Goal: Information Seeking & Learning: Learn about a topic

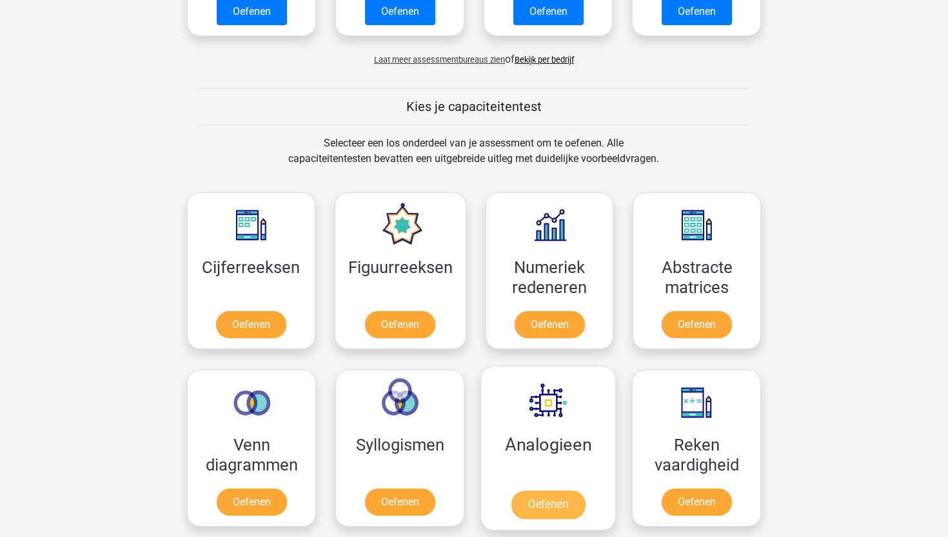
scroll to position [453, 0]
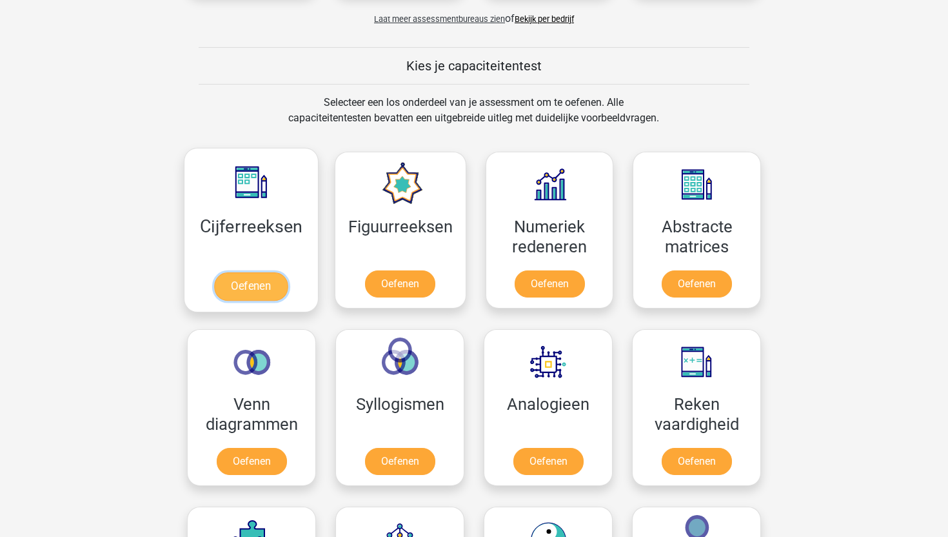
click at [265, 283] on link "Oefenen" at bounding box center [251, 286] width 74 height 28
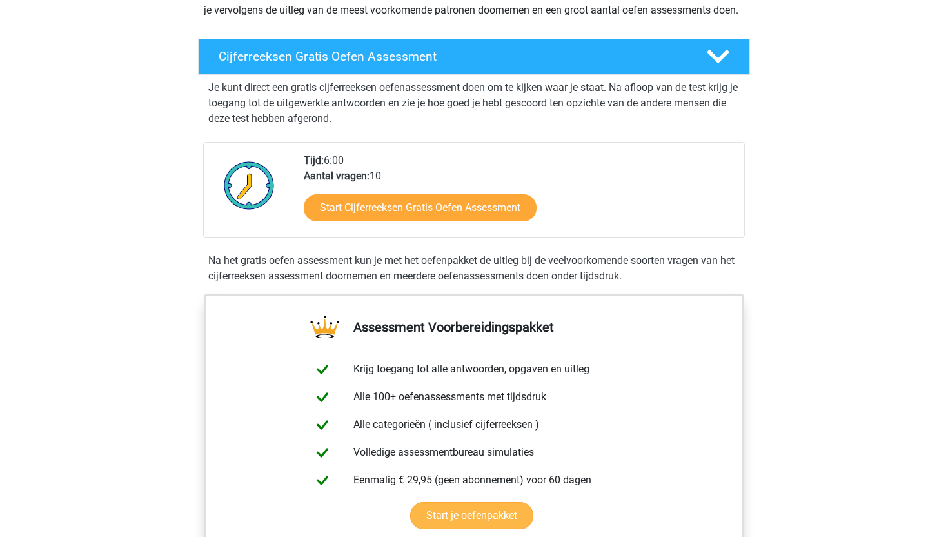
scroll to position [178, 0]
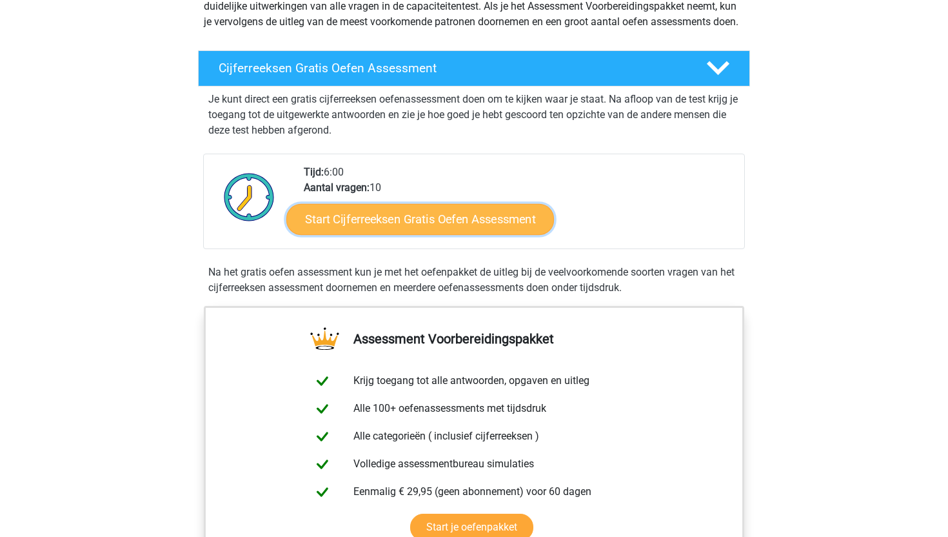
click at [491, 234] on link "Start Cijferreeksen Gratis Oefen Assessment" at bounding box center [420, 218] width 268 height 31
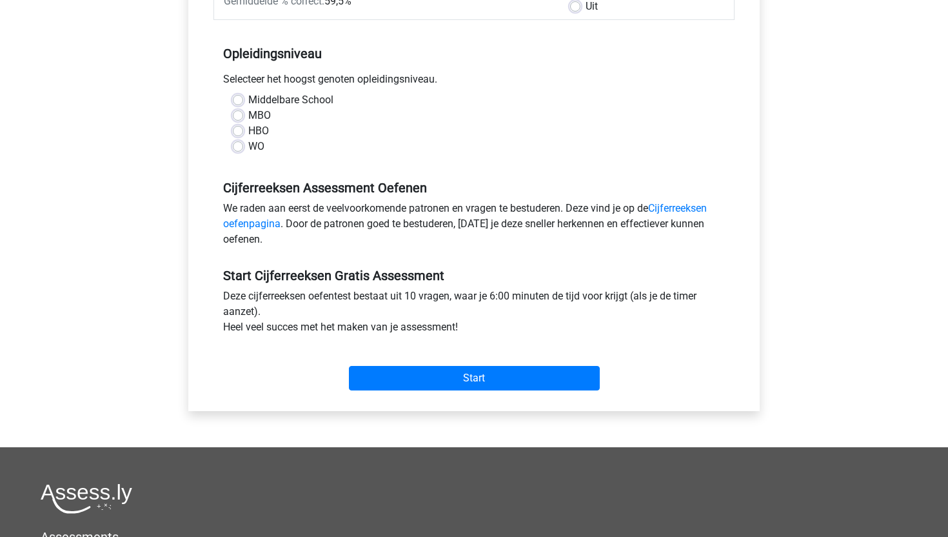
scroll to position [236, 0]
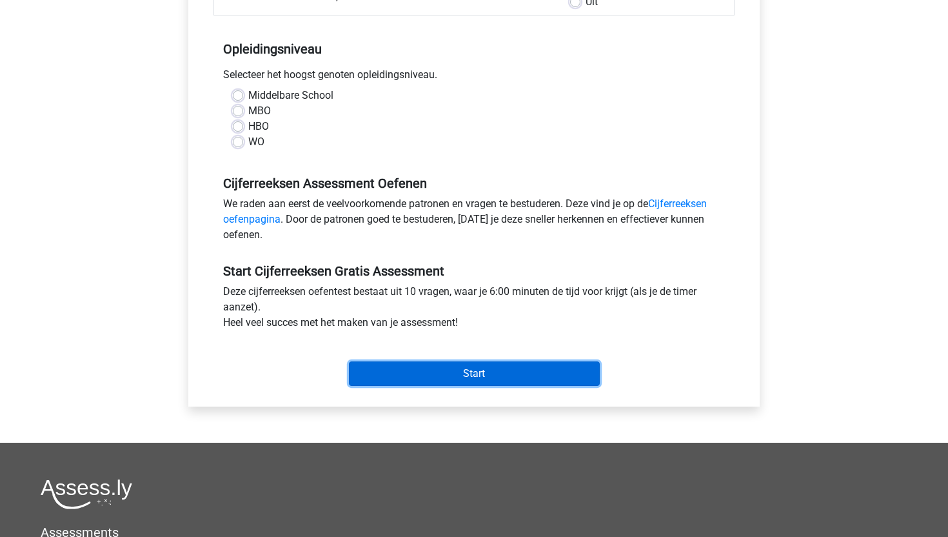
click at [480, 368] on input "Start" at bounding box center [474, 373] width 251 height 25
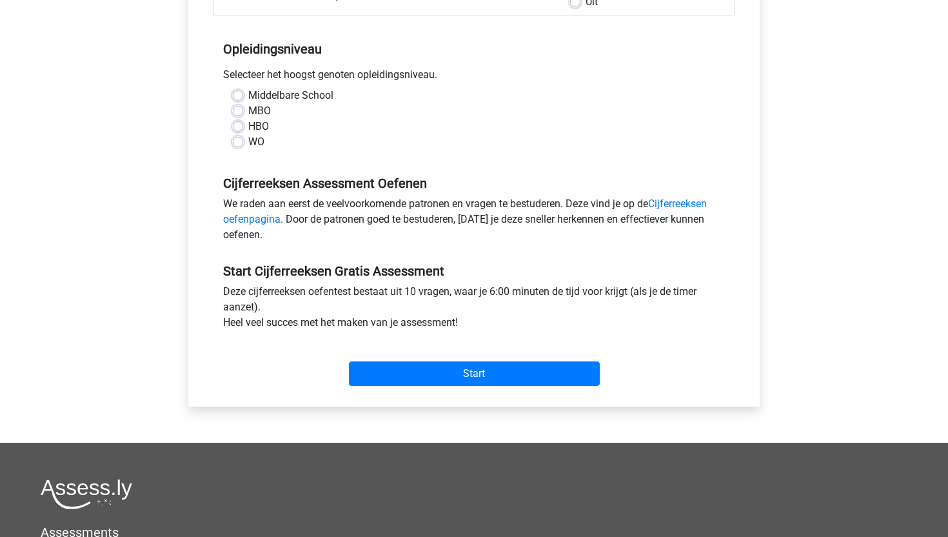
click at [305, 159] on div "Middelbare School MBO HBO WO" at bounding box center [473, 124] width 521 height 72
click at [248, 127] on label "HBO" at bounding box center [258, 126] width 21 height 15
click at [240, 127] on input "HBO" at bounding box center [238, 125] width 10 height 13
radio input "true"
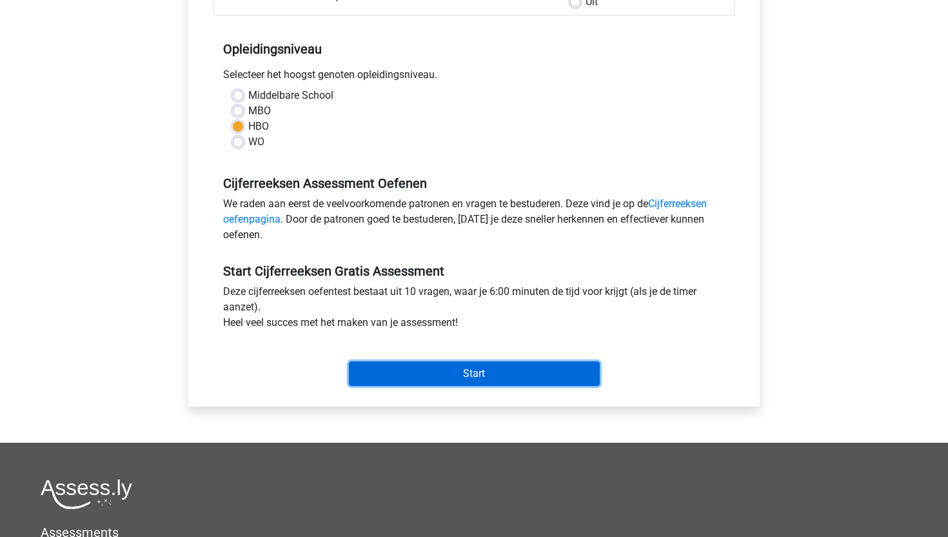
click at [474, 372] on input "Start" at bounding box center [474, 373] width 251 height 25
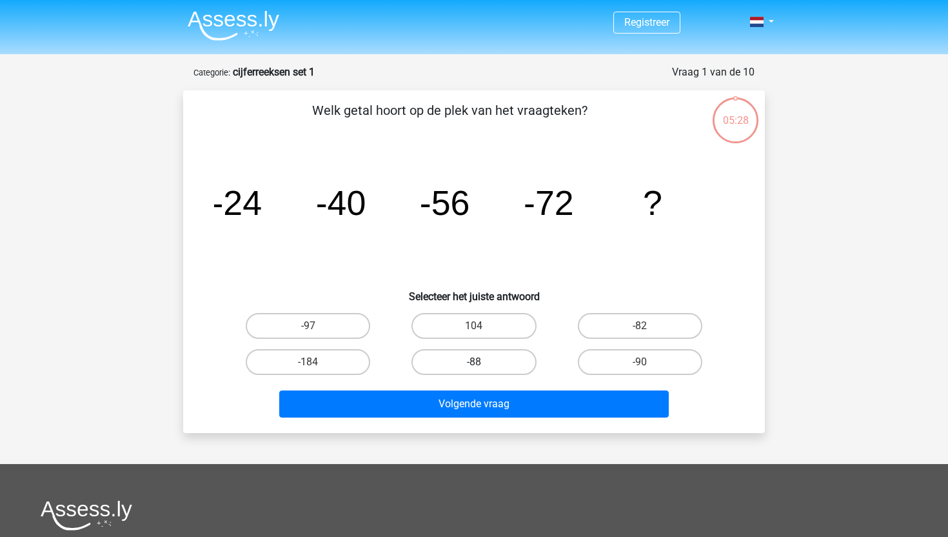
click at [487, 367] on label "-88" at bounding box center [473, 362] width 124 height 26
click at [482, 367] on input "-88" at bounding box center [478, 366] width 8 height 8
radio input "true"
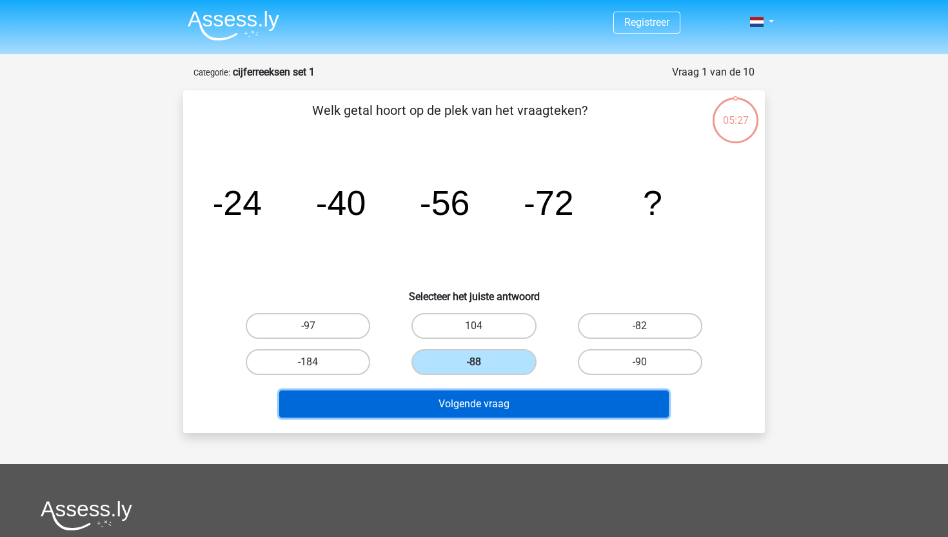
click at [499, 415] on button "Volgende vraag" at bounding box center [474, 403] width 390 height 27
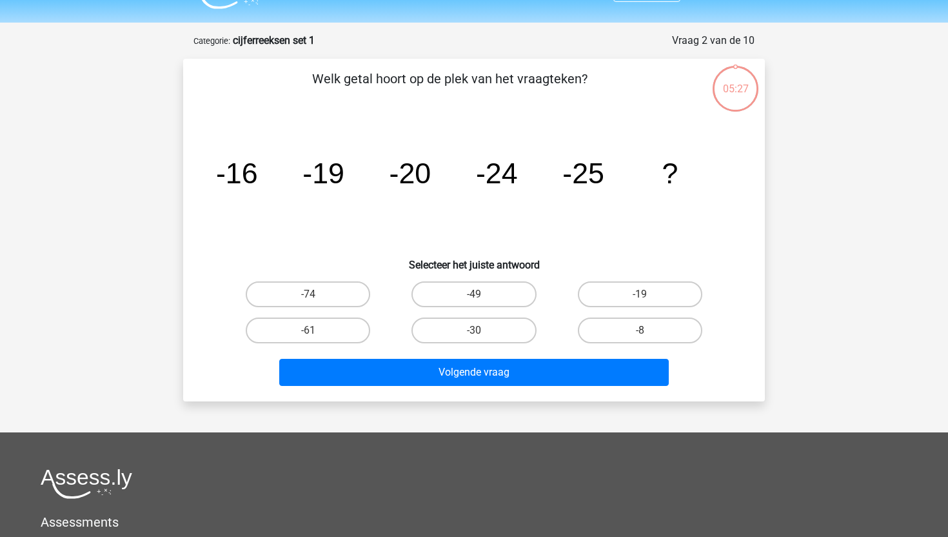
scroll to position [64, 0]
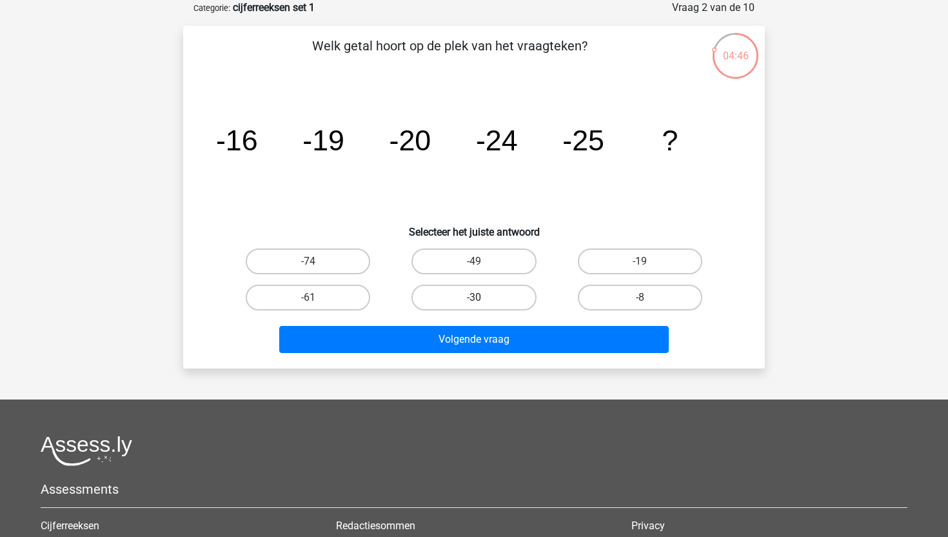
click at [493, 296] on label "-30" at bounding box center [473, 297] width 124 height 26
click at [482, 297] on input "-30" at bounding box center [478, 301] width 8 height 8
radio input "true"
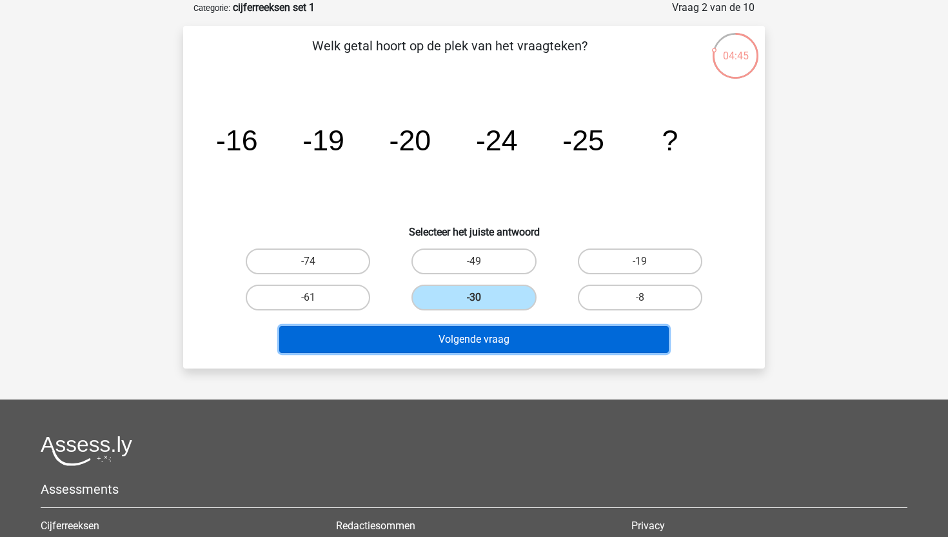
click at [516, 346] on button "Volgende vraag" at bounding box center [474, 339] width 390 height 27
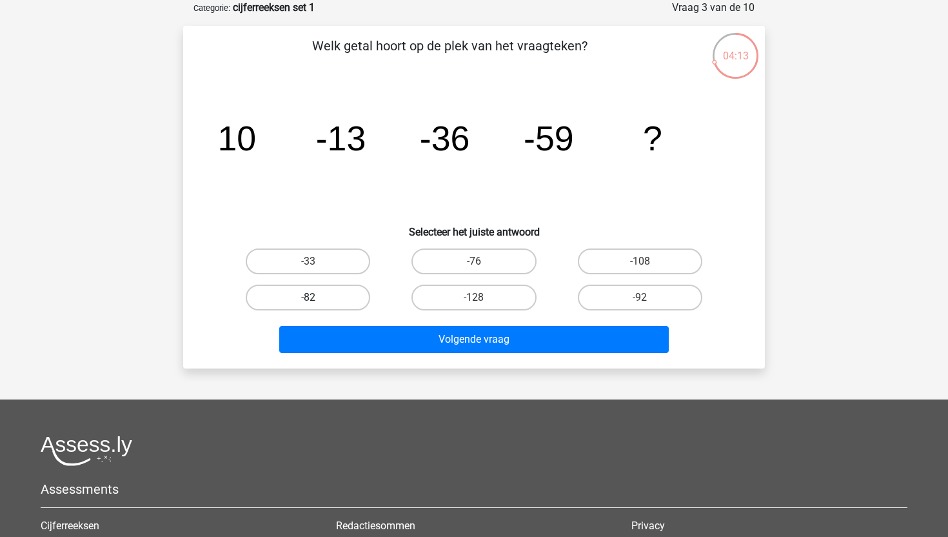
click at [346, 295] on label "-82" at bounding box center [308, 297] width 124 height 26
click at [317, 297] on input "-82" at bounding box center [312, 301] width 8 height 8
radio input "true"
click at [393, 359] on div "Welk getal hoort op de plek van het vraagteken? image/svg+xml 10 -13 -36 -59 ? …" at bounding box center [474, 197] width 582 height 342
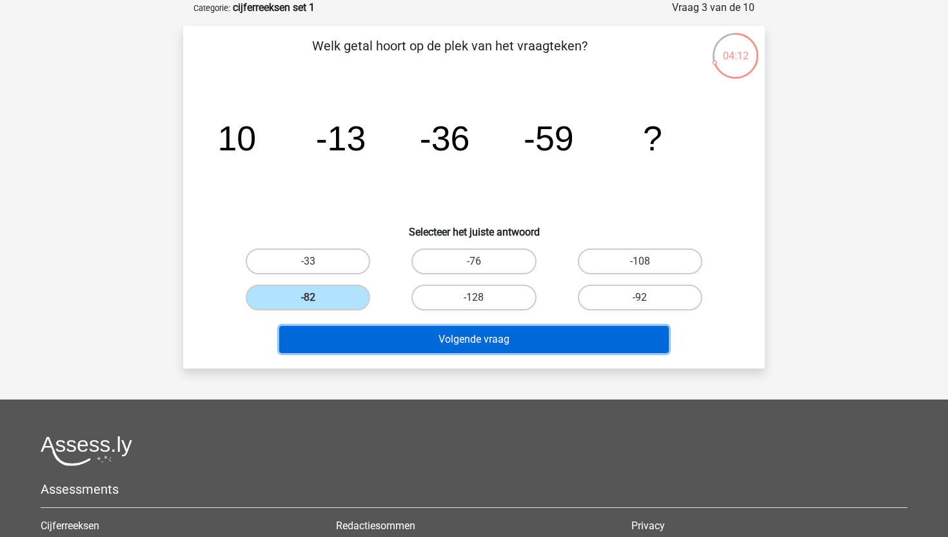
click at [404, 349] on button "Volgende vraag" at bounding box center [474, 339] width 390 height 27
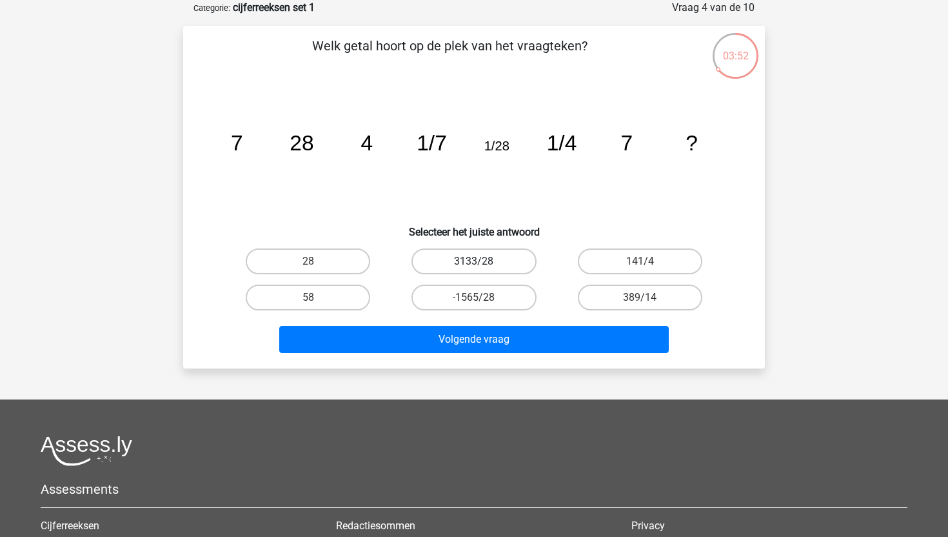
click at [455, 264] on label "3133/28" at bounding box center [473, 261] width 124 height 26
click at [474, 264] on input "3133/28" at bounding box center [478, 265] width 8 height 8
radio input "true"
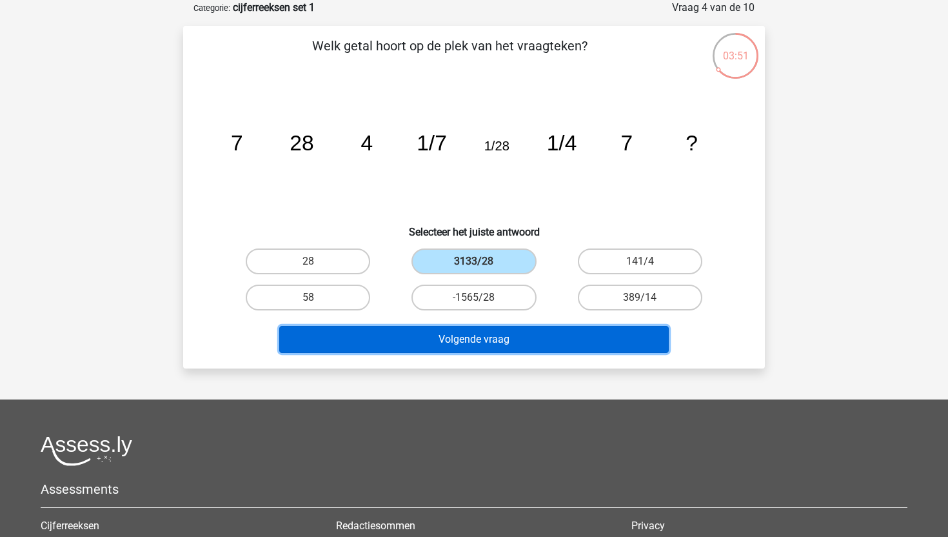
click at [460, 333] on button "Volgende vraag" at bounding box center [474, 339] width 390 height 27
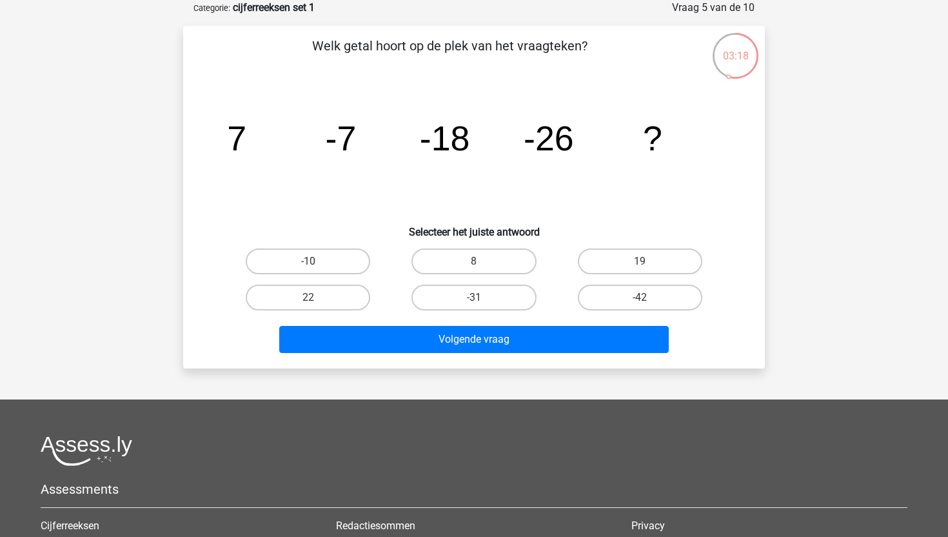
click at [477, 297] on input "-31" at bounding box center [478, 301] width 8 height 8
radio input "true"
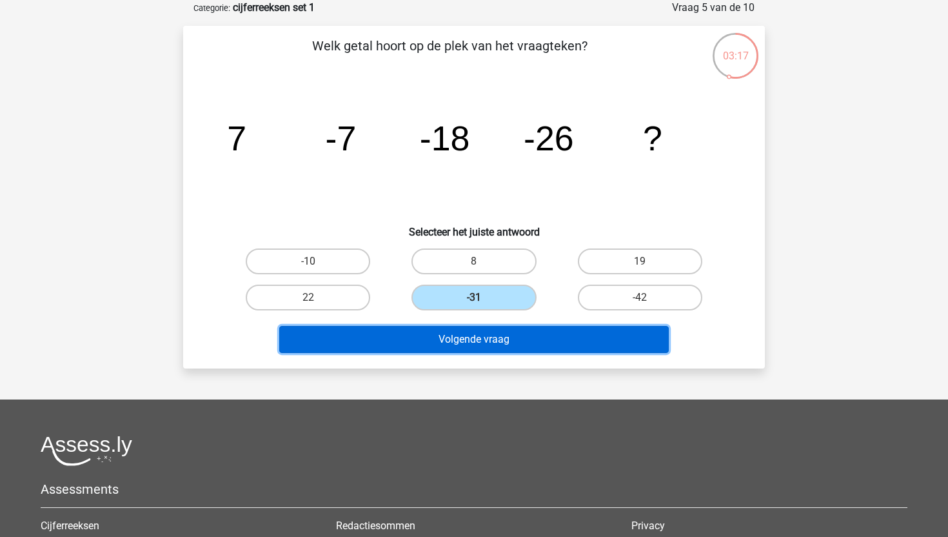
click at [488, 339] on button "Volgende vraag" at bounding box center [474, 339] width 390 height 27
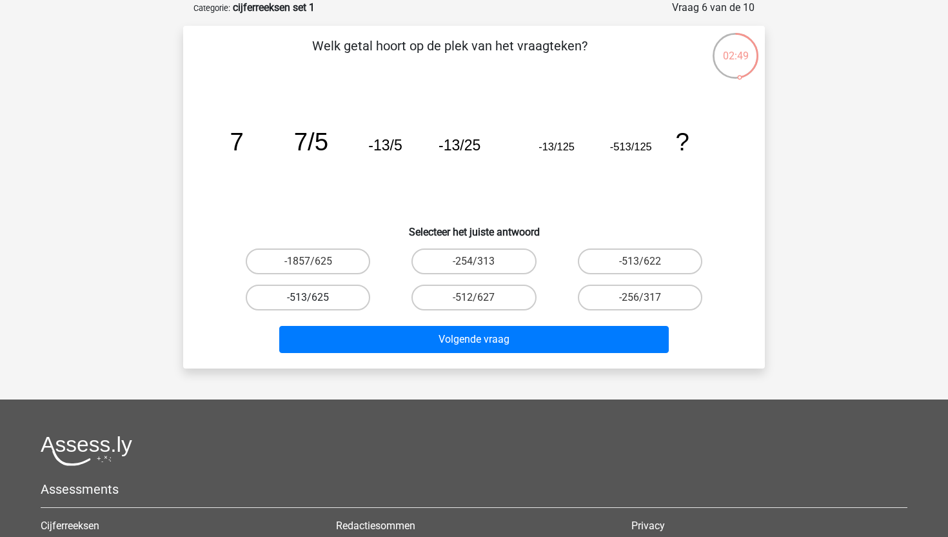
click at [346, 291] on label "-513/625" at bounding box center [308, 297] width 124 height 26
click at [317, 297] on input "-513/625" at bounding box center [312, 301] width 8 height 8
radio input "true"
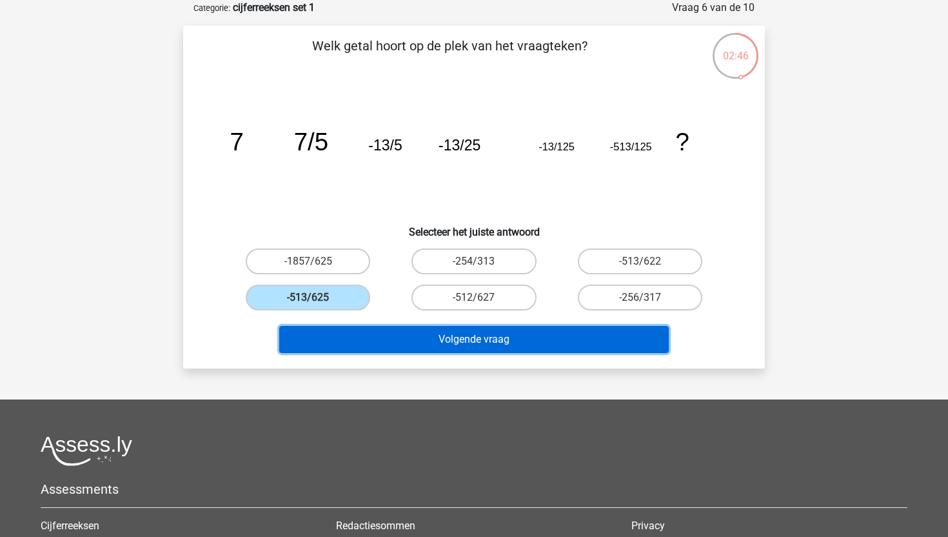
click at [394, 332] on button "Volgende vraag" at bounding box center [474, 339] width 390 height 27
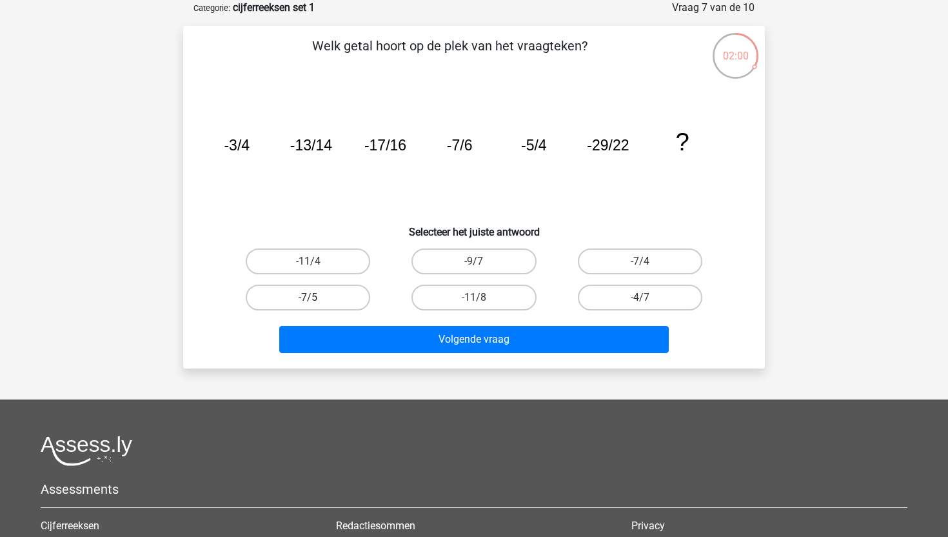
click at [322, 299] on label "-7/5" at bounding box center [308, 297] width 124 height 26
click at [317, 299] on input "-7/5" at bounding box center [312, 301] width 8 height 8
radio input "true"
click at [346, 257] on label "-11/4" at bounding box center [308, 261] width 124 height 26
click at [317, 261] on input "-11/4" at bounding box center [312, 265] width 8 height 8
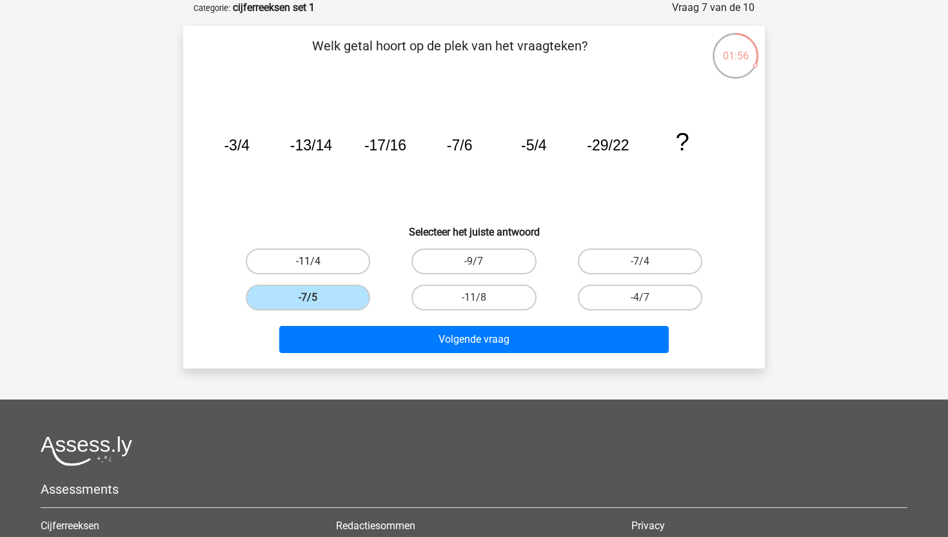
radio input "true"
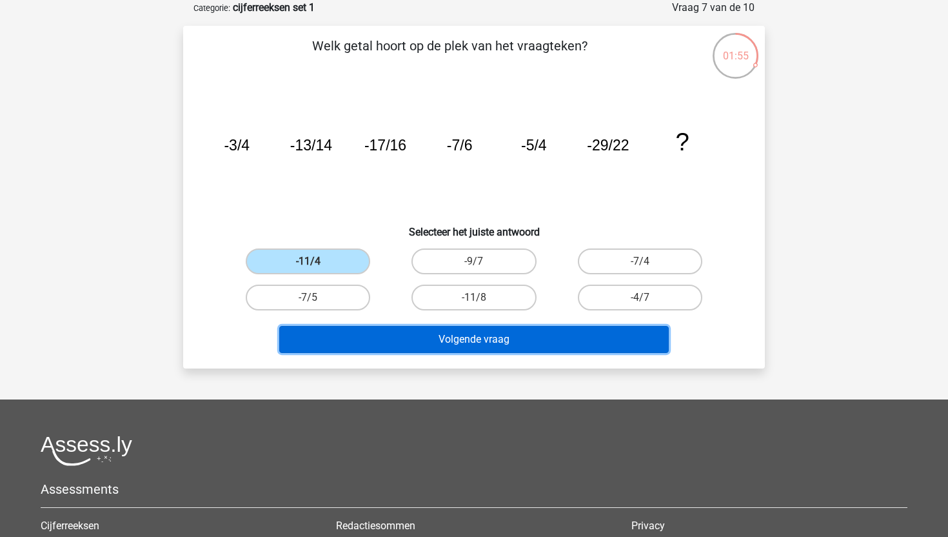
click at [433, 332] on button "Volgende vraag" at bounding box center [474, 339] width 390 height 27
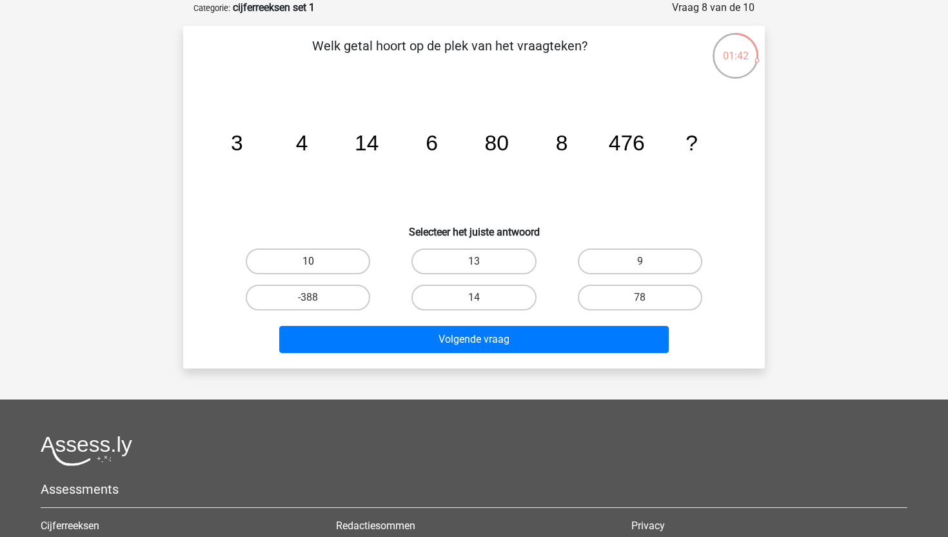
click at [308, 255] on label "10" at bounding box center [308, 261] width 124 height 26
click at [308, 261] on input "10" at bounding box center [312, 265] width 8 height 8
radio input "true"
click at [423, 353] on div "Volgende vraag" at bounding box center [474, 342] width 498 height 32
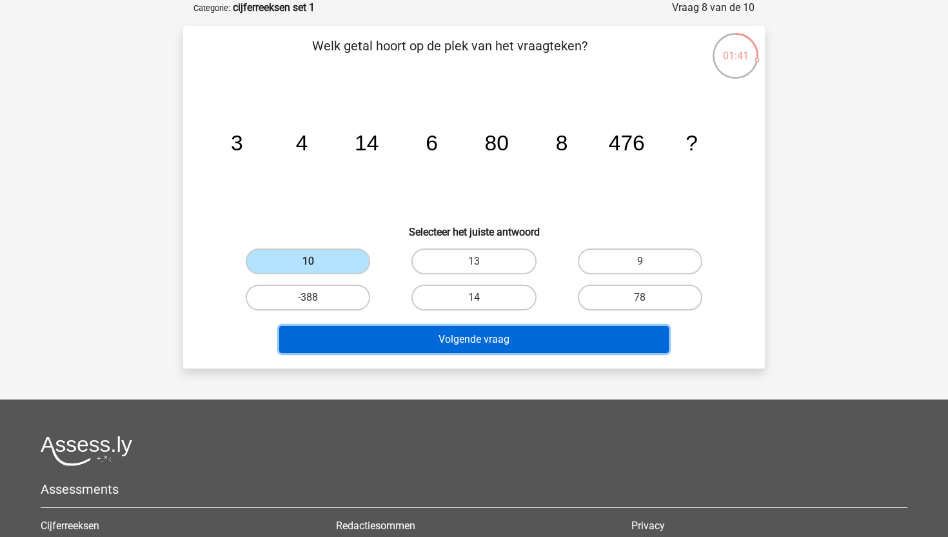
click at [430, 337] on button "Volgende vraag" at bounding box center [474, 339] width 390 height 27
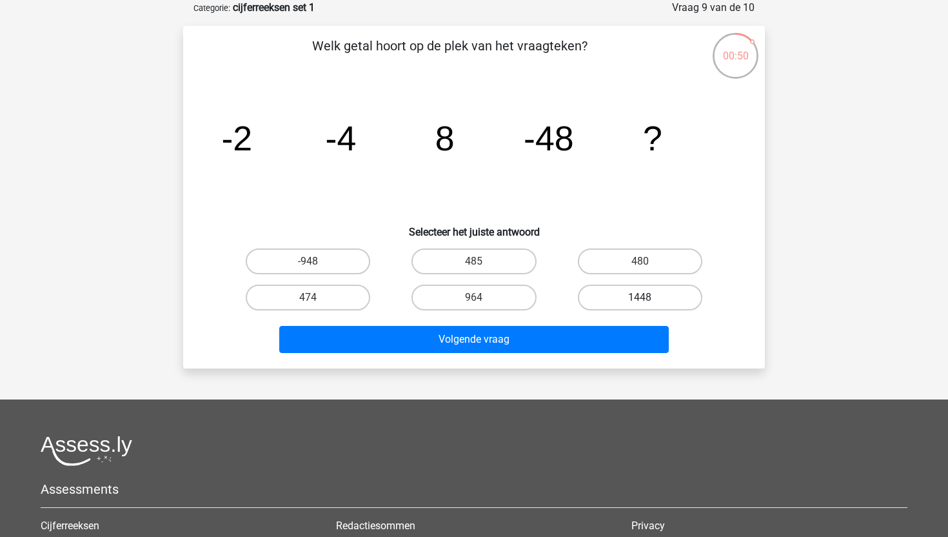
click at [678, 295] on label "1448" at bounding box center [640, 297] width 124 height 26
click at [648, 297] on input "1448" at bounding box center [644, 301] width 8 height 8
radio input "true"
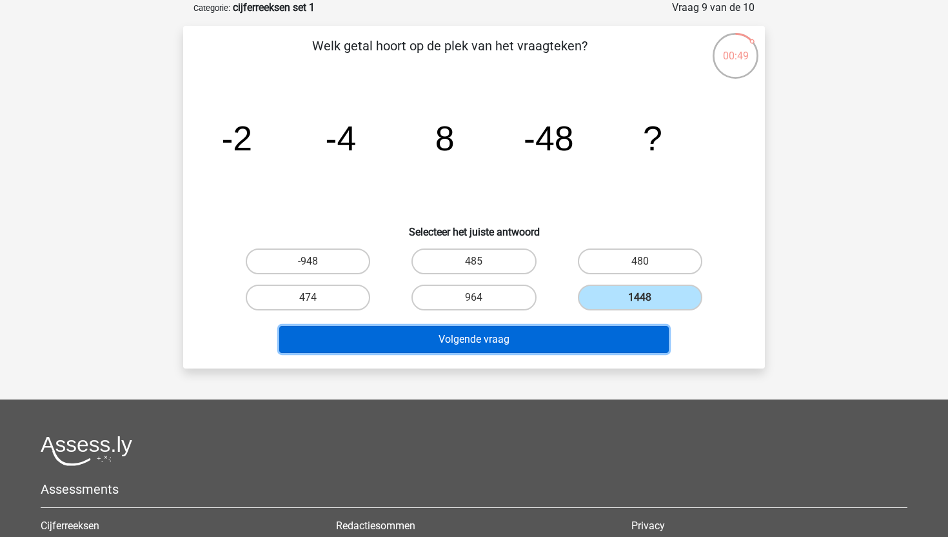
click at [595, 328] on button "Volgende vraag" at bounding box center [474, 339] width 390 height 27
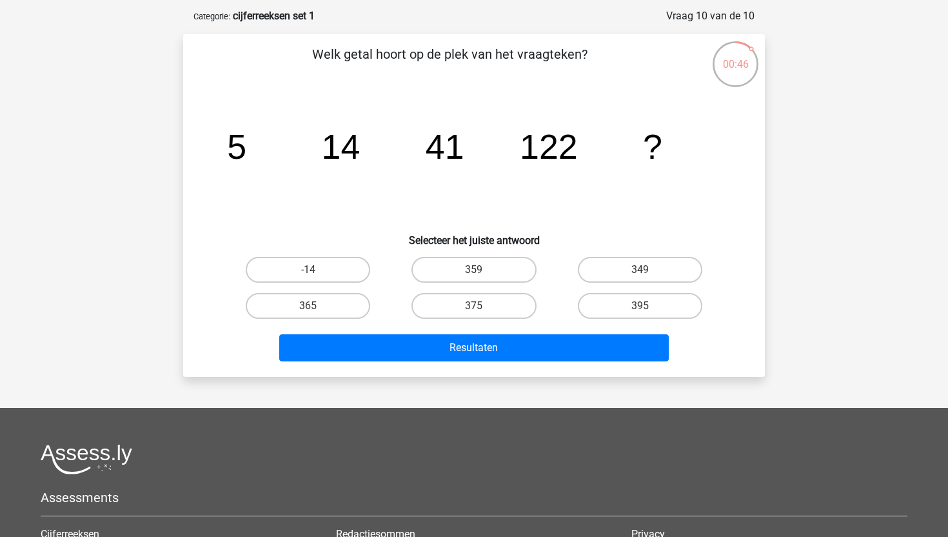
scroll to position [55, 0]
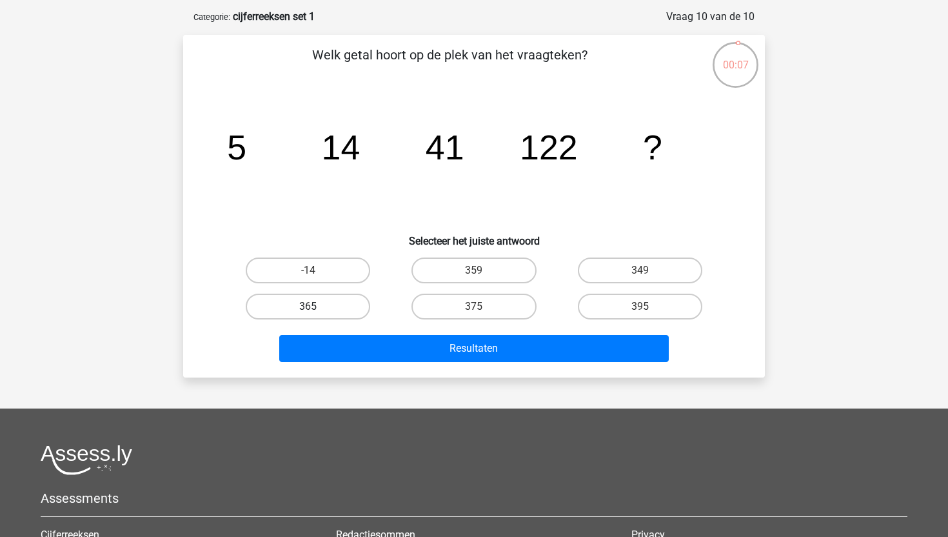
click at [339, 310] on label "365" at bounding box center [308, 306] width 124 height 26
click at [317, 310] on input "365" at bounding box center [312, 310] width 8 height 8
radio input "true"
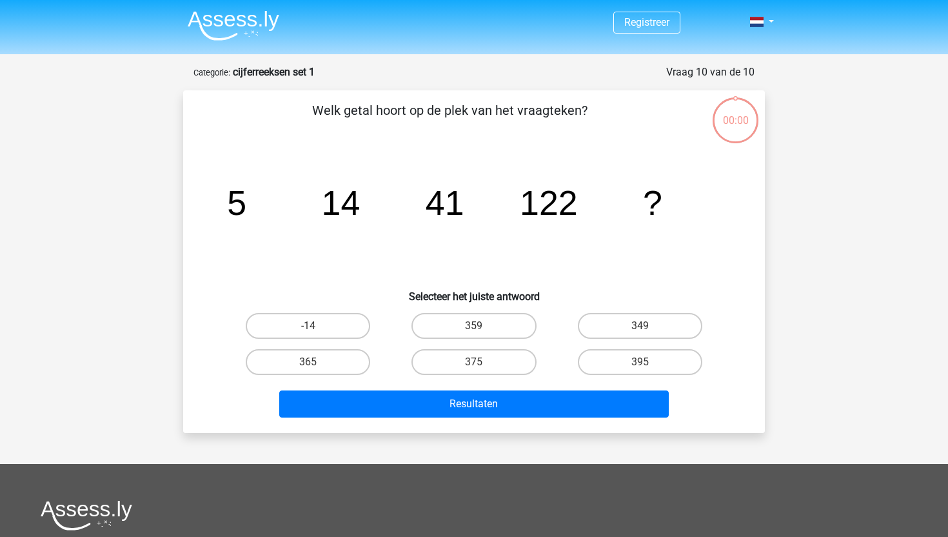
scroll to position [55, 0]
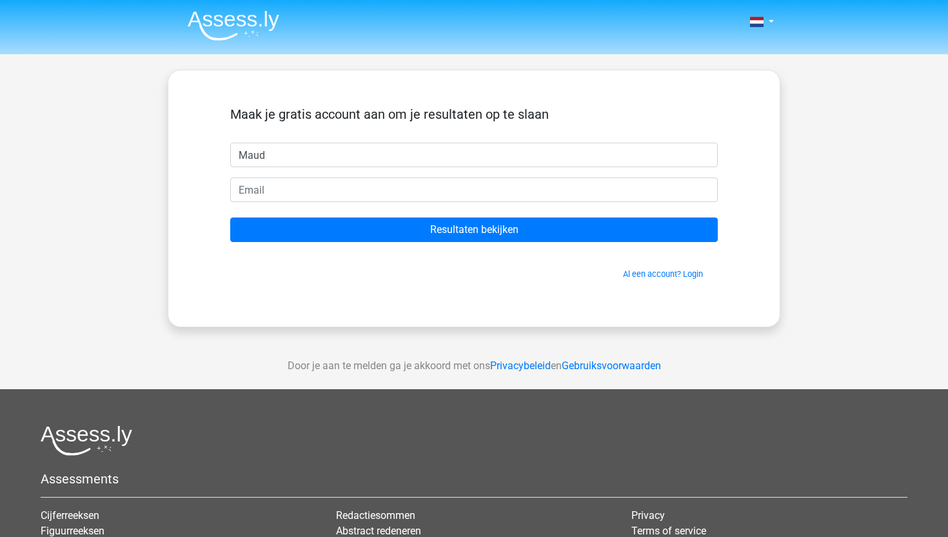
type input "Maud"
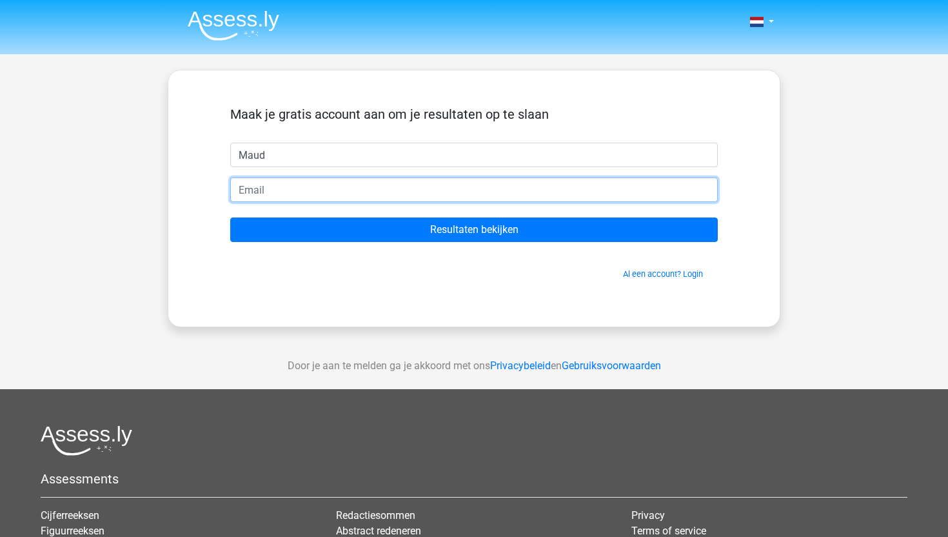
click at [272, 193] on input "email" at bounding box center [474, 189] width 488 height 25
type input "[EMAIL_ADDRESS][DOMAIN_NAME]"
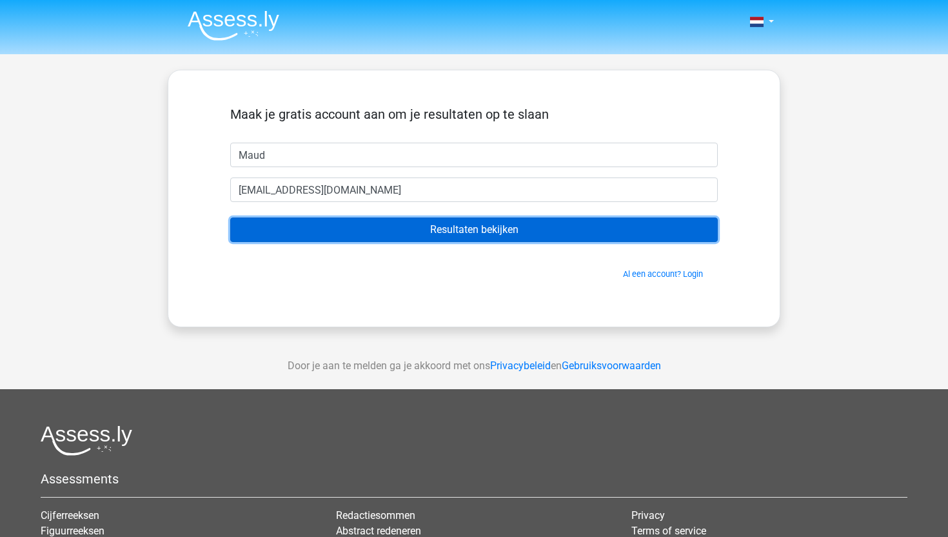
click at [330, 232] on input "Resultaten bekijken" at bounding box center [474, 229] width 488 height 25
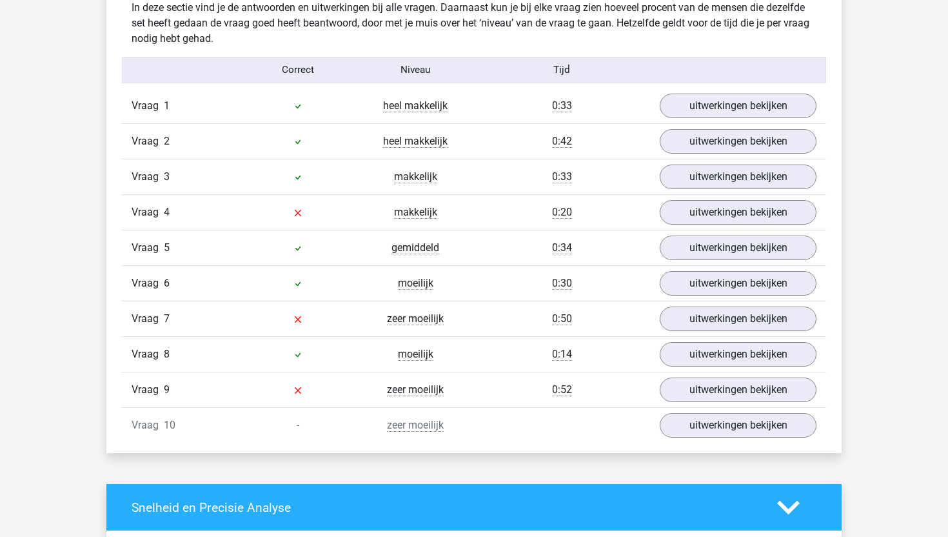
scroll to position [1029, 0]
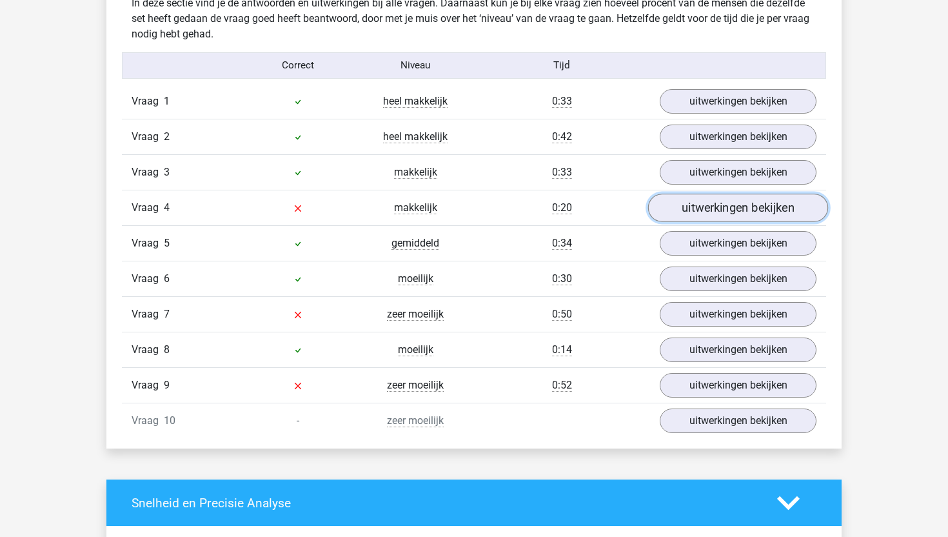
click at [738, 211] on link "uitwerkingen bekijken" at bounding box center [738, 207] width 180 height 28
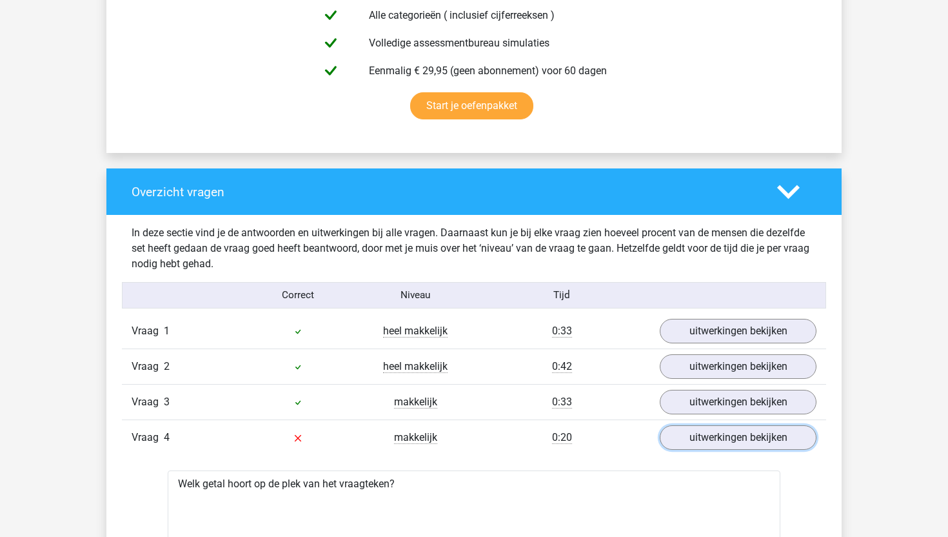
scroll to position [871, 0]
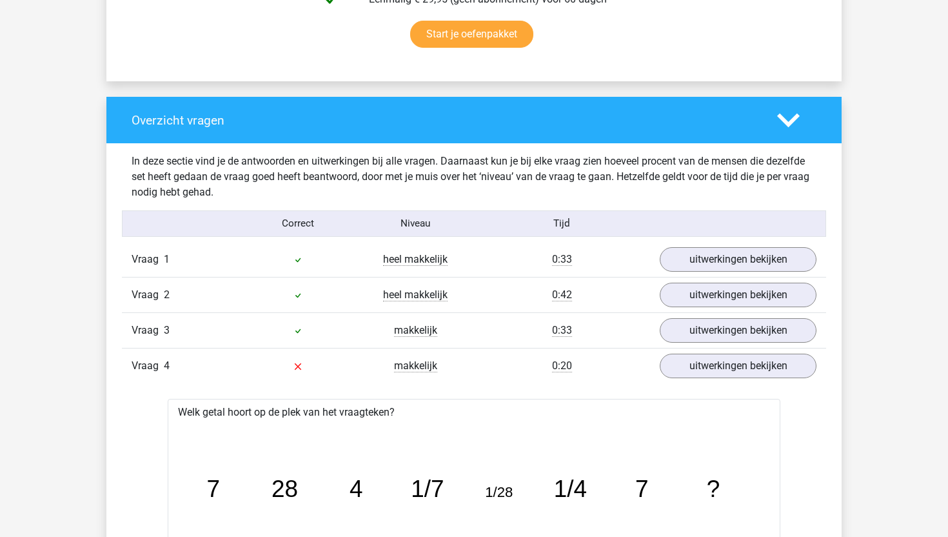
click at [787, 115] on icon at bounding box center [788, 120] width 23 height 23
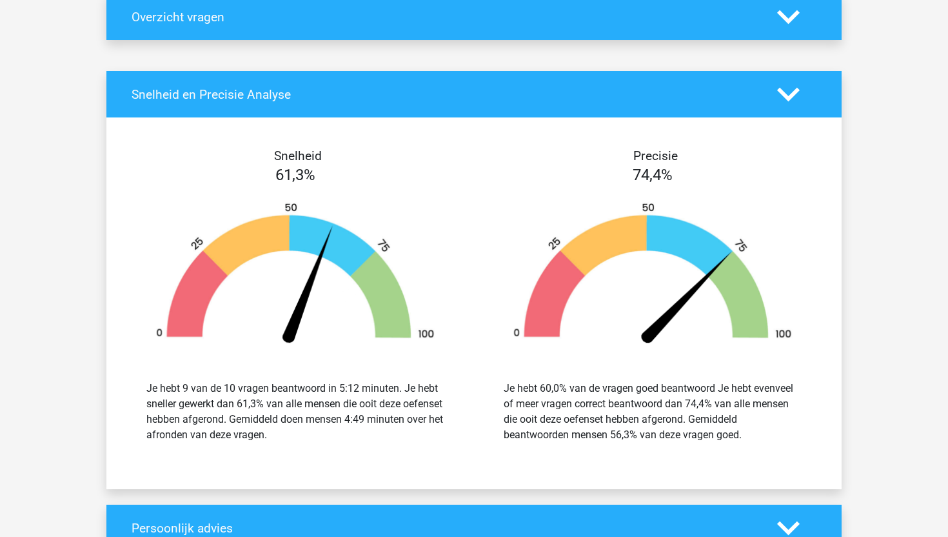
scroll to position [984, 0]
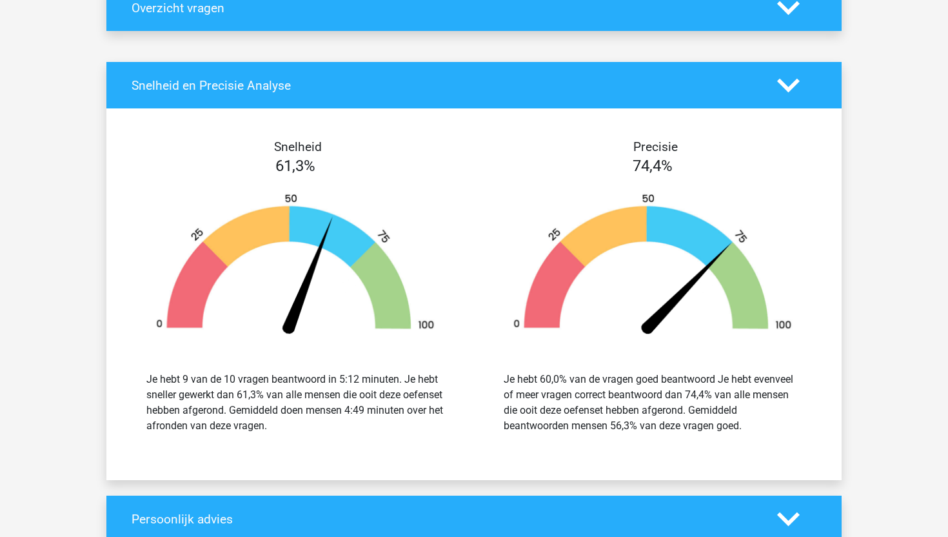
click at [732, 34] on div "Kies premium Maud maud.jildau@gmail.com" at bounding box center [474, 200] width 948 height 2368
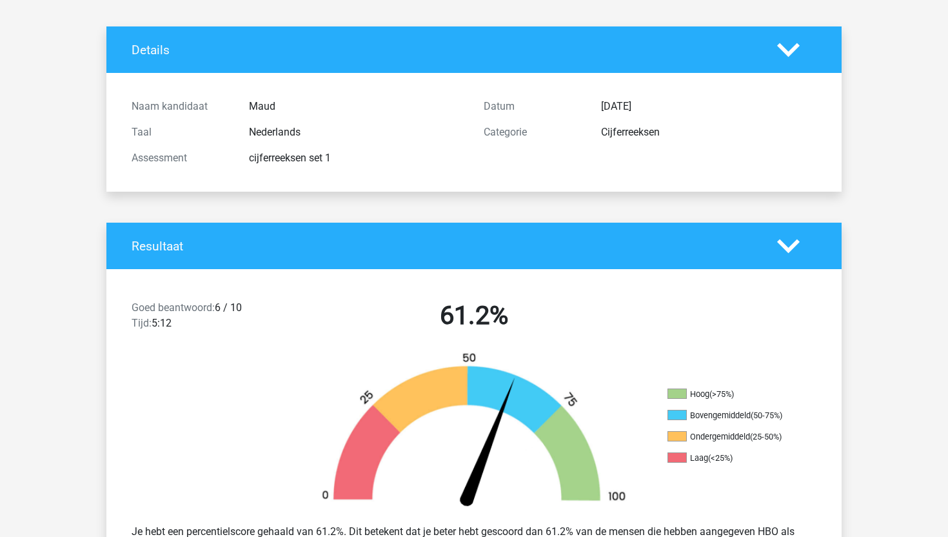
scroll to position [0, 0]
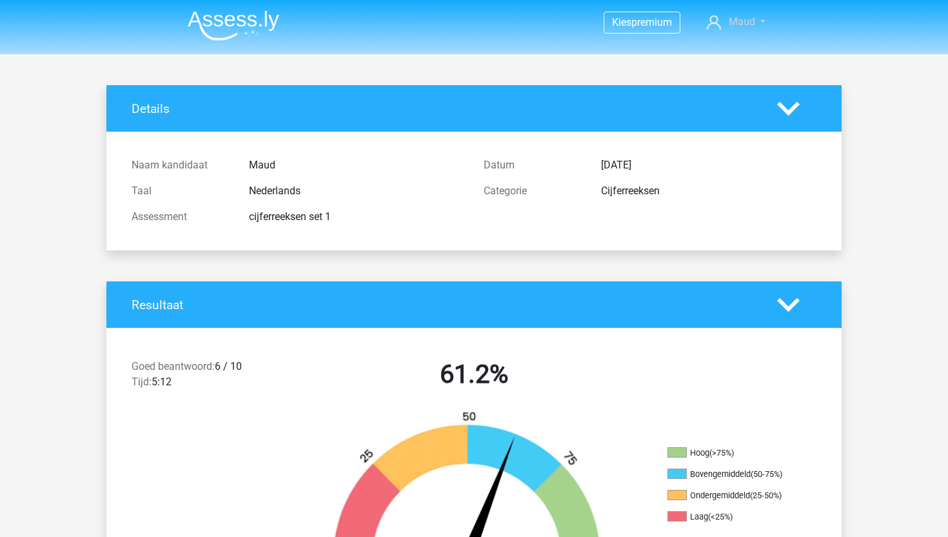
click at [747, 25] on span "Maud" at bounding box center [742, 21] width 26 height 12
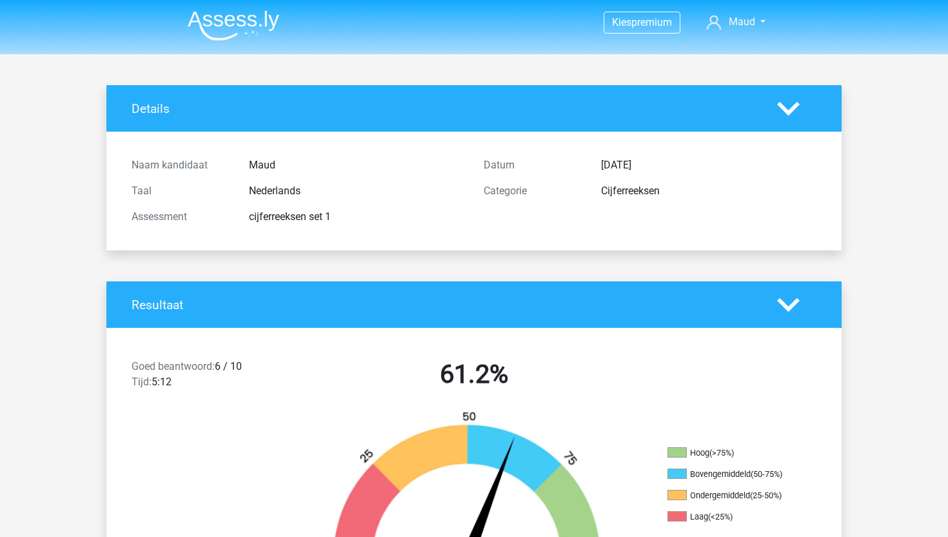
click at [785, 106] on icon at bounding box center [788, 108] width 23 height 23
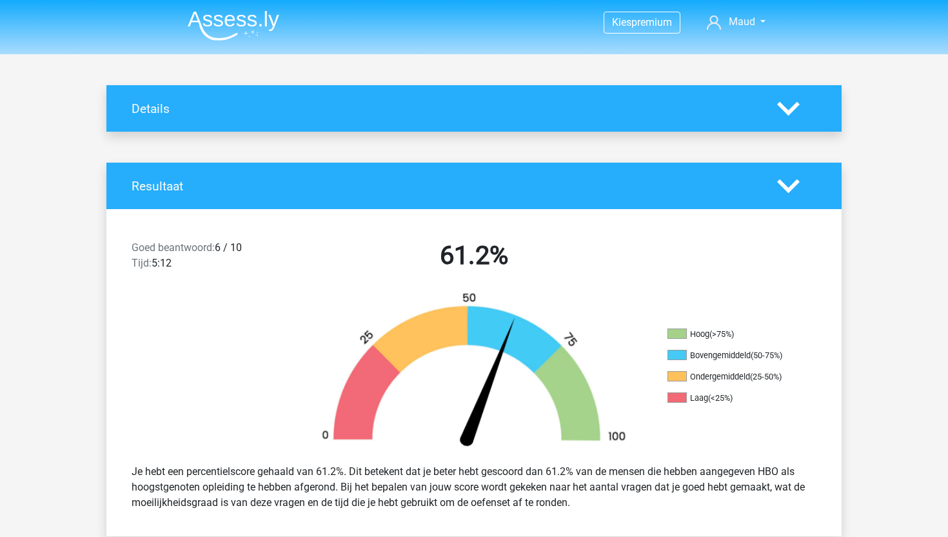
click at [794, 184] on polygon at bounding box center [788, 186] width 23 height 14
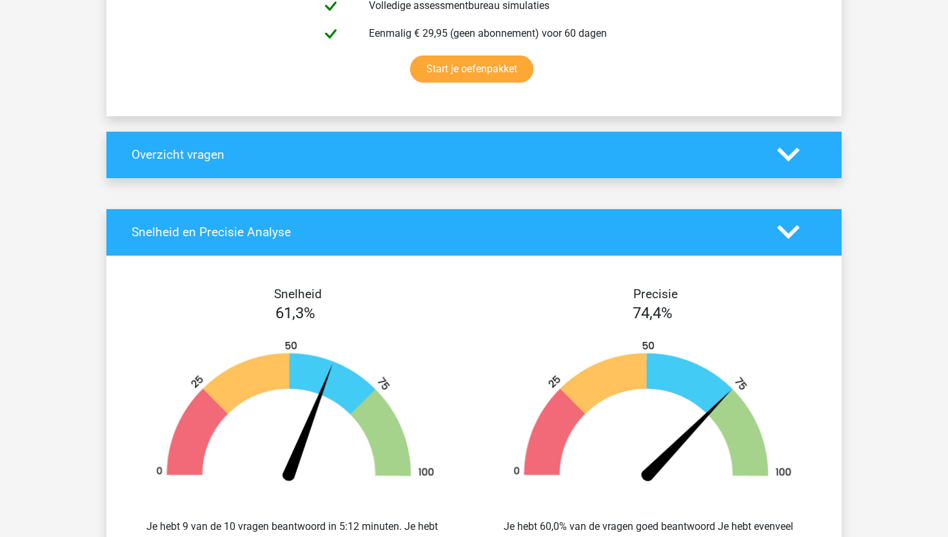
scroll to position [393, 0]
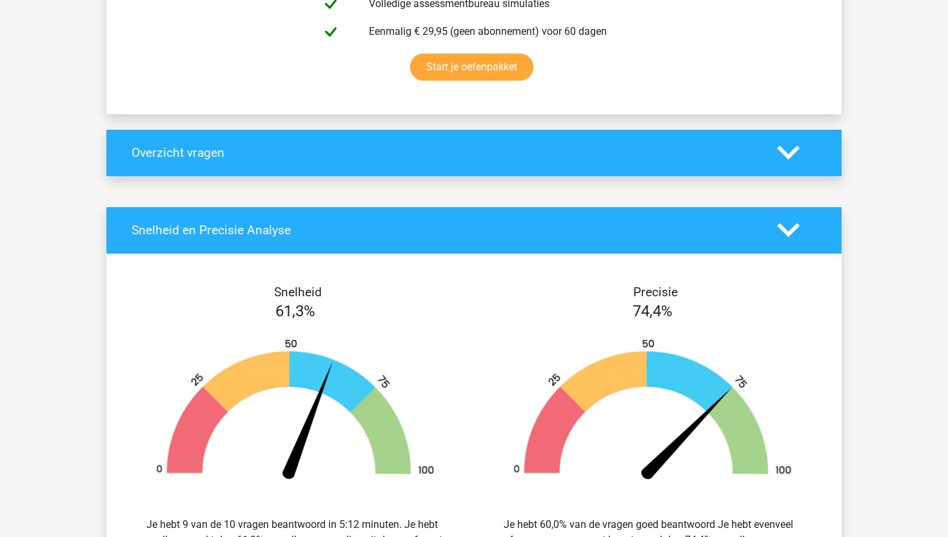
click at [786, 228] on icon at bounding box center [788, 230] width 23 height 23
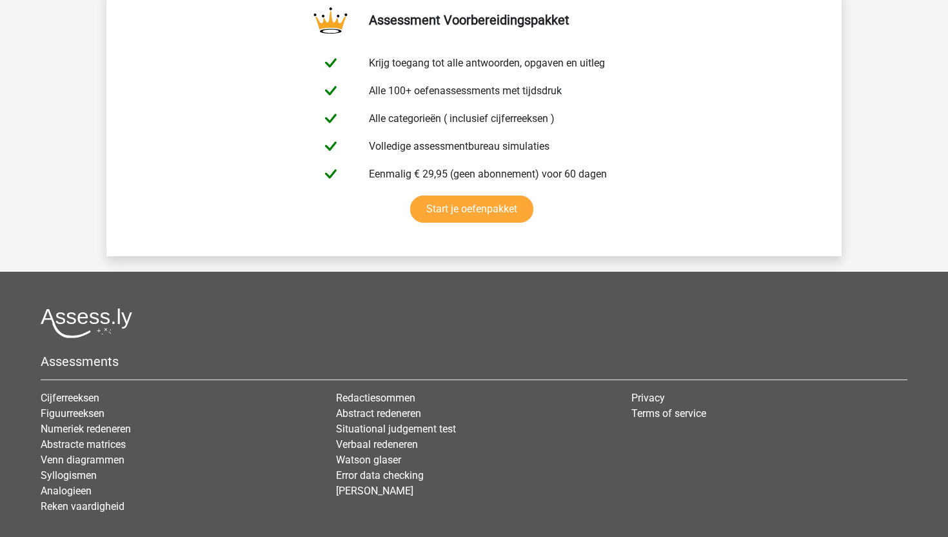
scroll to position [947, 0]
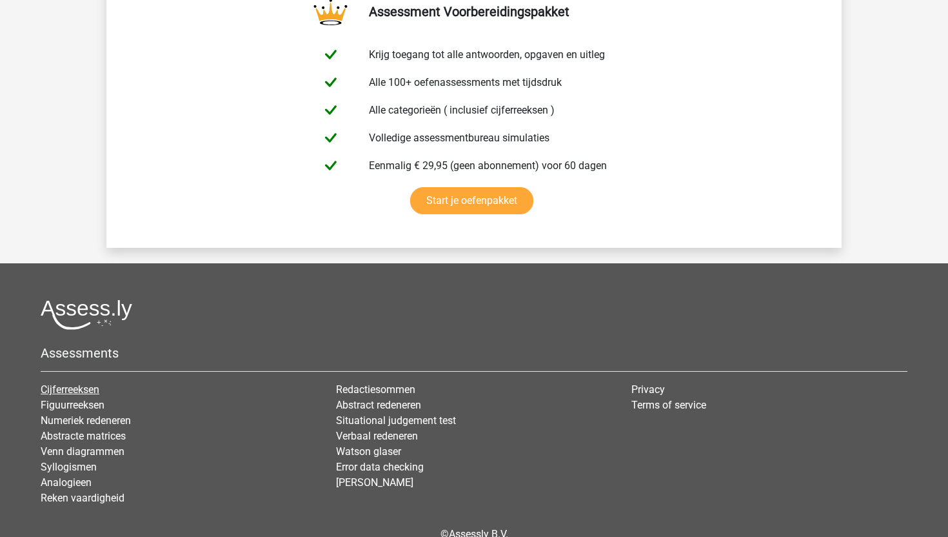
click at [75, 390] on link "Cijferreeksen" at bounding box center [70, 389] width 59 height 12
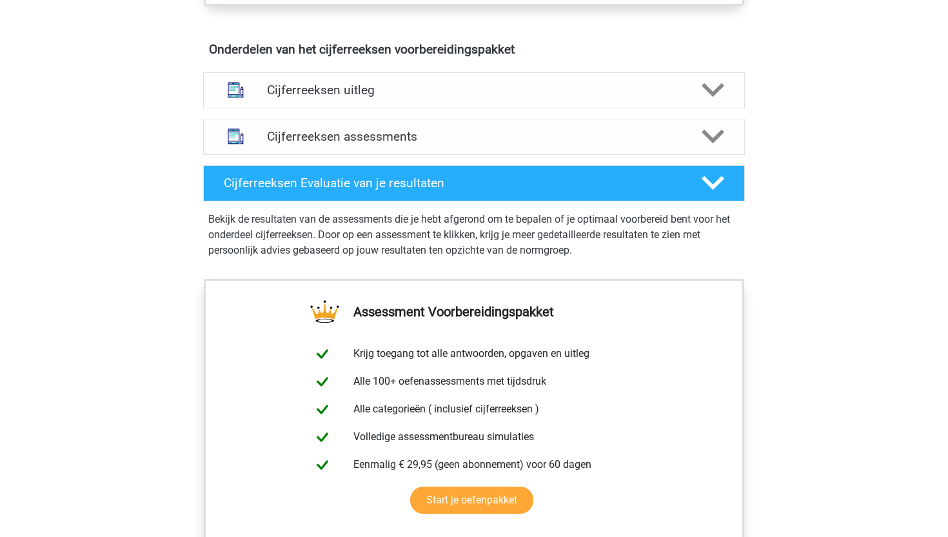
scroll to position [749, 0]
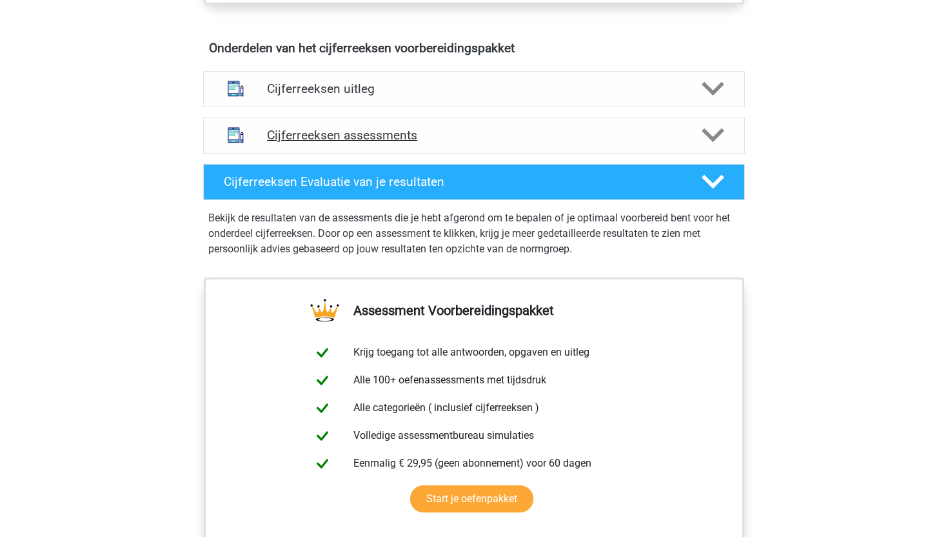
click at [717, 143] on polygon at bounding box center [713, 135] width 23 height 14
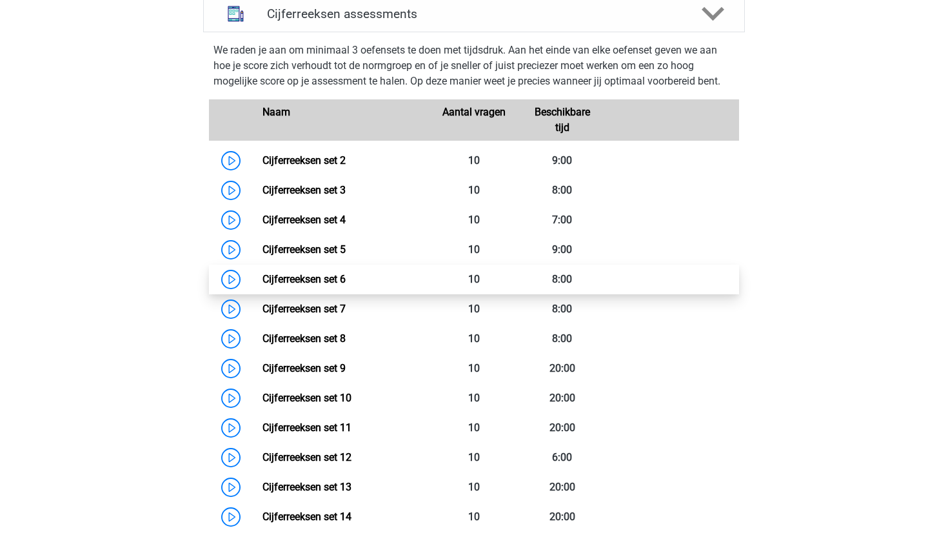
scroll to position [865, 0]
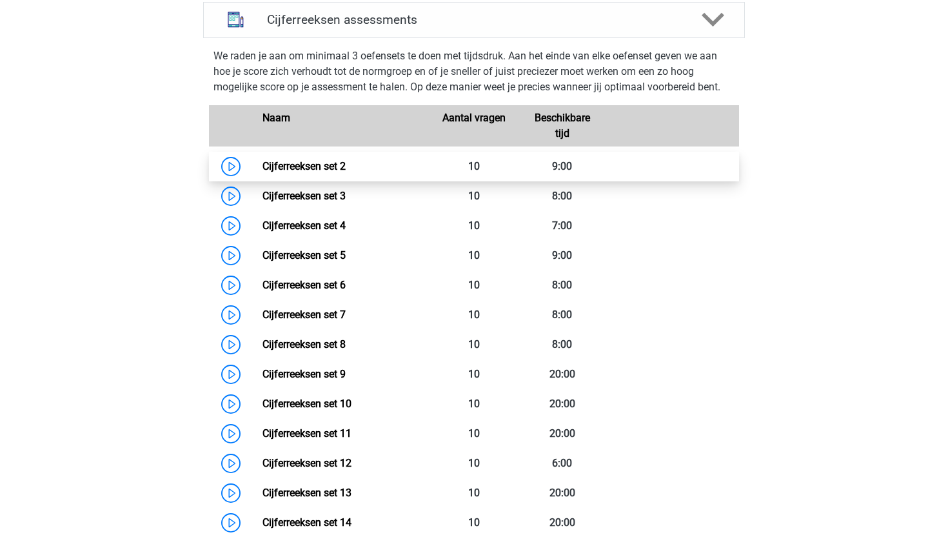
click at [332, 172] on link "Cijferreeksen set 2" at bounding box center [303, 166] width 83 height 12
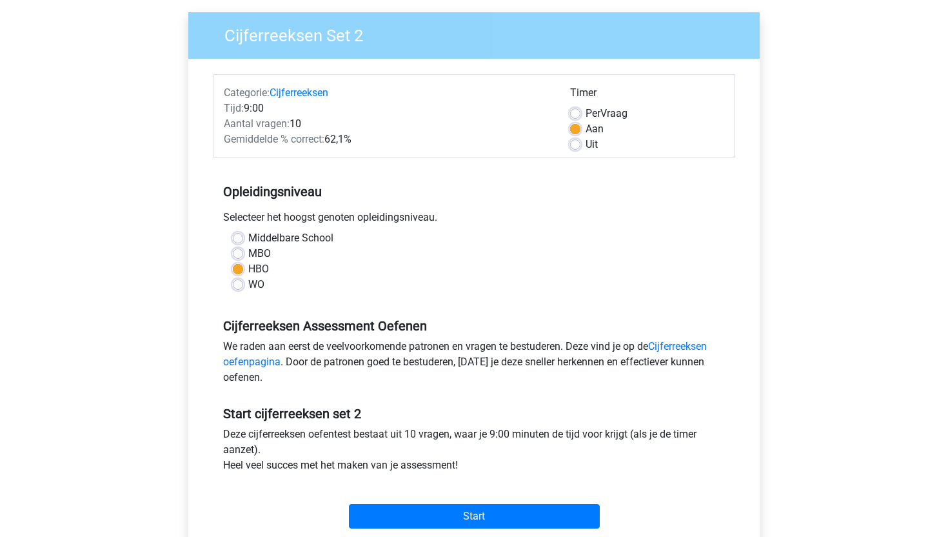
scroll to position [189, 0]
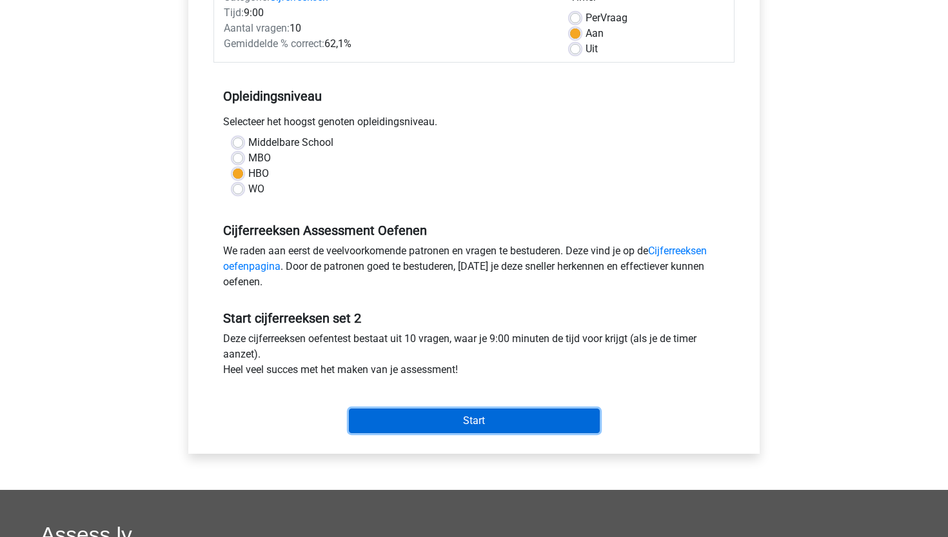
click at [505, 420] on input "Start" at bounding box center [474, 420] width 251 height 25
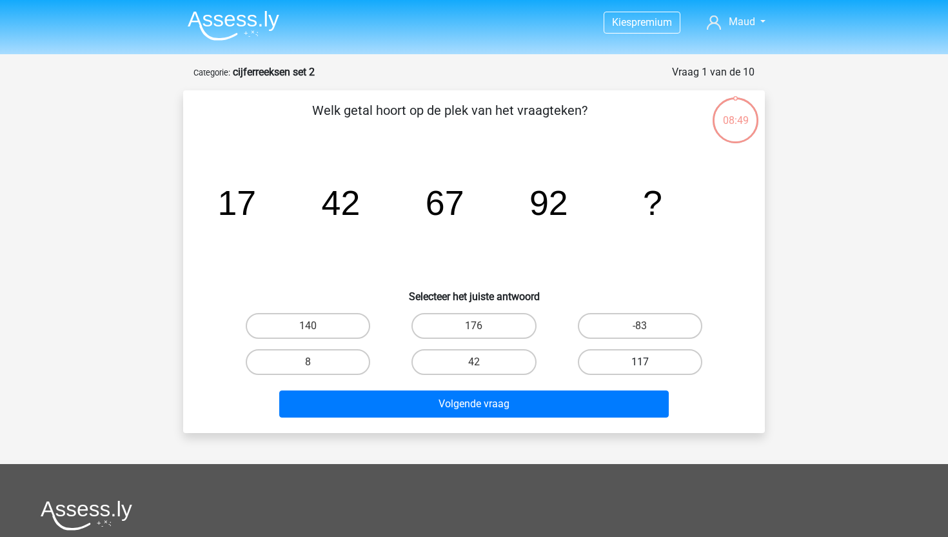
click at [684, 353] on label "117" at bounding box center [640, 362] width 124 height 26
click at [648, 362] on input "117" at bounding box center [644, 366] width 8 height 8
radio input "true"
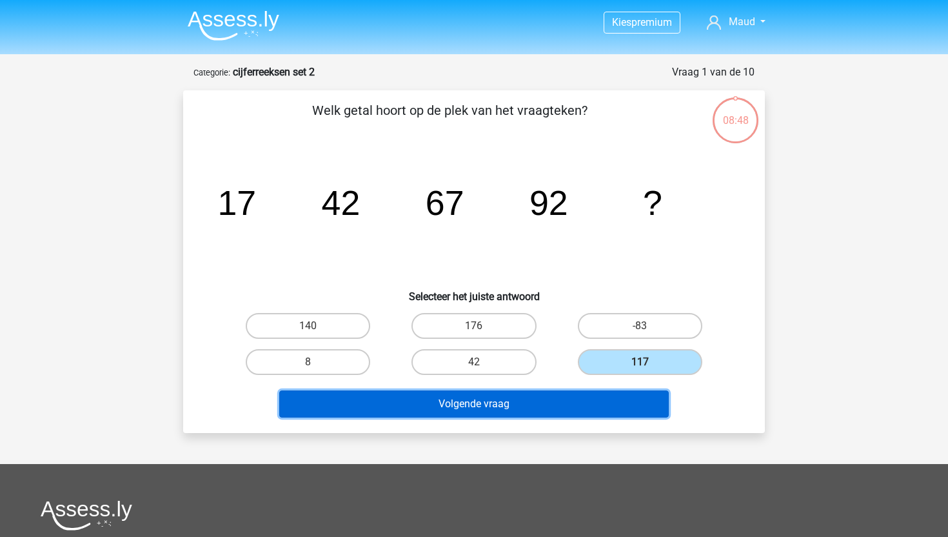
click at [606, 402] on button "Volgende vraag" at bounding box center [474, 403] width 390 height 27
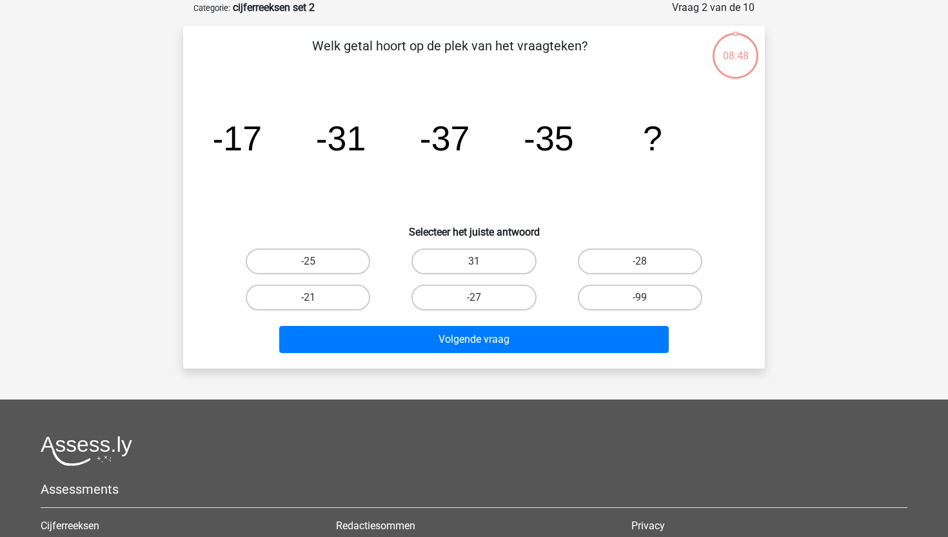
scroll to position [40, 0]
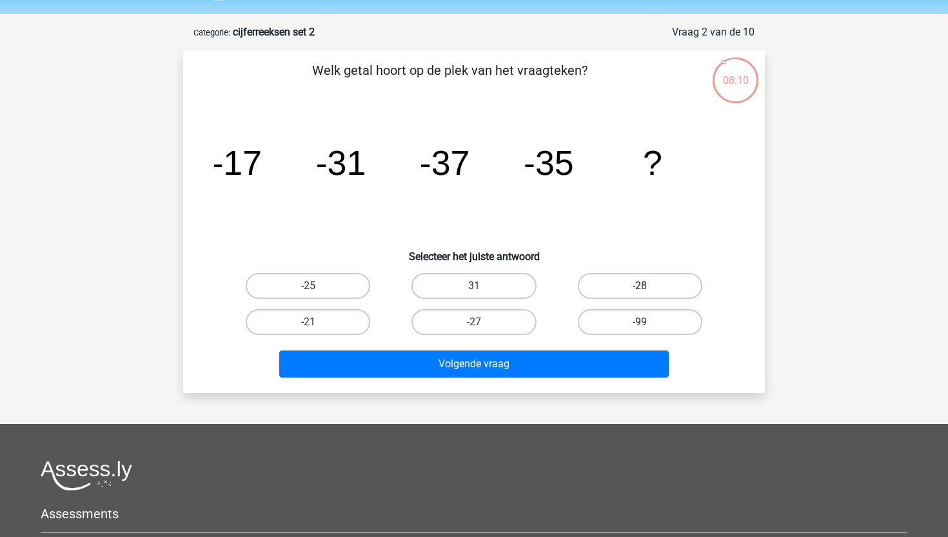
click at [626, 288] on label "-28" at bounding box center [640, 286] width 124 height 26
click at [640, 288] on input "-28" at bounding box center [644, 290] width 8 height 8
radio input "true"
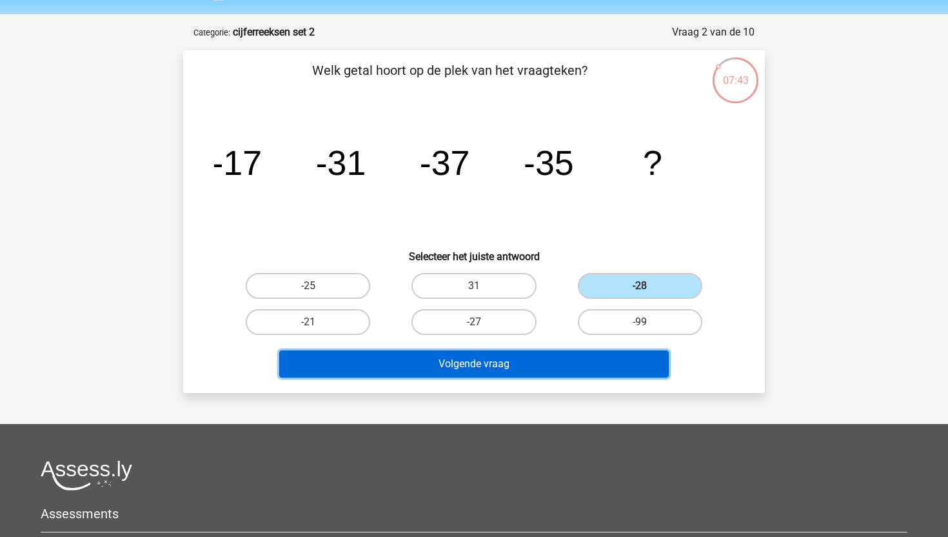
click at [557, 364] on button "Volgende vraag" at bounding box center [474, 363] width 390 height 27
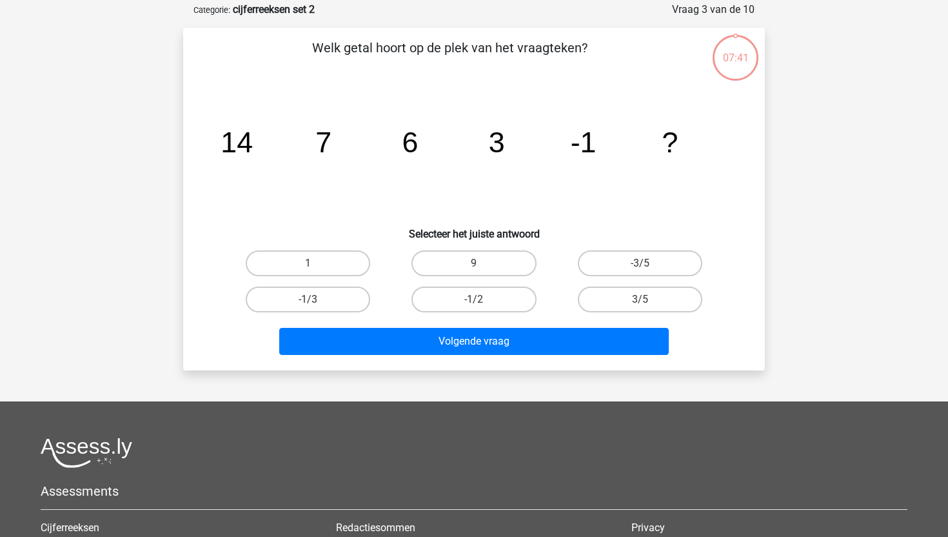
scroll to position [64, 0]
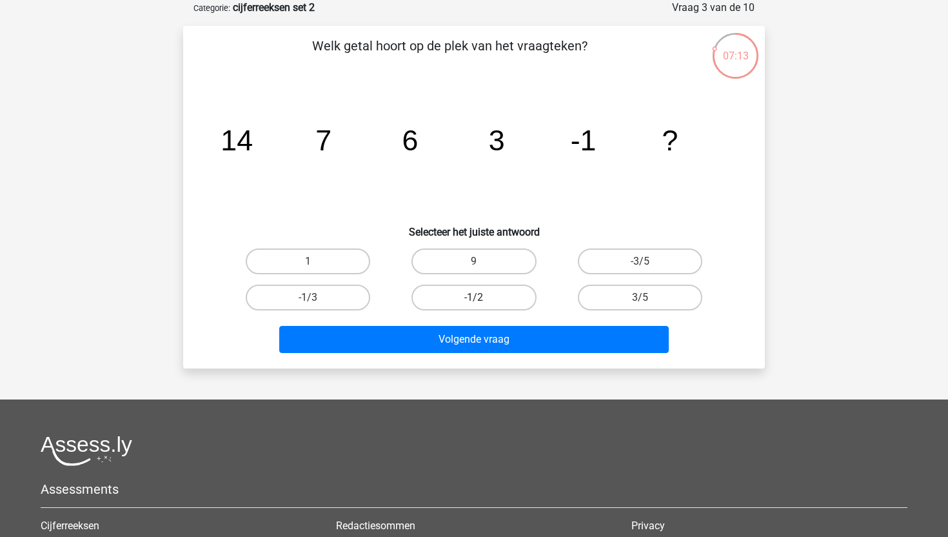
click at [453, 293] on label "-1/2" at bounding box center [473, 297] width 124 height 26
click at [474, 297] on input "-1/2" at bounding box center [478, 301] width 8 height 8
radio input "true"
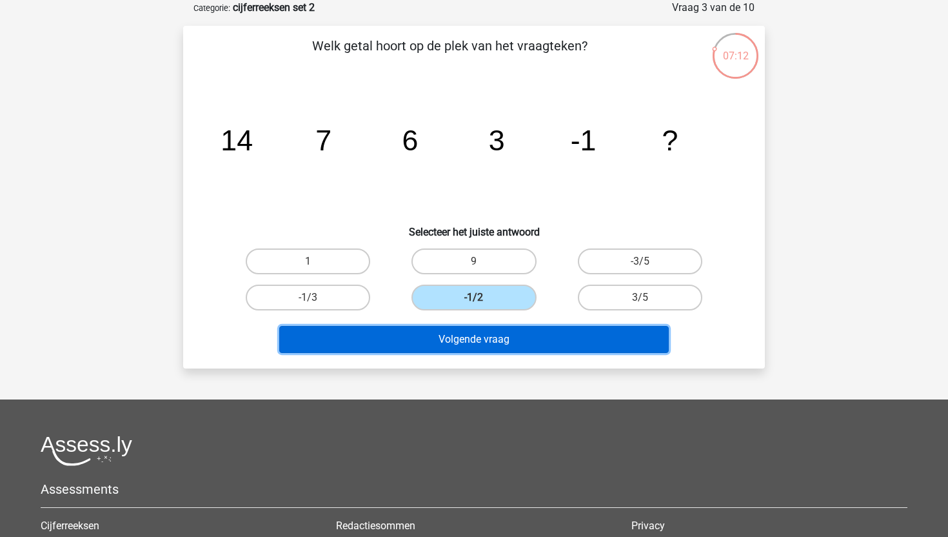
click at [460, 331] on button "Volgende vraag" at bounding box center [474, 339] width 390 height 27
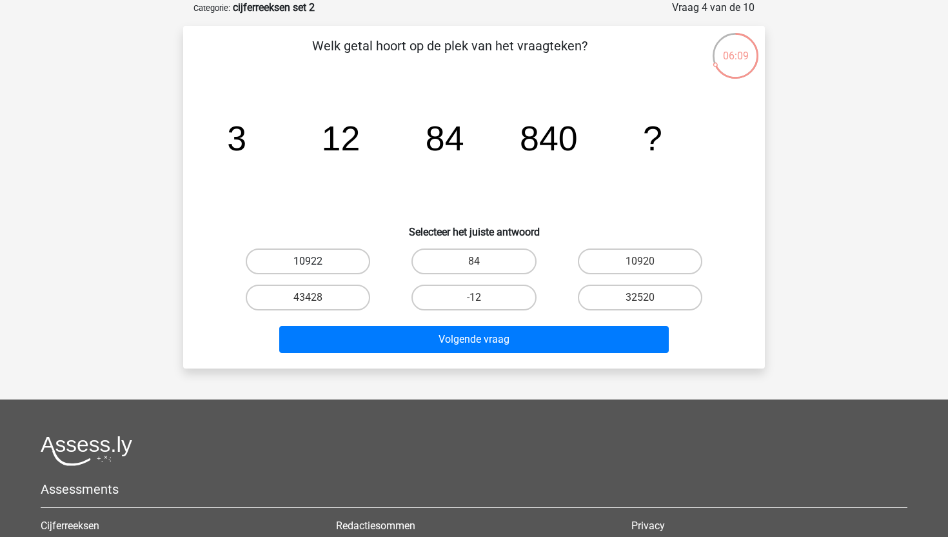
click at [333, 265] on label "10922" at bounding box center [308, 261] width 124 height 26
click at [317, 265] on input "10922" at bounding box center [312, 265] width 8 height 8
radio input "true"
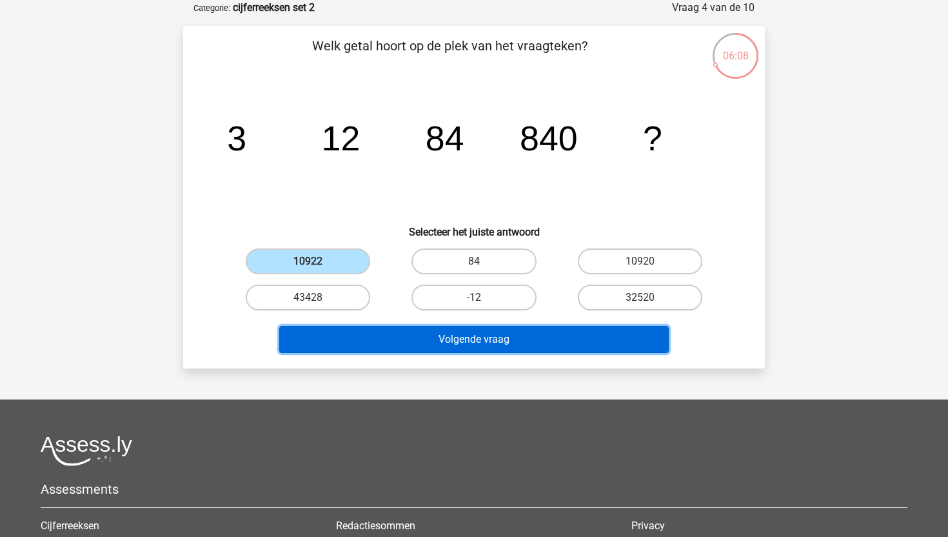
click at [435, 329] on button "Volgende vraag" at bounding box center [474, 339] width 390 height 27
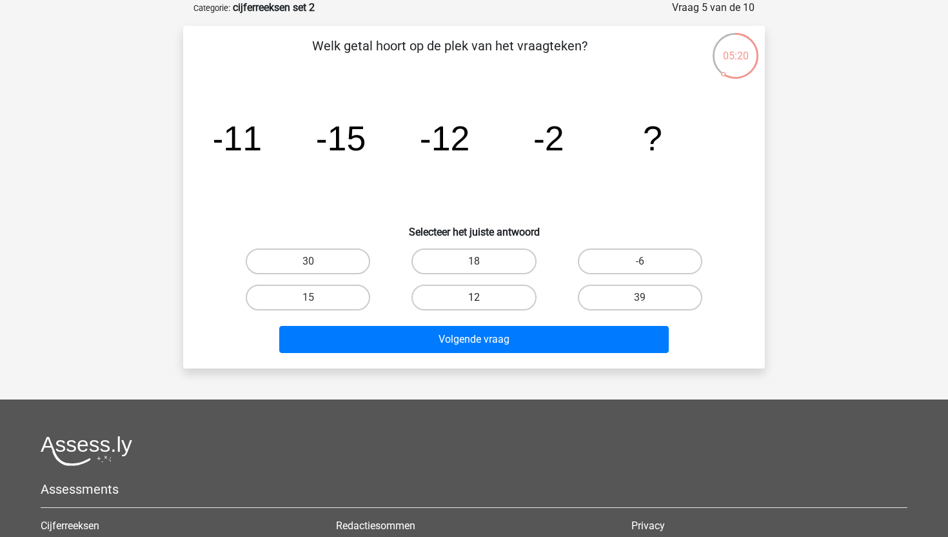
click at [457, 288] on label "12" at bounding box center [473, 297] width 124 height 26
click at [474, 297] on input "12" at bounding box center [478, 301] width 8 height 8
radio input "true"
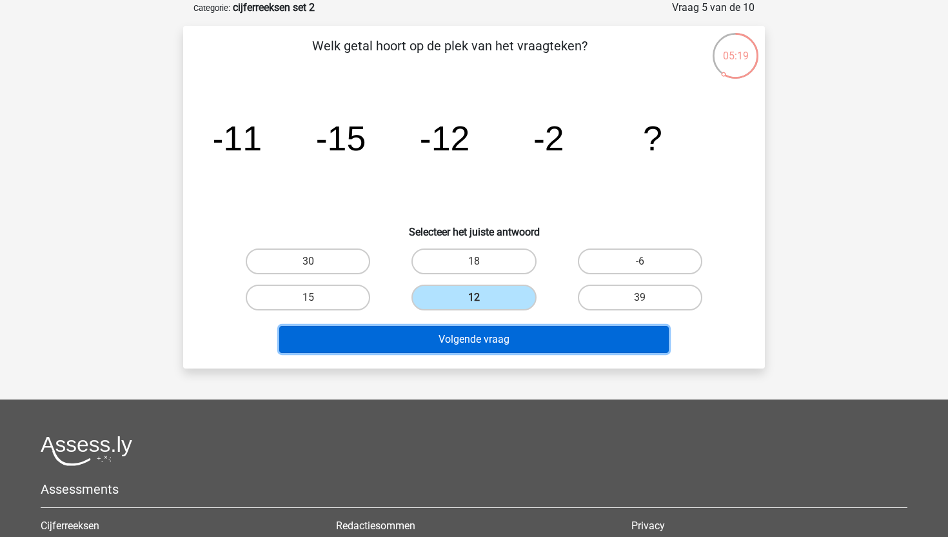
click at [484, 343] on button "Volgende vraag" at bounding box center [474, 339] width 390 height 27
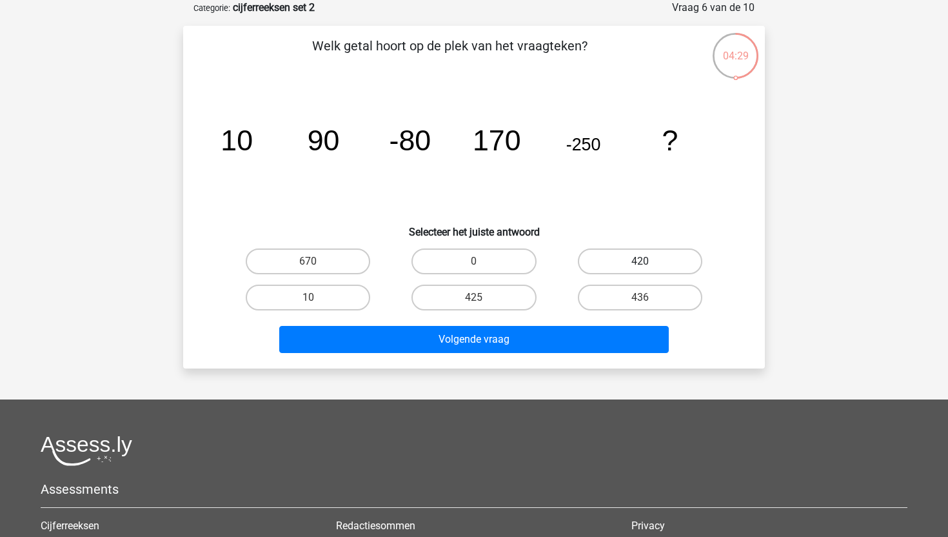
click at [604, 255] on label "420" at bounding box center [640, 261] width 124 height 26
click at [640, 261] on input "420" at bounding box center [644, 265] width 8 height 8
radio input "true"
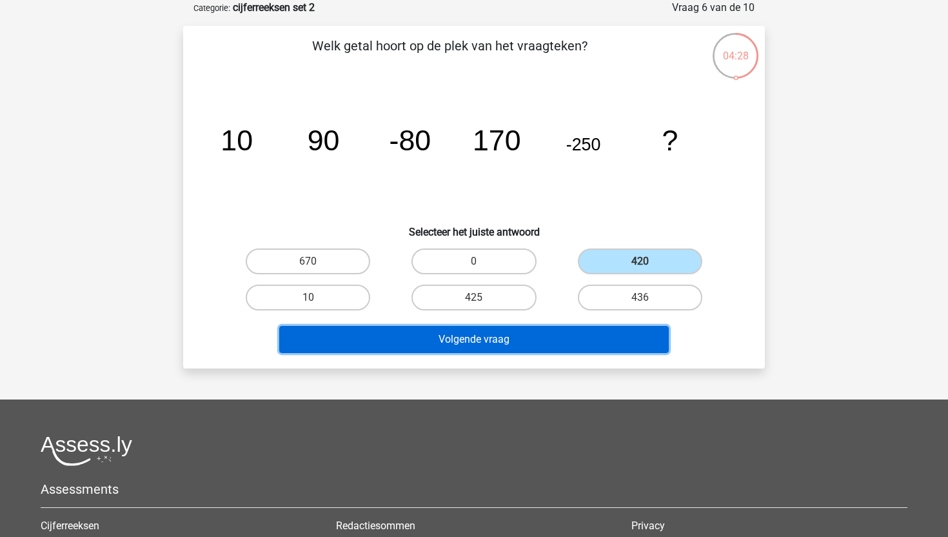
click at [576, 333] on button "Volgende vraag" at bounding box center [474, 339] width 390 height 27
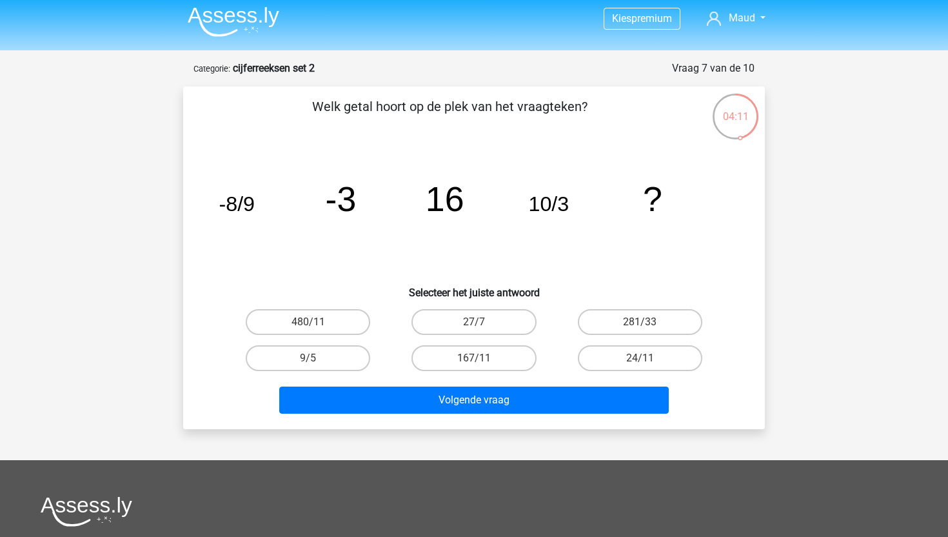
scroll to position [6, 0]
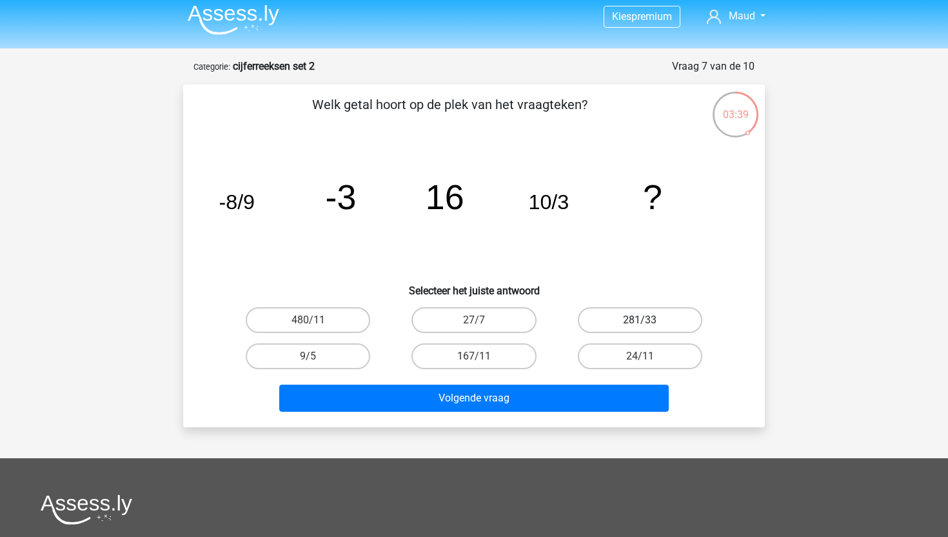
click at [622, 330] on label "281/33" at bounding box center [640, 320] width 124 height 26
click at [640, 328] on input "281/33" at bounding box center [644, 324] width 8 height 8
radio input "true"
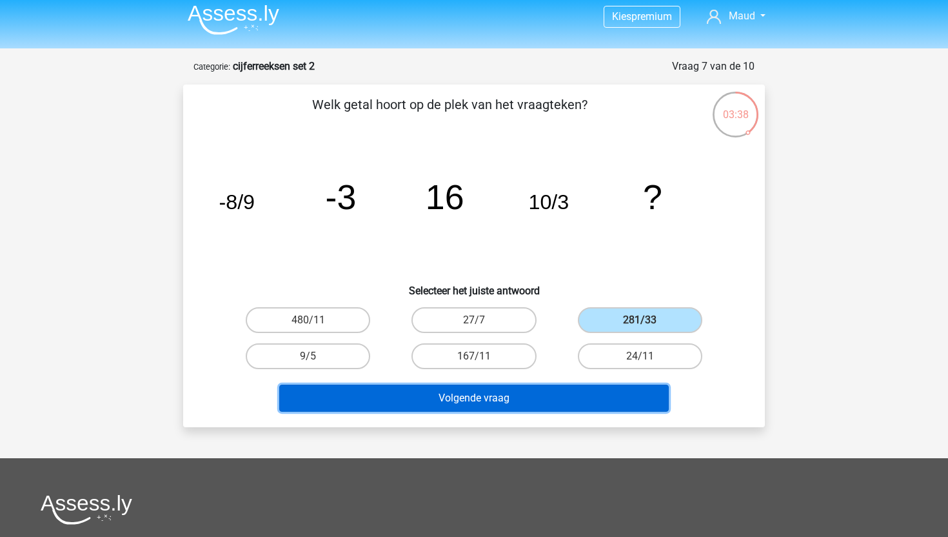
click at [560, 388] on button "Volgende vraag" at bounding box center [474, 397] width 390 height 27
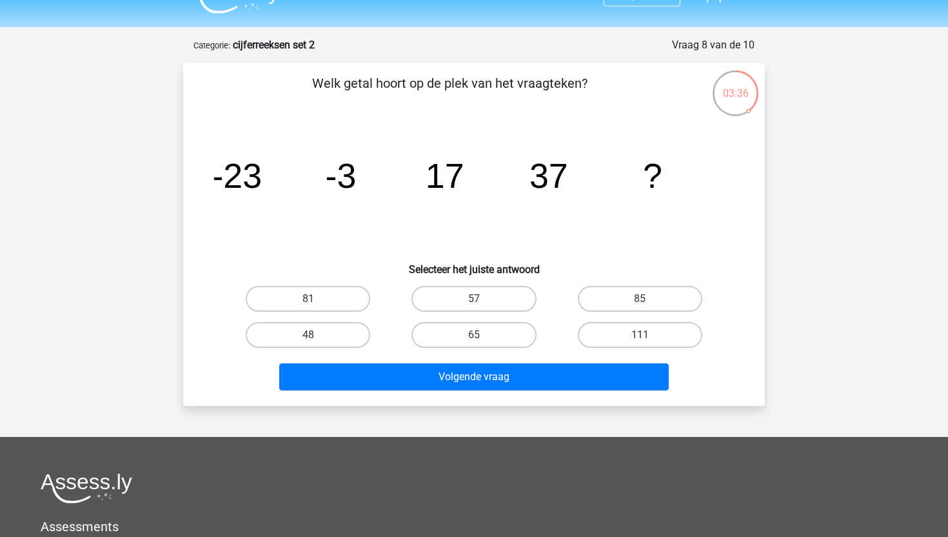
scroll to position [20, 0]
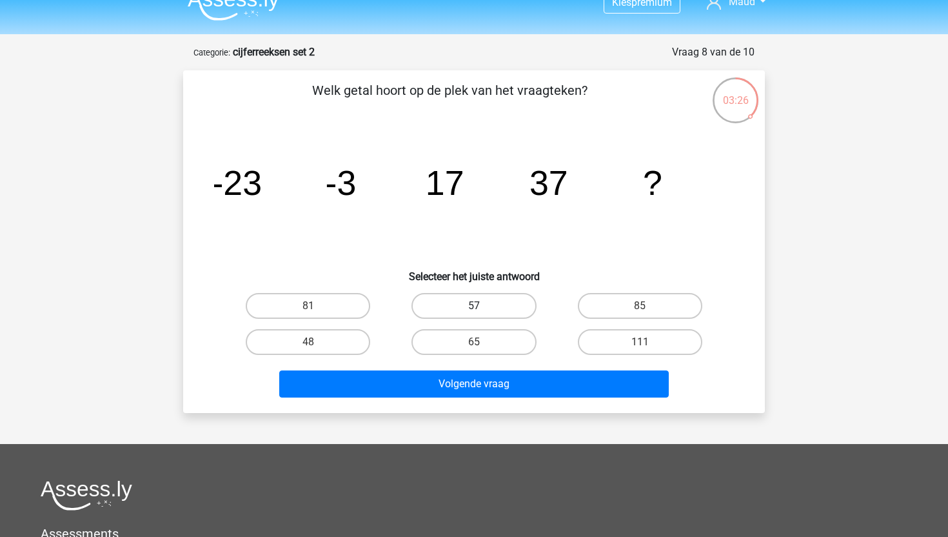
click at [495, 308] on label "57" at bounding box center [473, 306] width 124 height 26
click at [482, 308] on input "57" at bounding box center [478, 310] width 8 height 8
radio input "true"
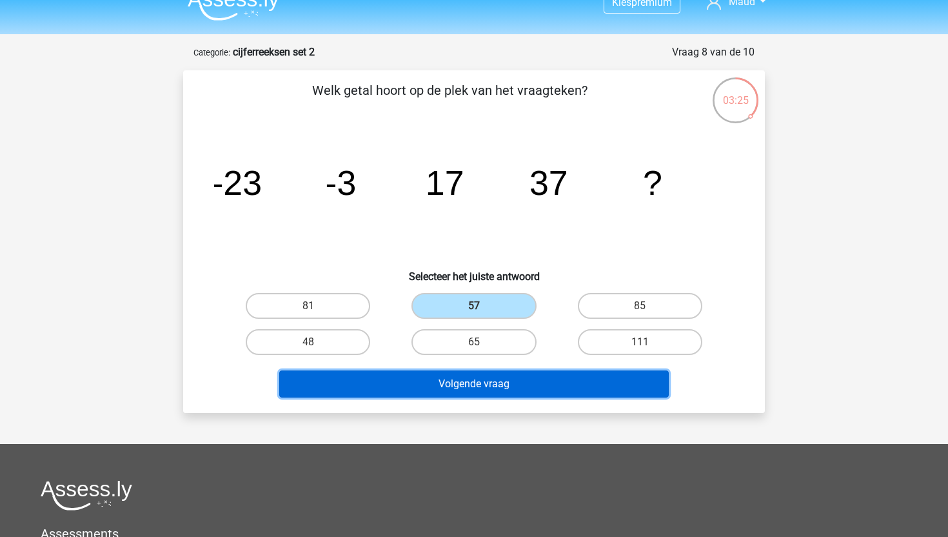
click at [477, 384] on button "Volgende vraag" at bounding box center [474, 383] width 390 height 27
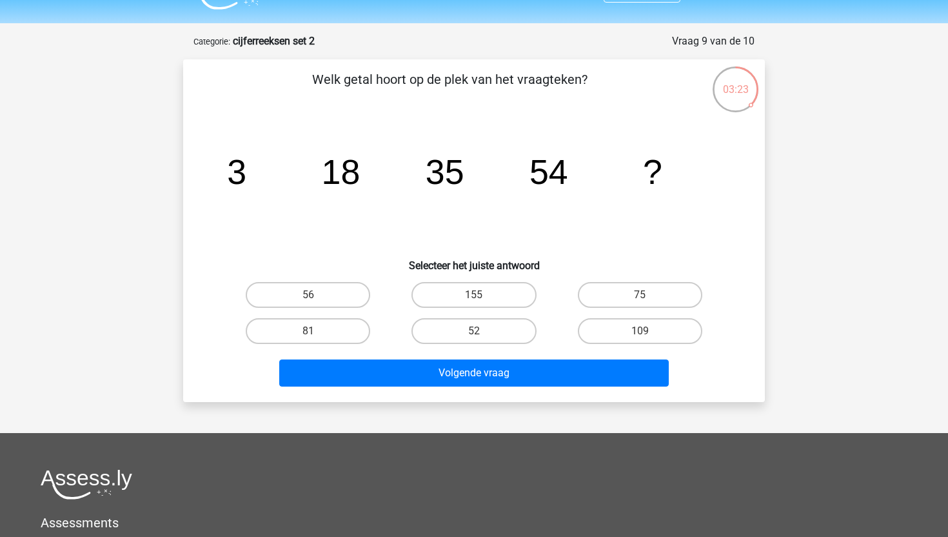
scroll to position [25, 0]
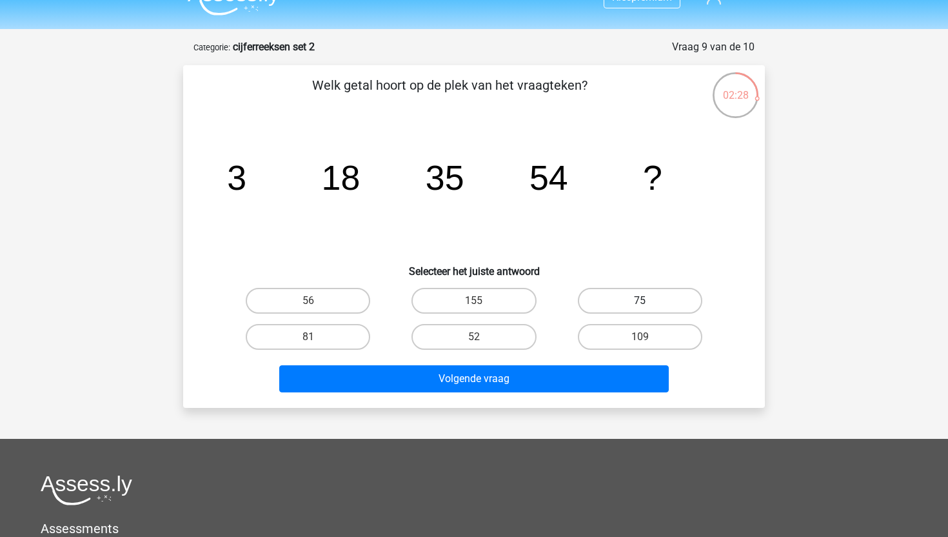
click at [648, 297] on label "75" at bounding box center [640, 301] width 124 height 26
click at [648, 301] on input "75" at bounding box center [644, 305] width 8 height 8
radio input "true"
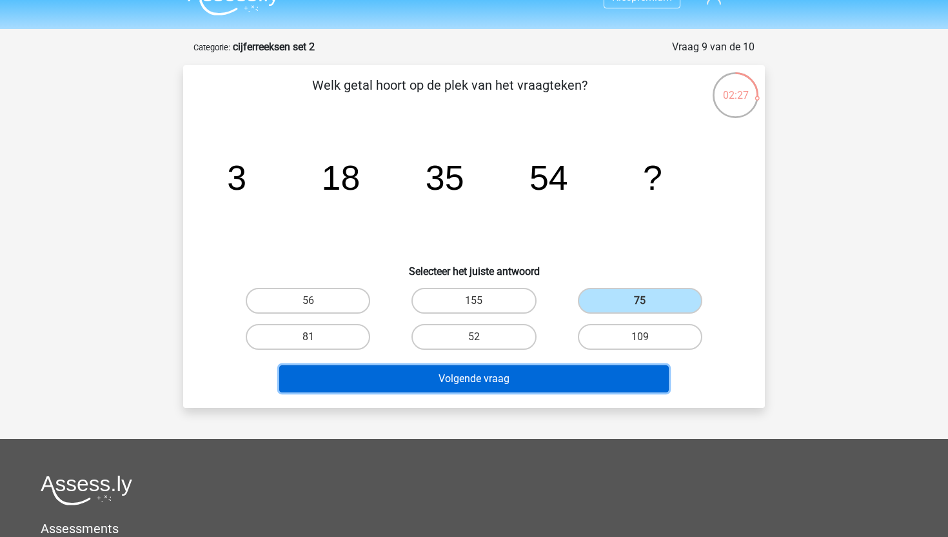
click at [549, 390] on button "Volgende vraag" at bounding box center [474, 378] width 390 height 27
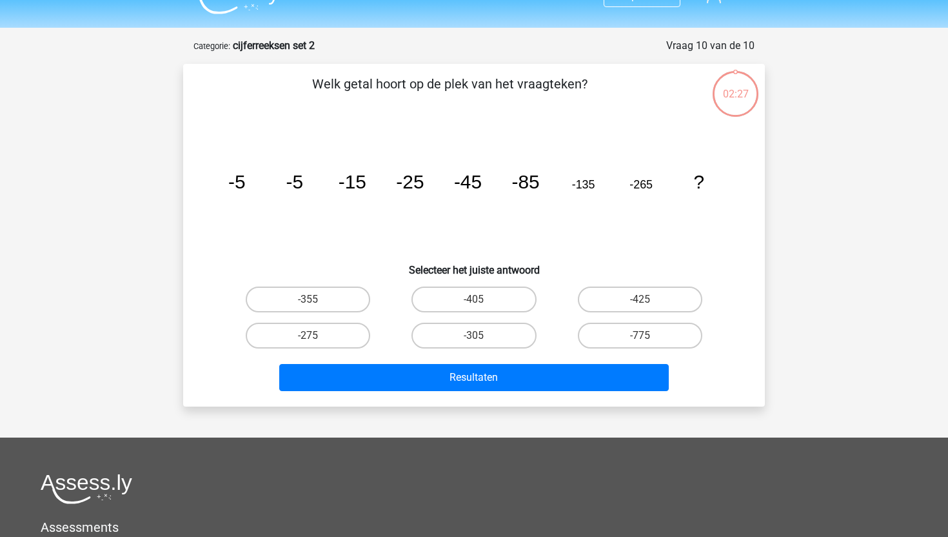
scroll to position [15, 0]
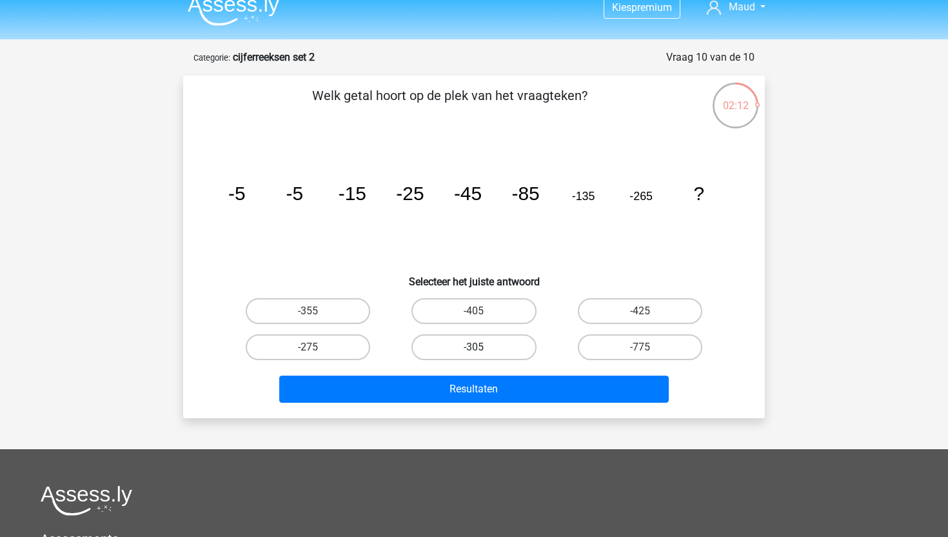
click at [493, 348] on label "-305" at bounding box center [473, 347] width 124 height 26
click at [482, 348] on input "-305" at bounding box center [478, 351] width 8 height 8
radio input "true"
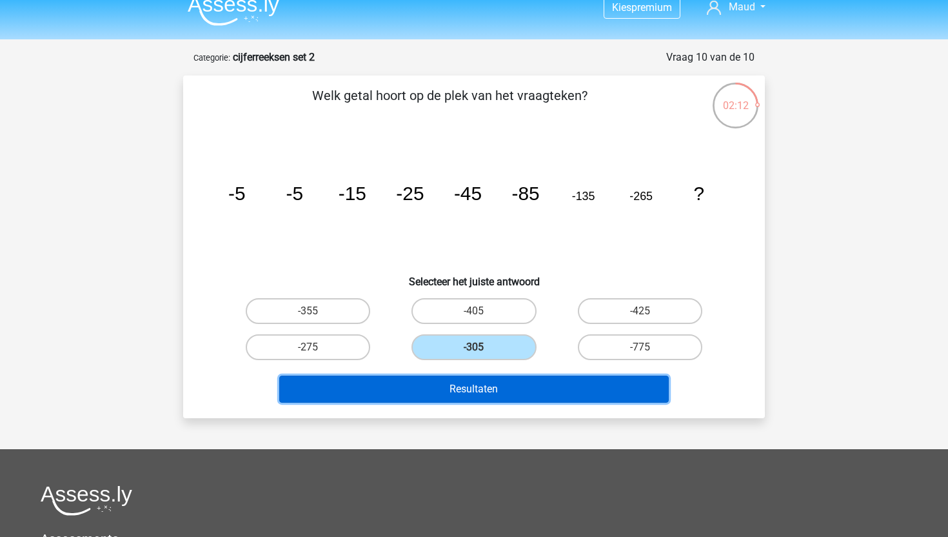
click at [496, 382] on button "Resultaten" at bounding box center [474, 388] width 390 height 27
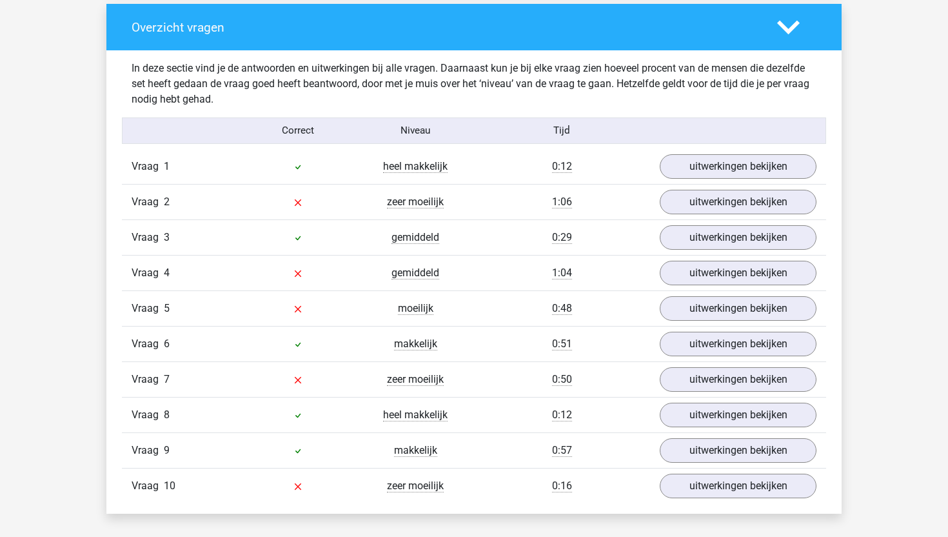
scroll to position [975, 0]
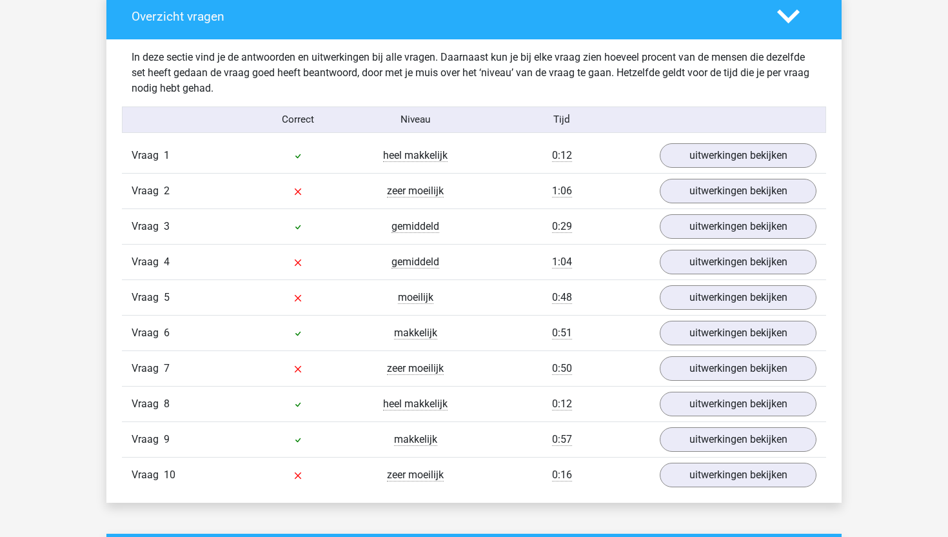
click at [732, 204] on div "Vraag 2 zeer moeilijk 1:06 uitwerkingen bekijken" at bounding box center [474, 190] width 704 height 35
click at [736, 195] on link "uitwerkingen bekijken" at bounding box center [738, 191] width 180 height 28
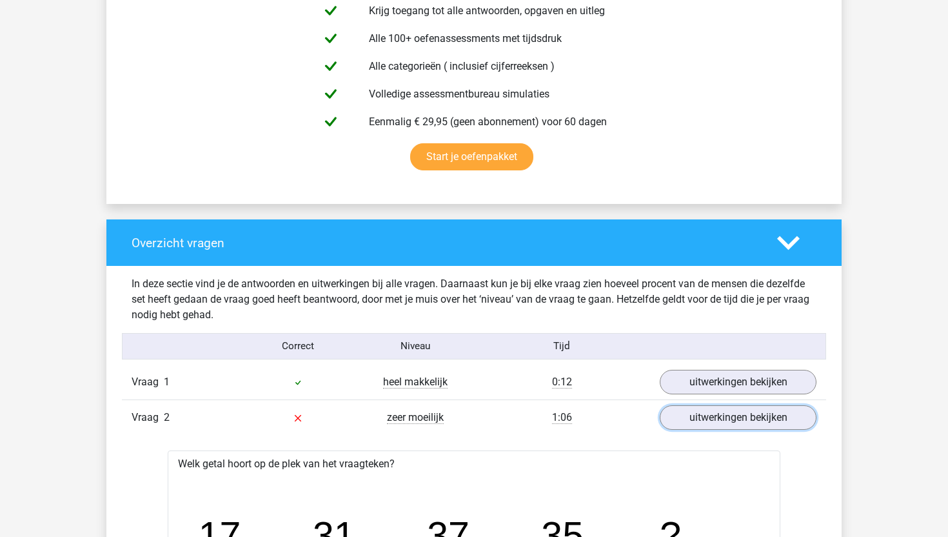
scroll to position [811, 0]
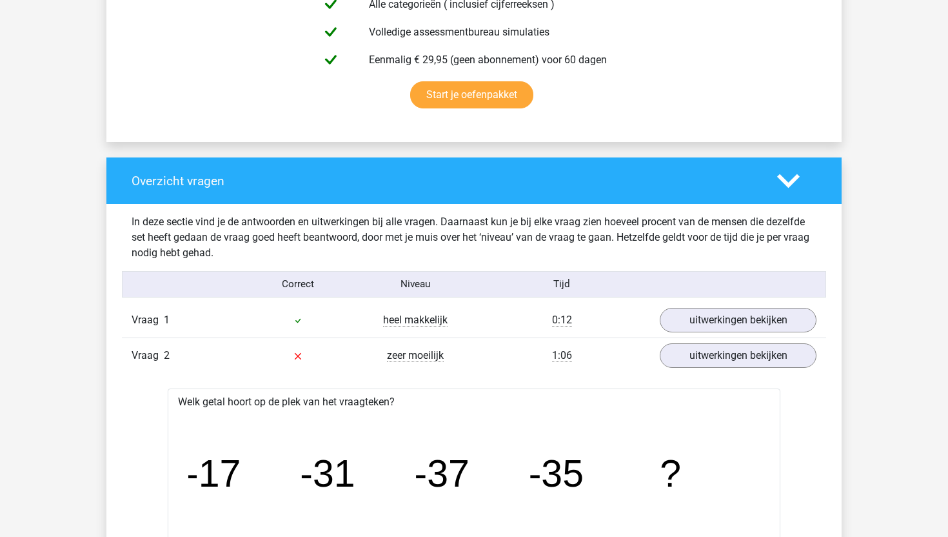
click at [785, 175] on icon at bounding box center [788, 181] width 23 height 23
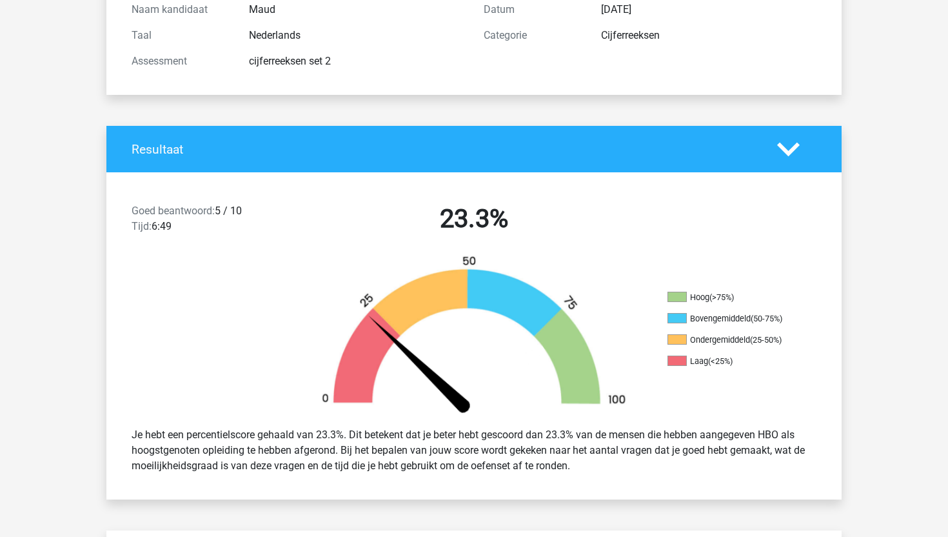
scroll to position [0, 0]
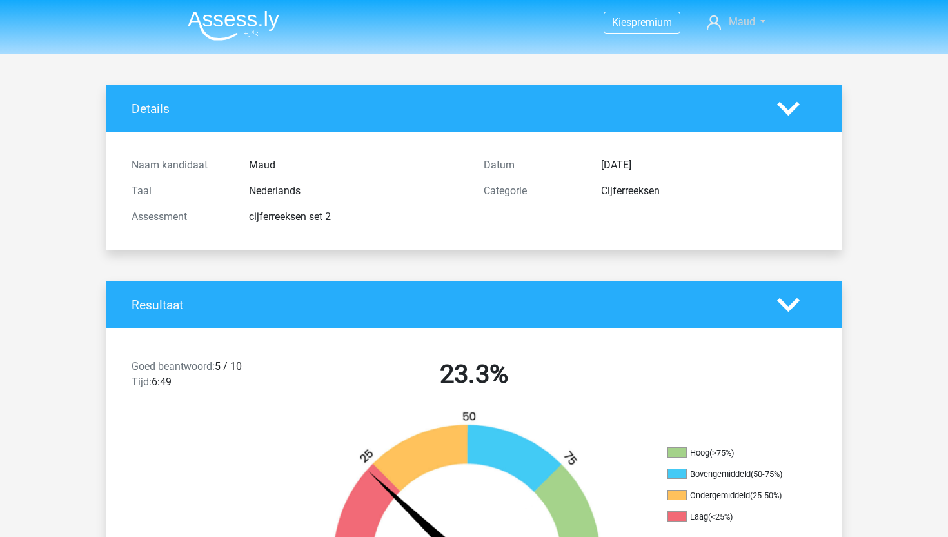
click at [737, 27] on span "Maud" at bounding box center [742, 21] width 26 height 12
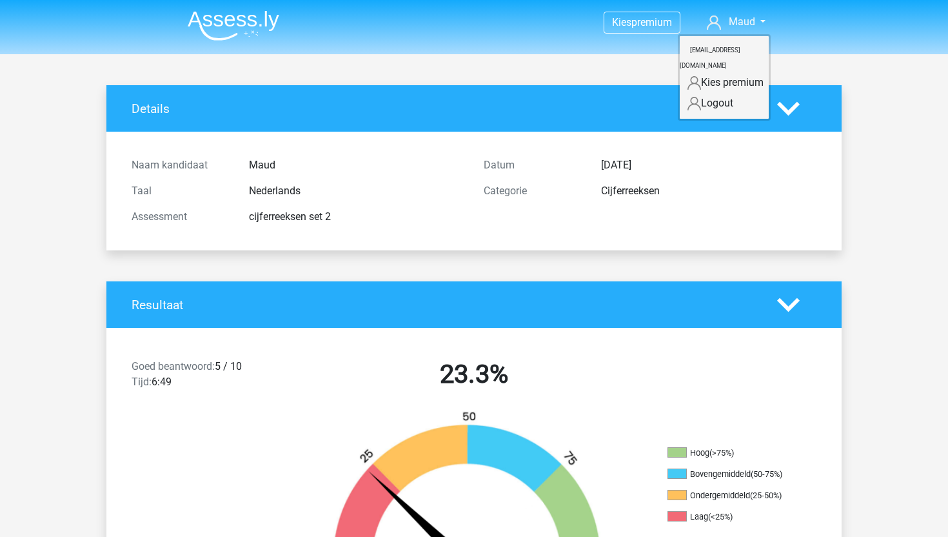
click at [557, 128] on div "Details" at bounding box center [473, 108] width 735 height 46
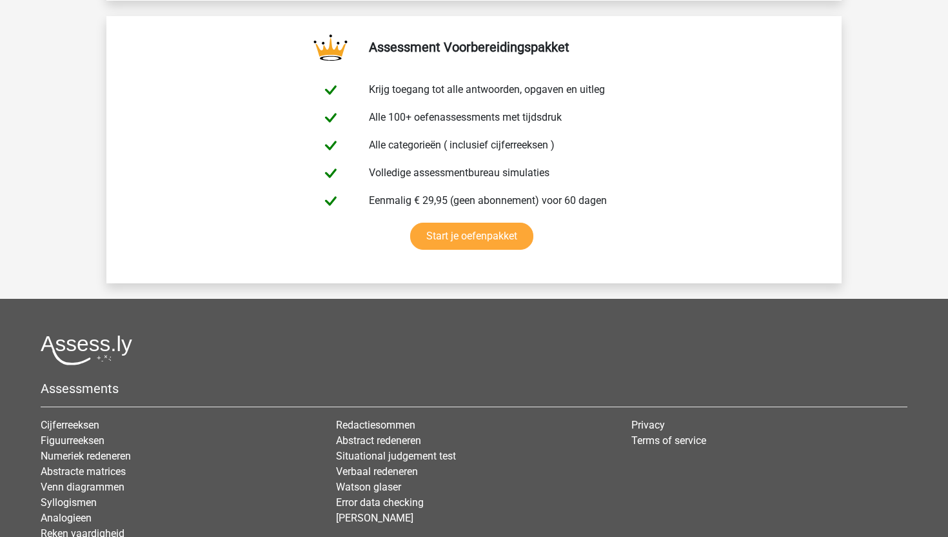
scroll to position [1724, 0]
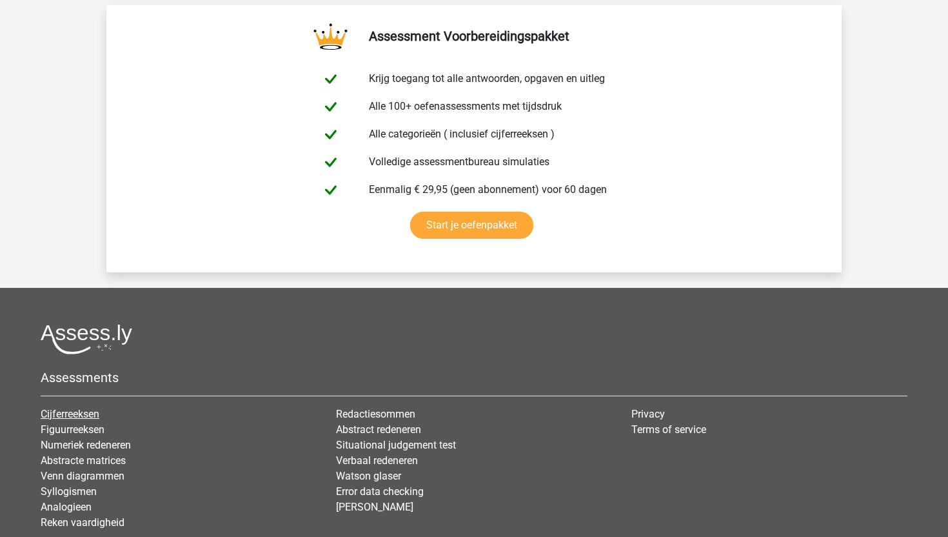
click at [70, 412] on link "Cijferreeksen" at bounding box center [70, 414] width 59 height 12
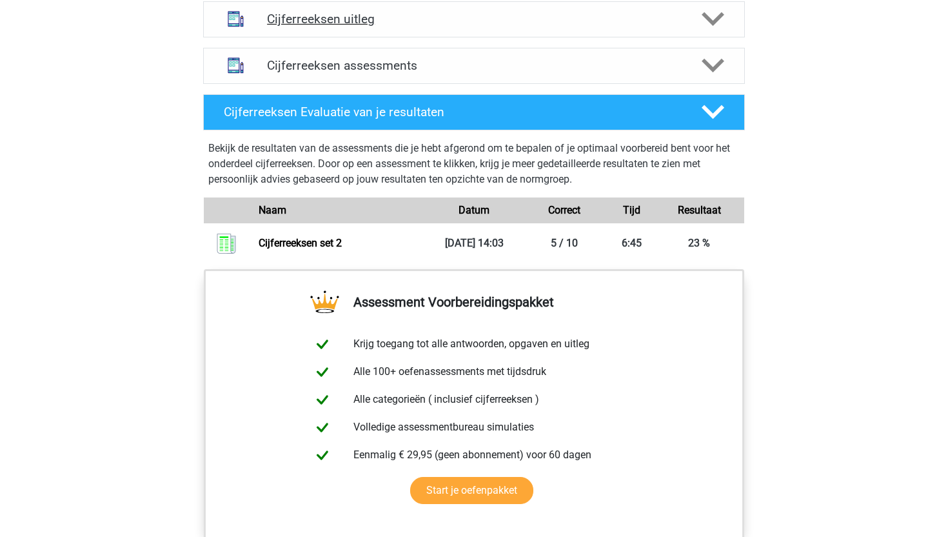
scroll to position [798, 0]
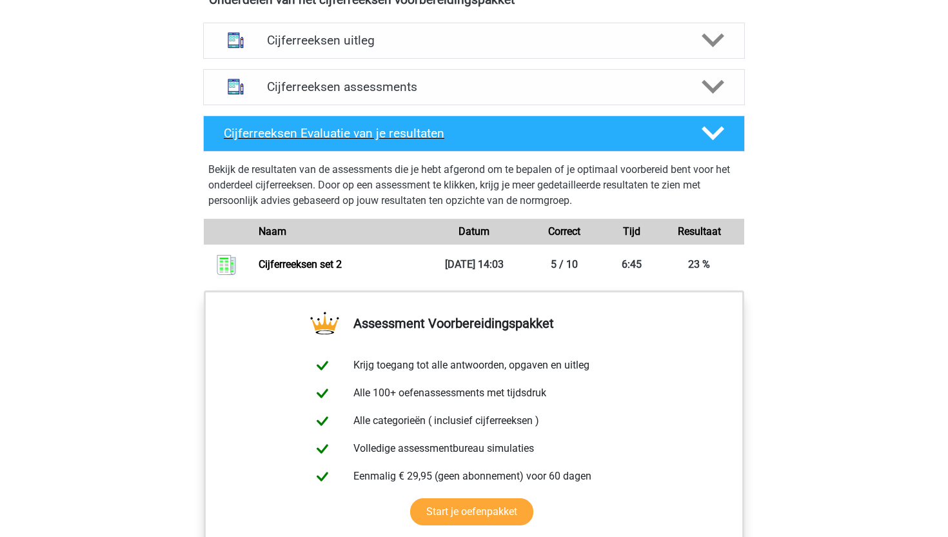
click at [715, 144] on icon at bounding box center [713, 133] width 23 height 23
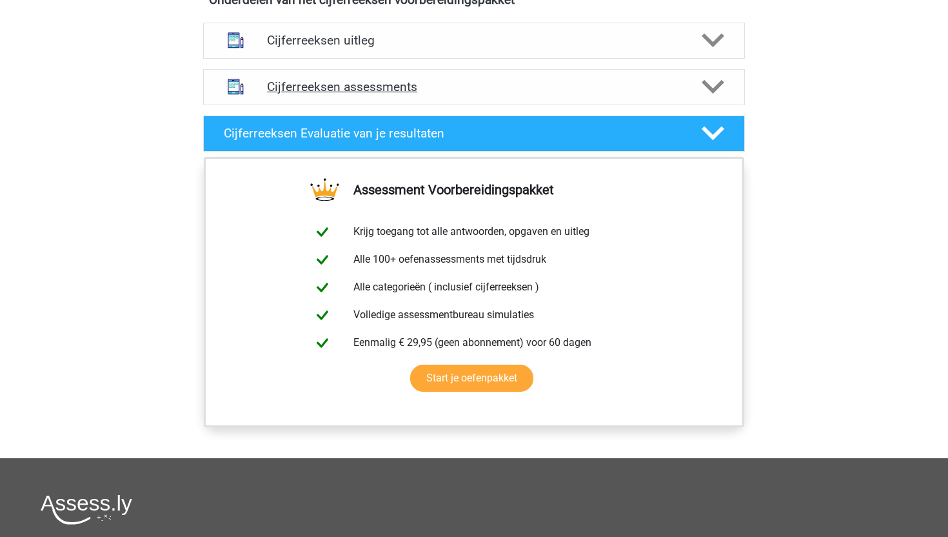
click at [715, 97] on icon at bounding box center [713, 86] width 23 height 23
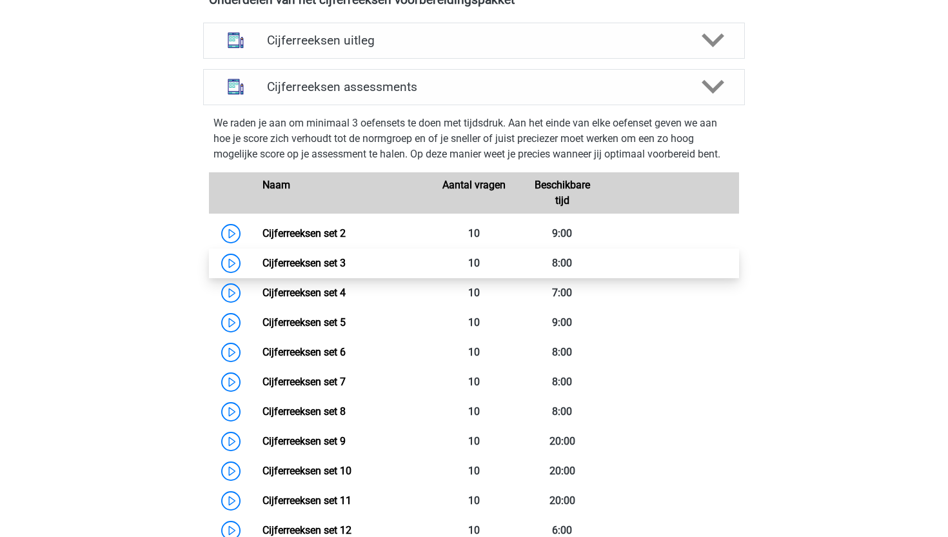
click at [327, 269] on link "Cijferreeksen set 3" at bounding box center [303, 263] width 83 height 12
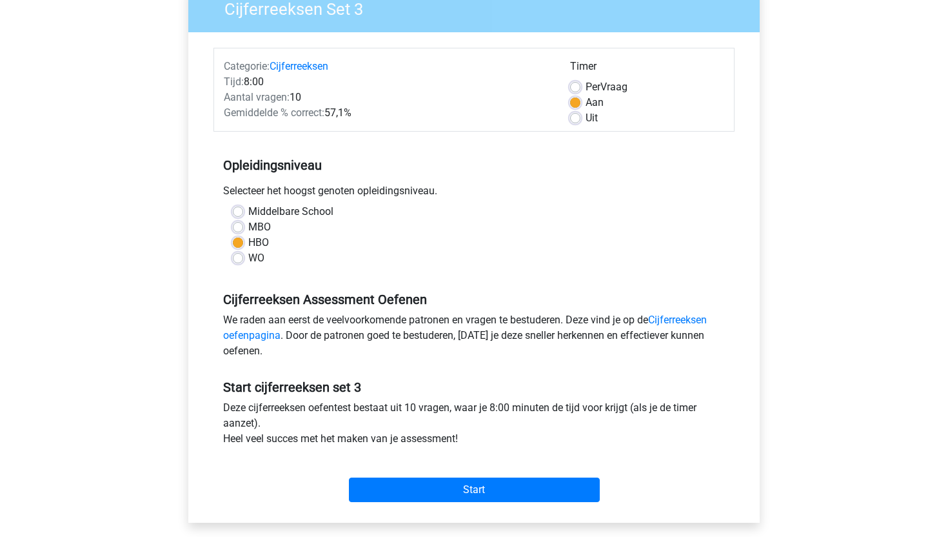
scroll to position [121, 0]
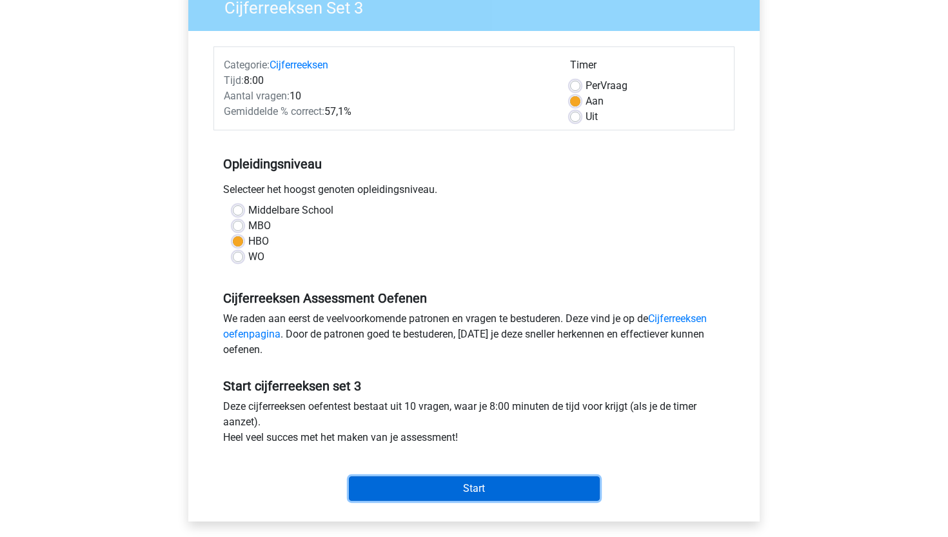
click at [502, 482] on input "Start" at bounding box center [474, 488] width 251 height 25
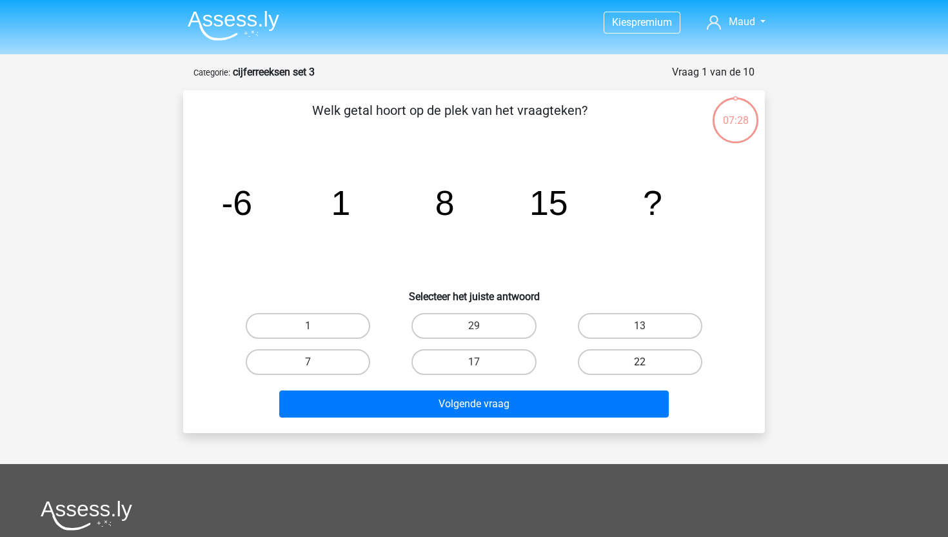
click at [603, 354] on label "22" at bounding box center [640, 362] width 124 height 26
click at [640, 362] on input "22" at bounding box center [644, 366] width 8 height 8
radio input "true"
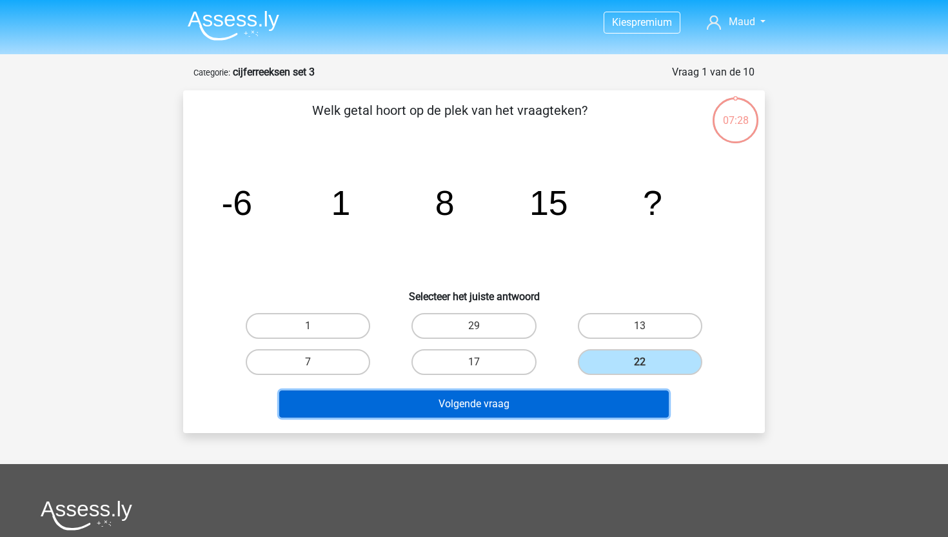
click at [567, 402] on button "Volgende vraag" at bounding box center [474, 403] width 390 height 27
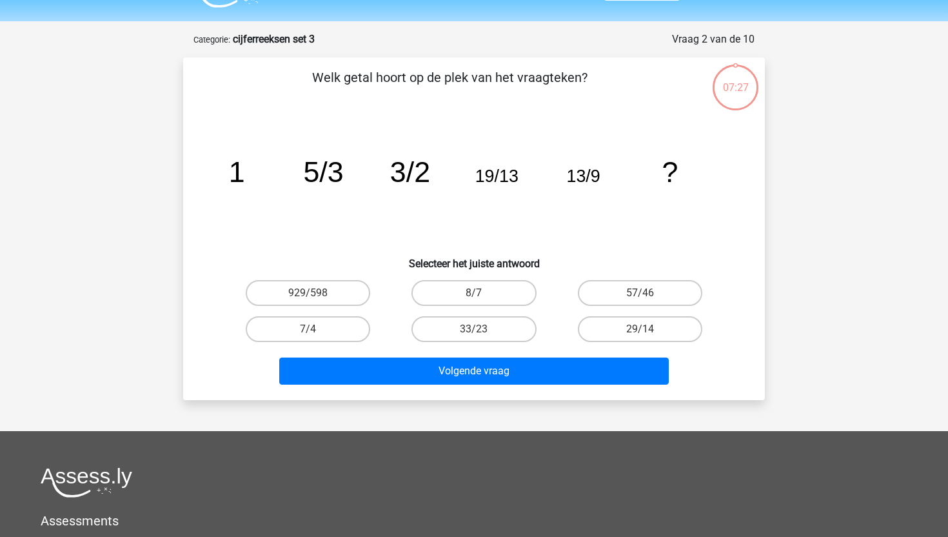
scroll to position [21, 0]
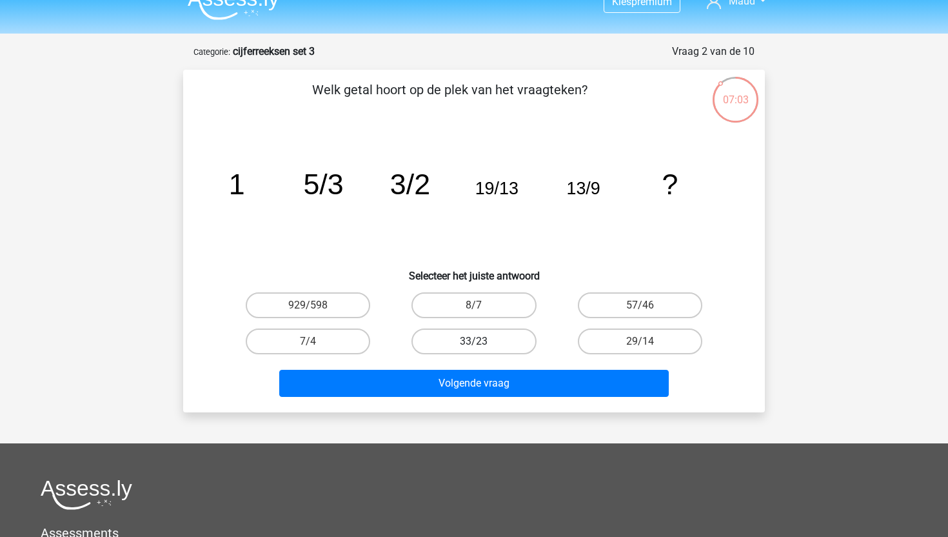
click at [485, 339] on label "33/23" at bounding box center [473, 341] width 124 height 26
click at [482, 341] on input "33/23" at bounding box center [478, 345] width 8 height 8
radio input "true"
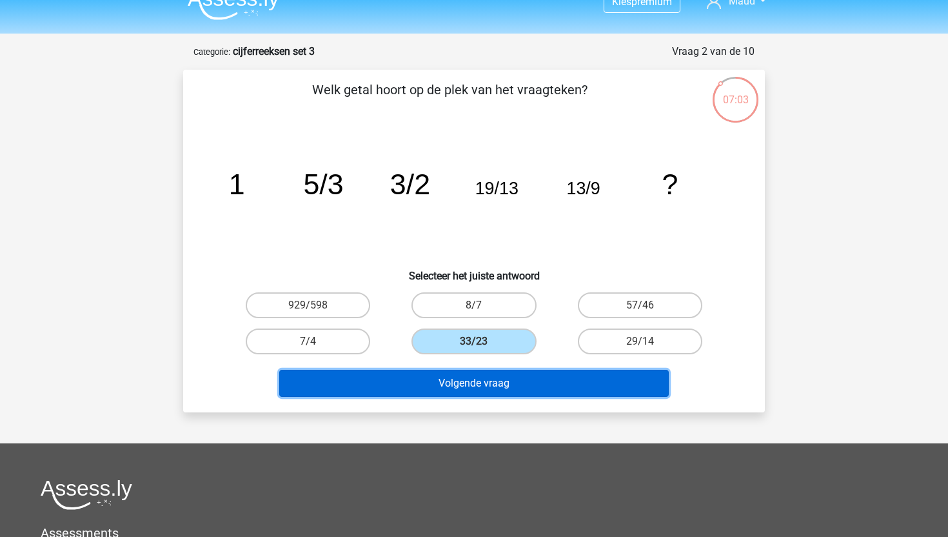
click at [506, 388] on button "Volgende vraag" at bounding box center [474, 383] width 390 height 27
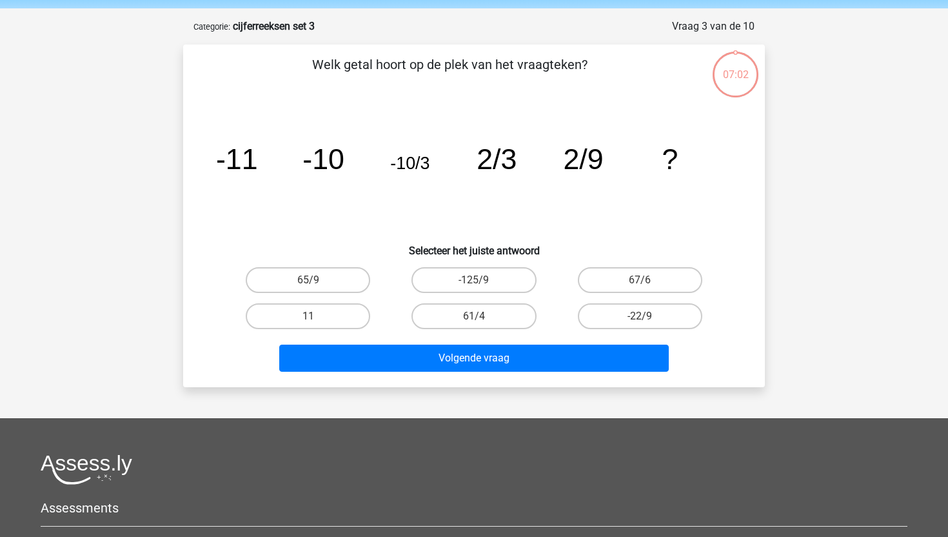
scroll to position [41, 0]
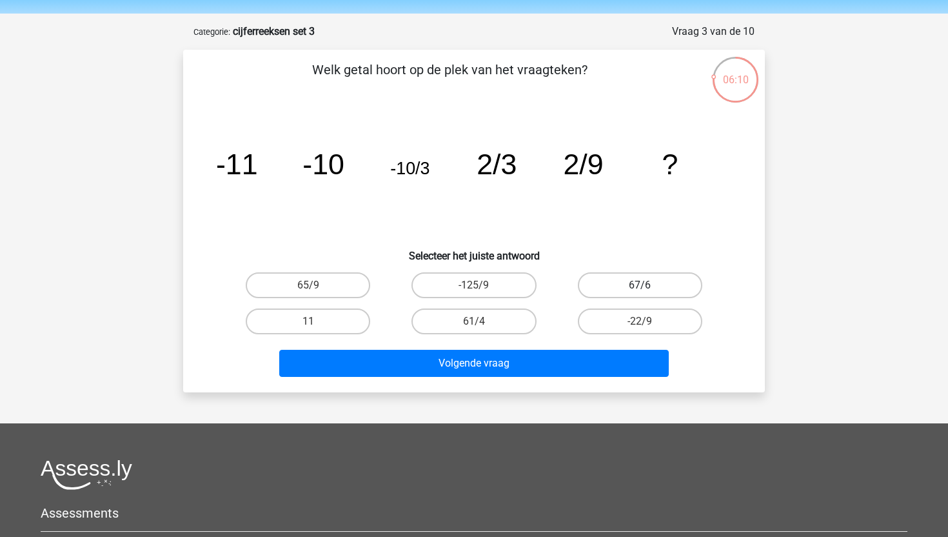
click at [634, 275] on label "67/6" at bounding box center [640, 285] width 124 height 26
click at [640, 285] on input "67/6" at bounding box center [644, 289] width 8 height 8
radio input "true"
click at [505, 288] on label "-125/9" at bounding box center [473, 285] width 124 height 26
click at [482, 288] on input "-125/9" at bounding box center [478, 289] width 8 height 8
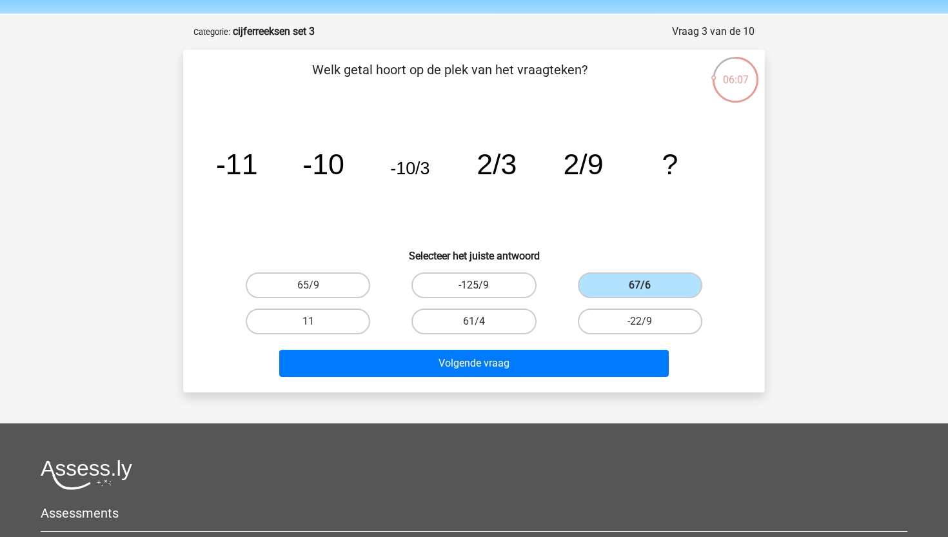
radio input "true"
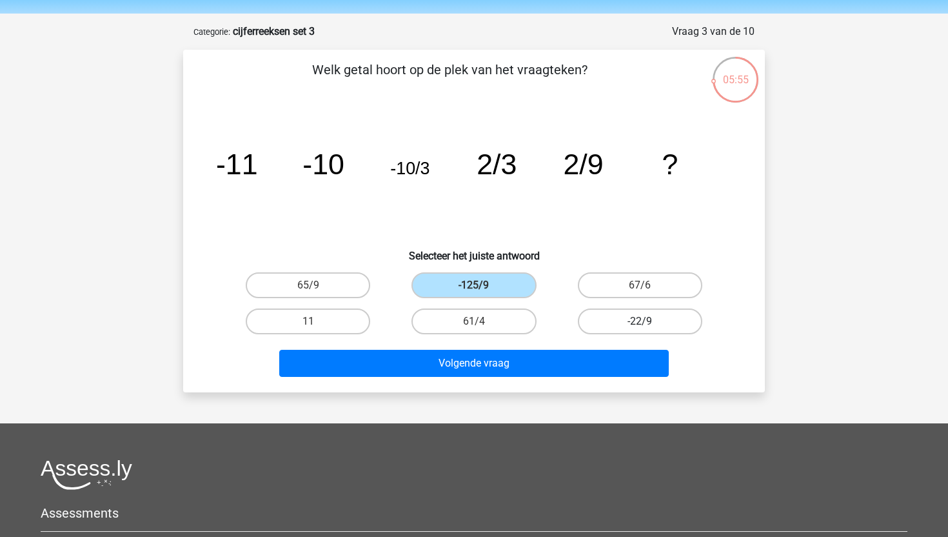
click at [610, 331] on label "-22/9" at bounding box center [640, 321] width 124 height 26
click at [640, 330] on input "-22/9" at bounding box center [644, 325] width 8 height 8
radio input "true"
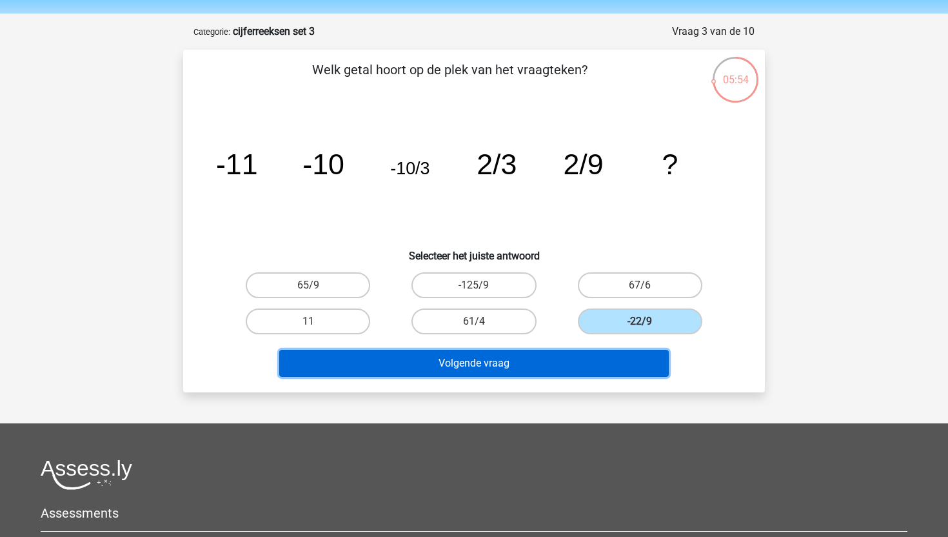
click at [607, 362] on button "Volgende vraag" at bounding box center [474, 363] width 390 height 27
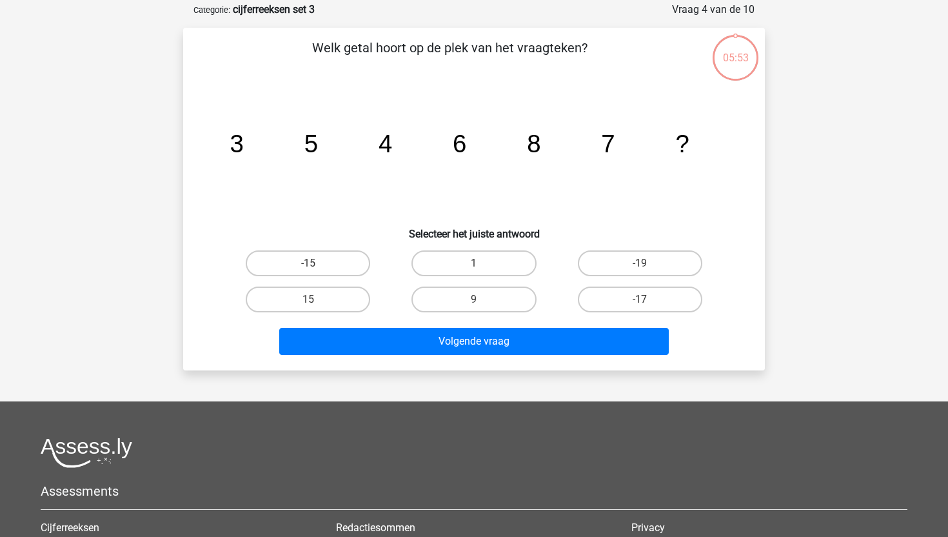
scroll to position [64, 0]
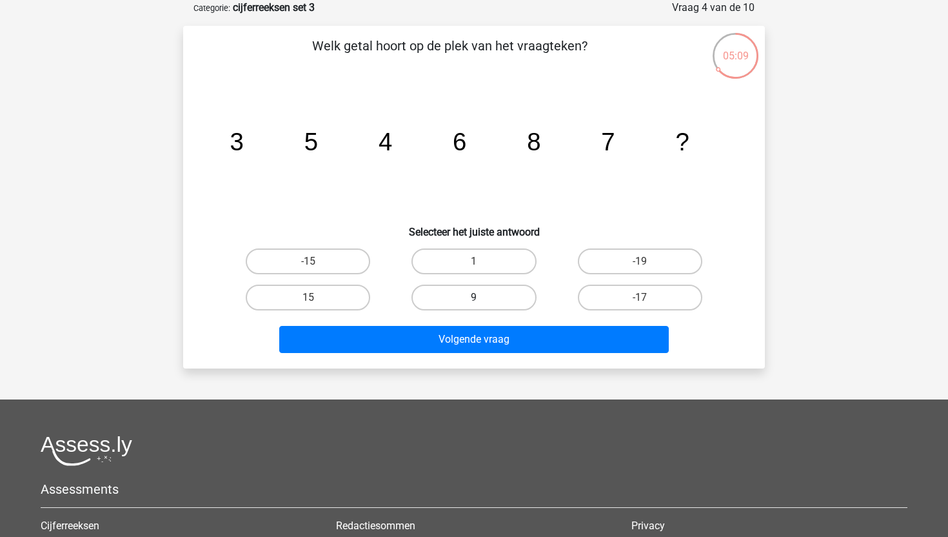
click at [502, 300] on label "9" at bounding box center [473, 297] width 124 height 26
click at [482, 300] on input "9" at bounding box center [478, 301] width 8 height 8
radio input "true"
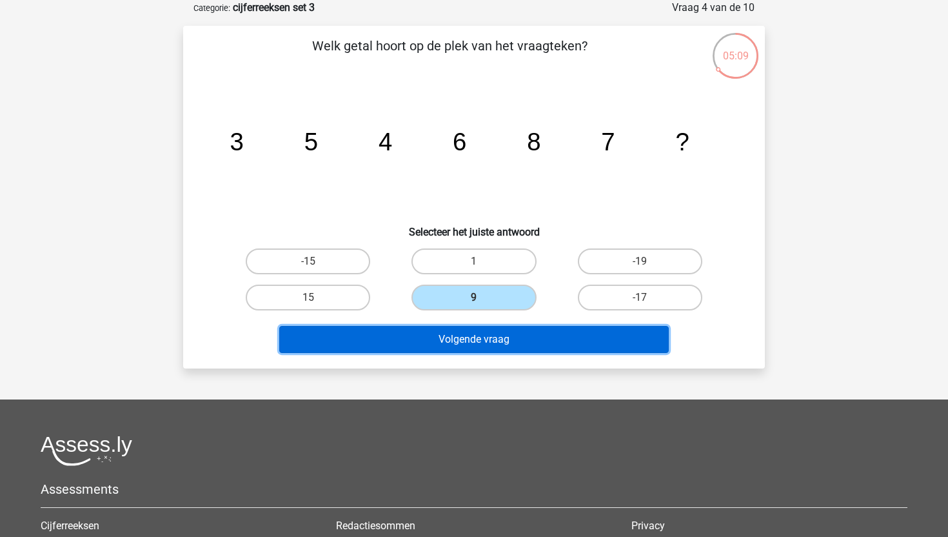
click at [513, 344] on button "Volgende vraag" at bounding box center [474, 339] width 390 height 27
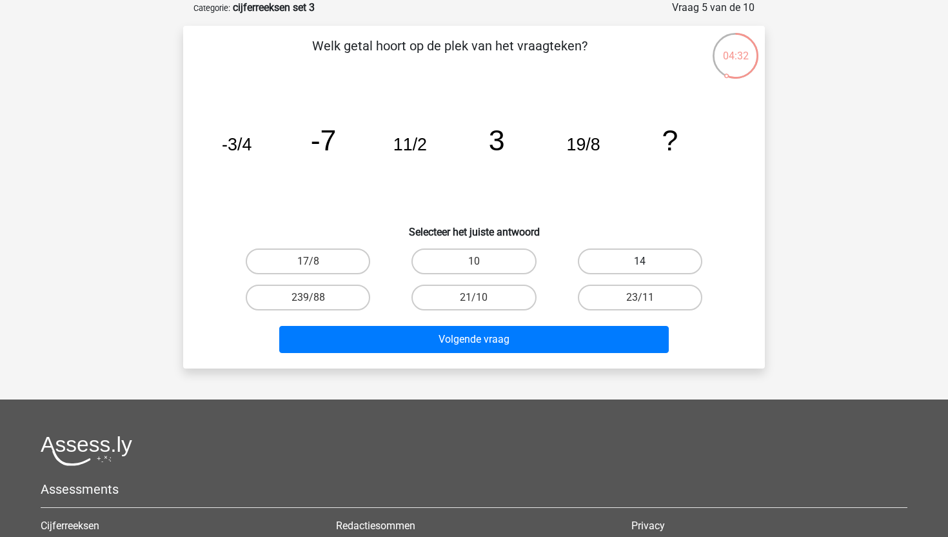
click at [628, 262] on label "14" at bounding box center [640, 261] width 124 height 26
click at [640, 262] on input "14" at bounding box center [644, 265] width 8 height 8
radio input "true"
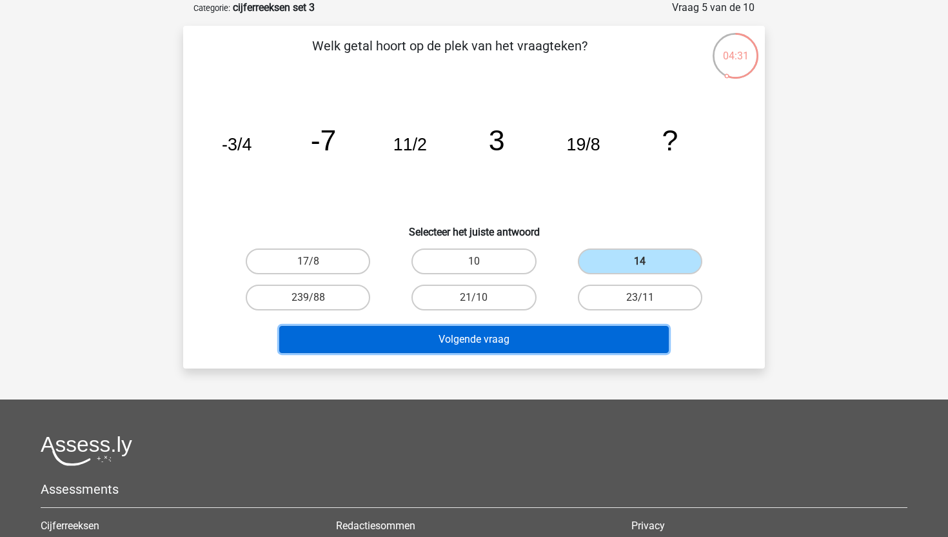
click at [591, 341] on button "Volgende vraag" at bounding box center [474, 339] width 390 height 27
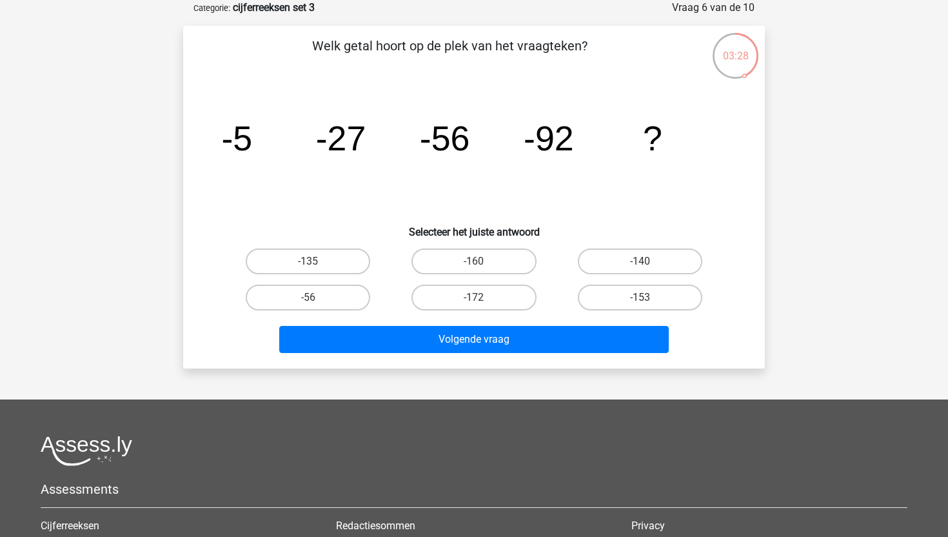
click at [311, 267] on input "-135" at bounding box center [312, 265] width 8 height 8
radio input "true"
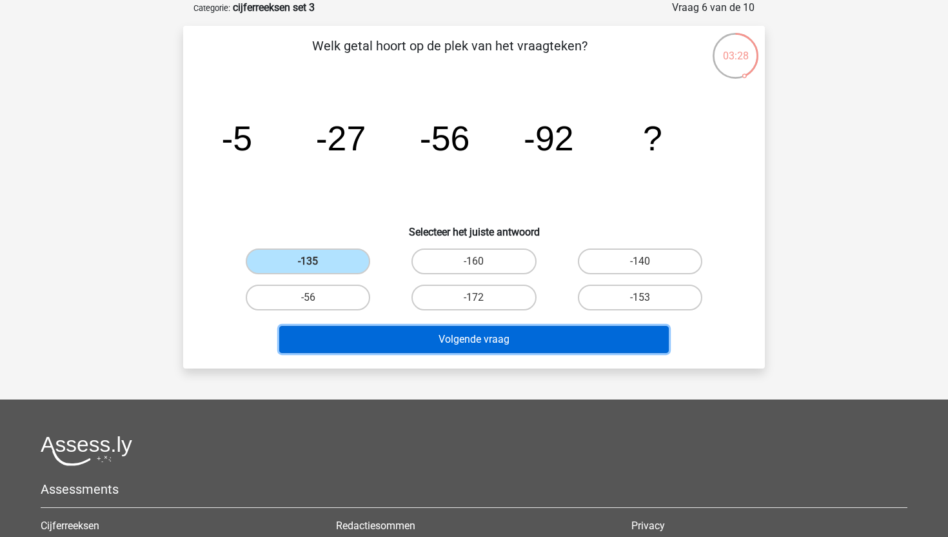
click at [394, 342] on button "Volgende vraag" at bounding box center [474, 339] width 390 height 27
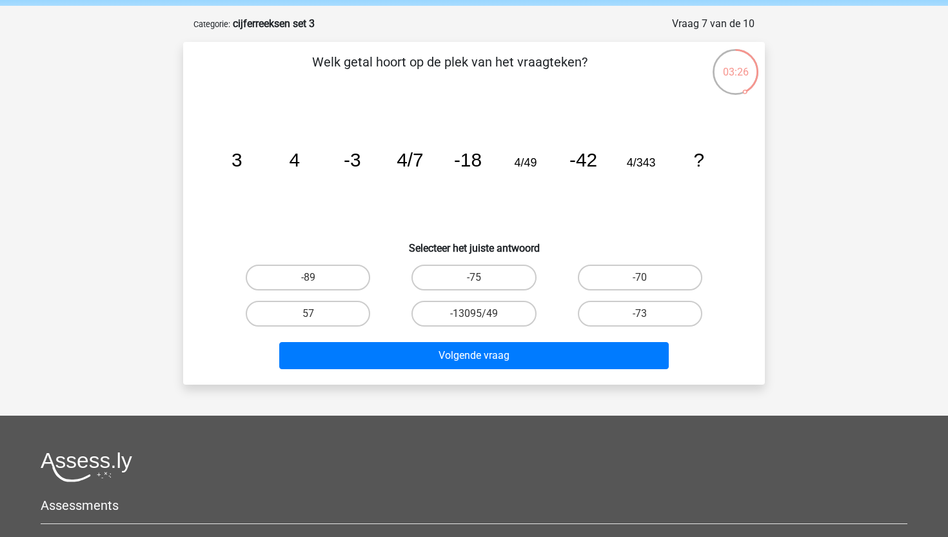
scroll to position [45, 0]
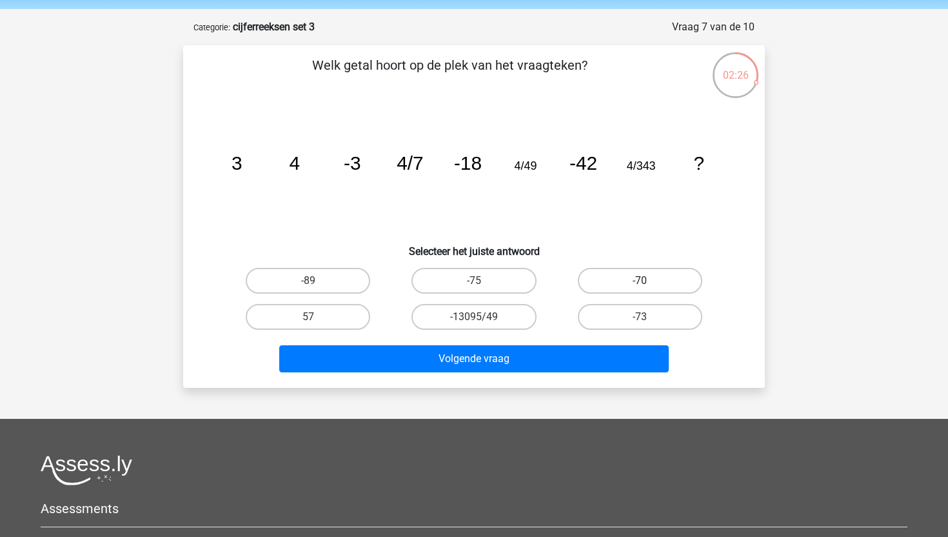
click at [622, 284] on label "-70" at bounding box center [640, 281] width 124 height 26
click at [640, 284] on input "-70" at bounding box center [644, 285] width 8 height 8
radio input "true"
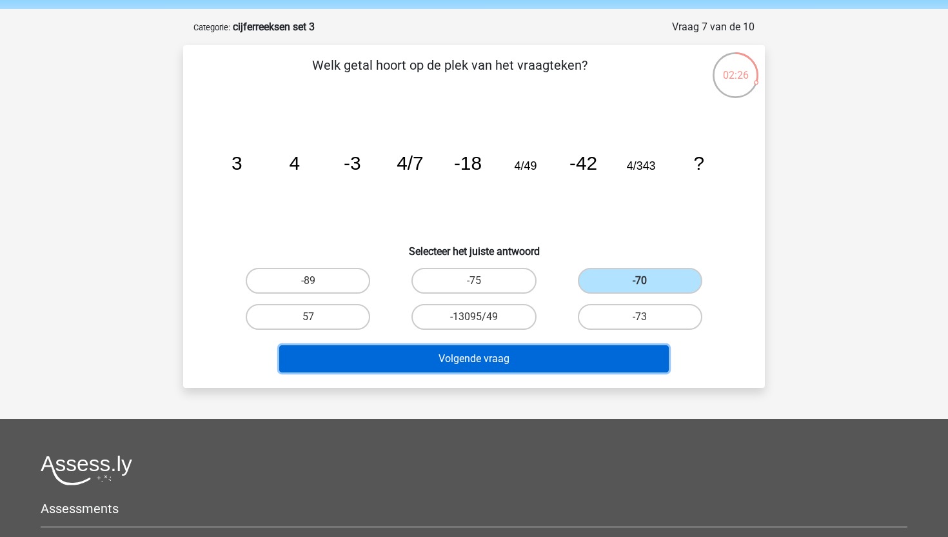
click at [567, 359] on button "Volgende vraag" at bounding box center [474, 358] width 390 height 27
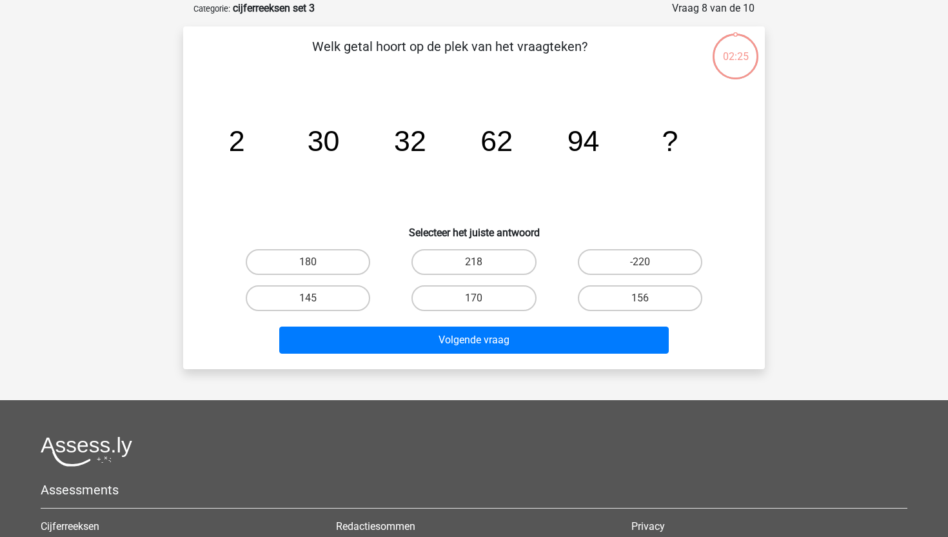
scroll to position [64, 0]
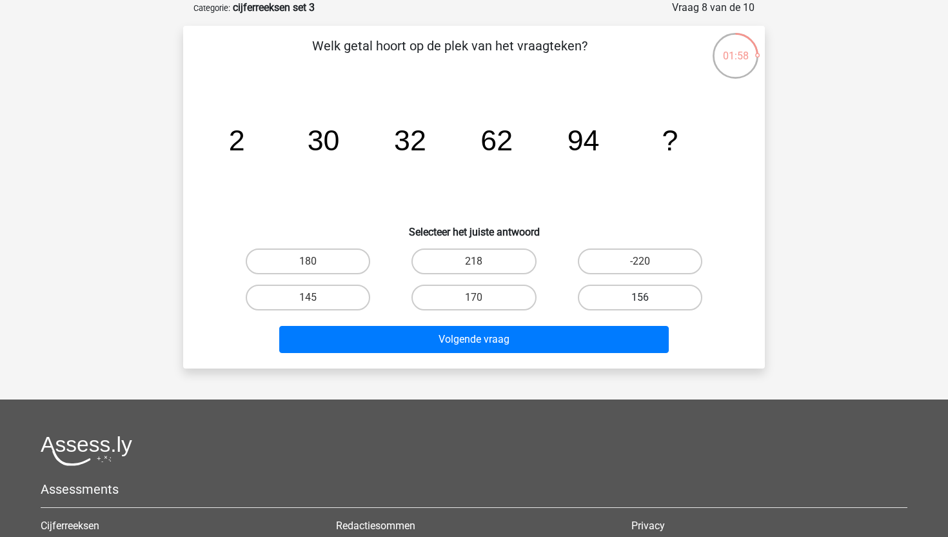
click at [617, 297] on label "156" at bounding box center [640, 297] width 124 height 26
click at [640, 297] on input "156" at bounding box center [644, 301] width 8 height 8
radio input "true"
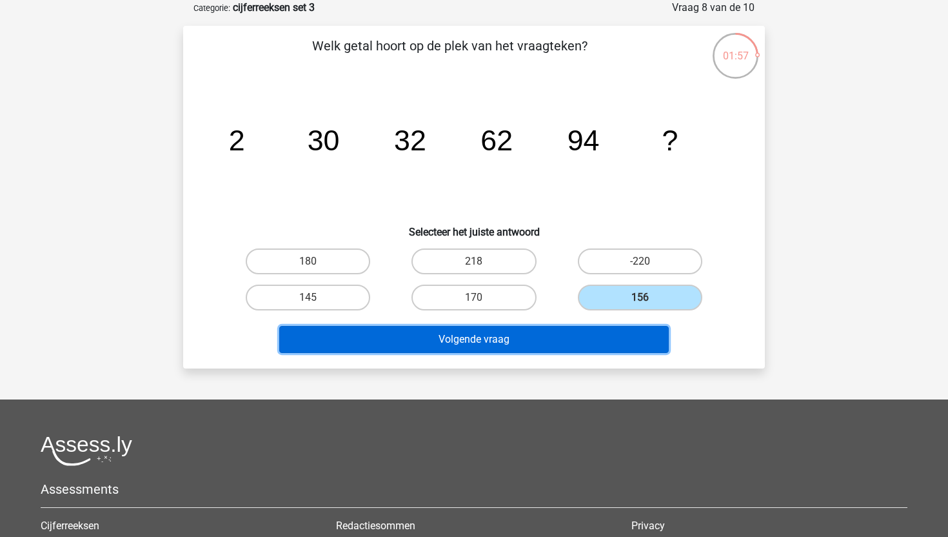
click at [601, 337] on button "Volgende vraag" at bounding box center [474, 339] width 390 height 27
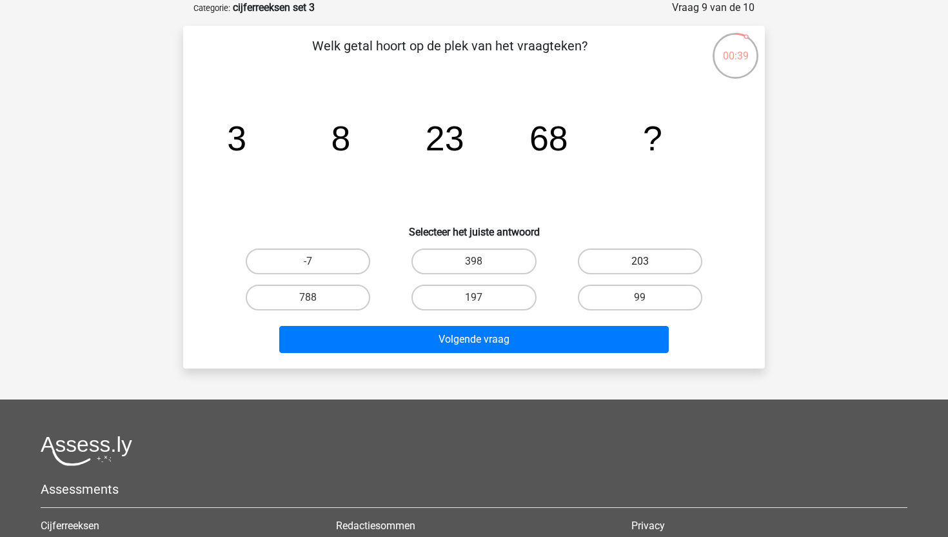
click at [620, 252] on label "203" at bounding box center [640, 261] width 124 height 26
click at [640, 261] on input "203" at bounding box center [644, 265] width 8 height 8
radio input "true"
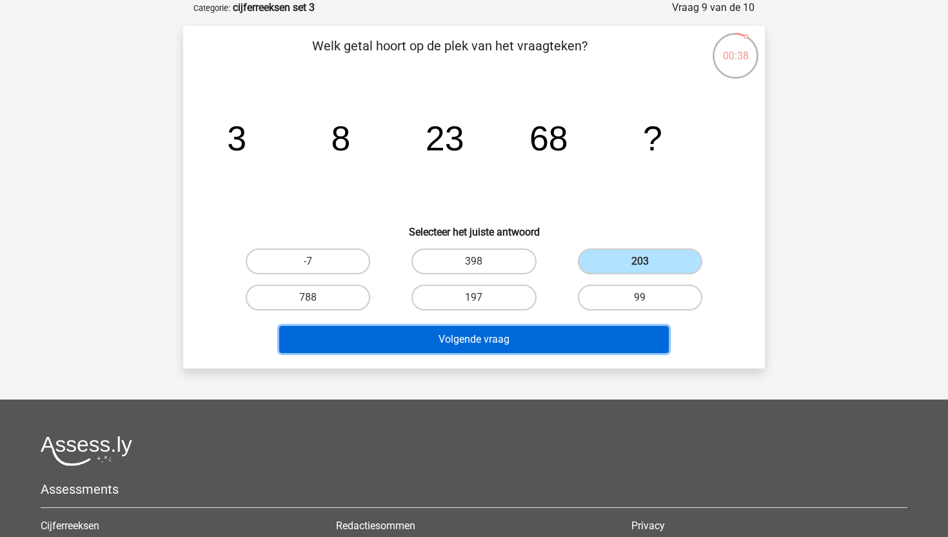
click at [582, 337] on button "Volgende vraag" at bounding box center [474, 339] width 390 height 27
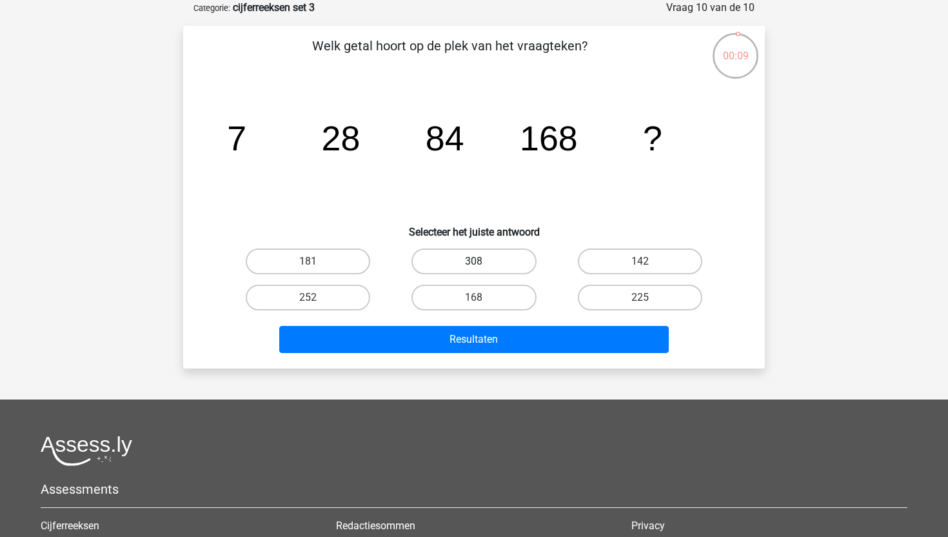
click at [497, 262] on label "308" at bounding box center [473, 261] width 124 height 26
click at [482, 262] on input "308" at bounding box center [478, 265] width 8 height 8
radio input "true"
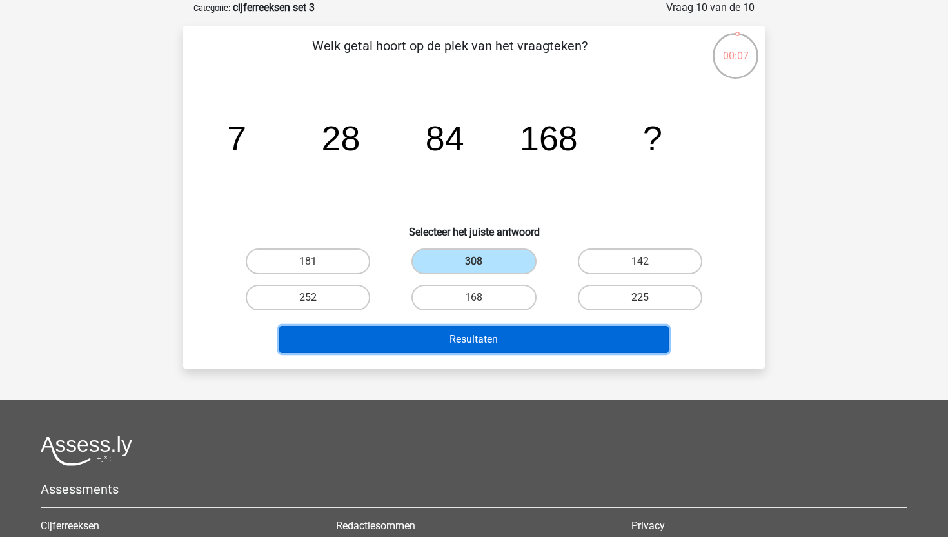
click at [496, 336] on button "Resultaten" at bounding box center [474, 339] width 390 height 27
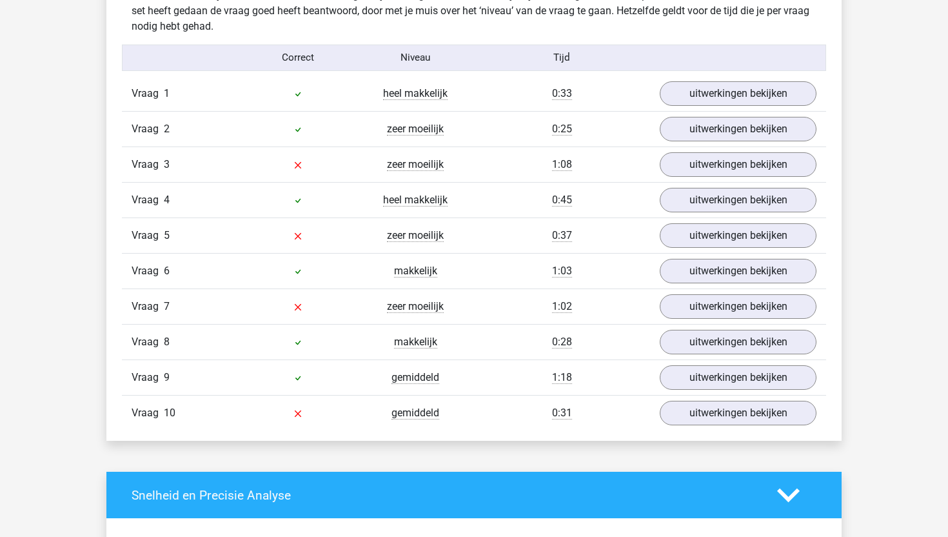
scroll to position [1036, 0]
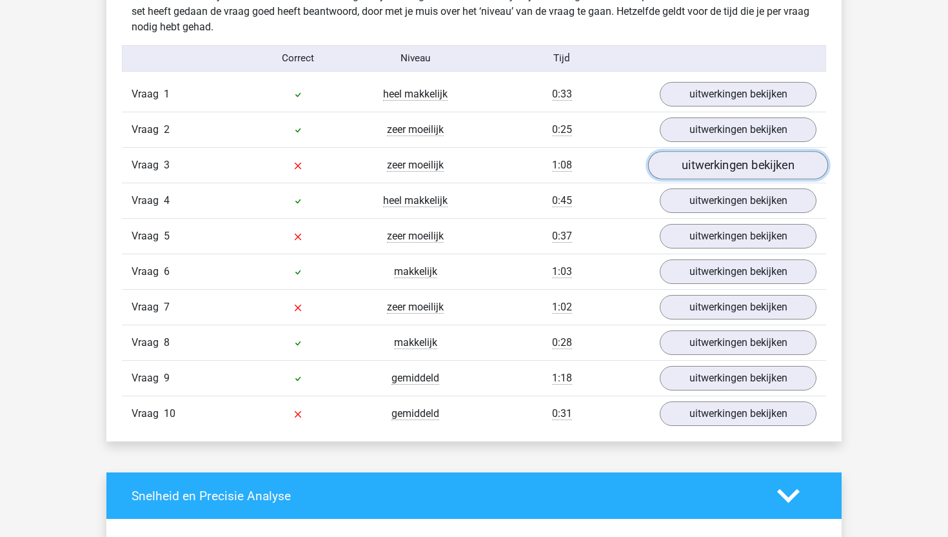
click at [755, 164] on link "uitwerkingen bekijken" at bounding box center [738, 165] width 180 height 28
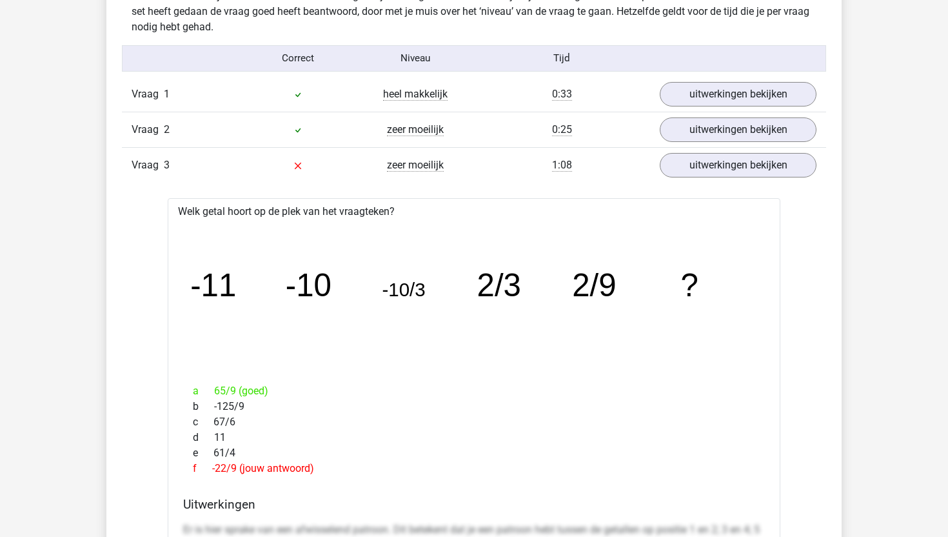
click at [612, 177] on div "Vraag 3 zeer moeilijk 1:08 uitwerkingen bekijken" at bounding box center [474, 164] width 704 height 35
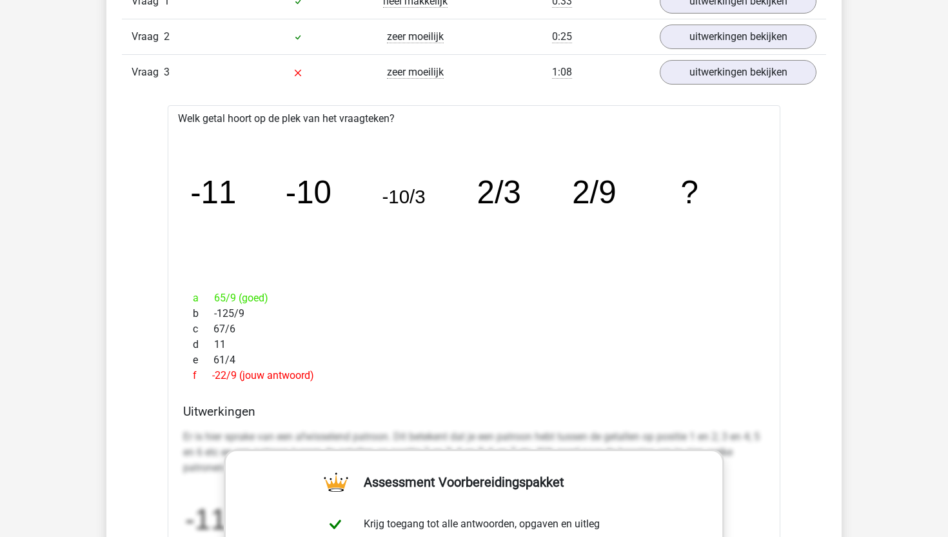
scroll to position [1078, 0]
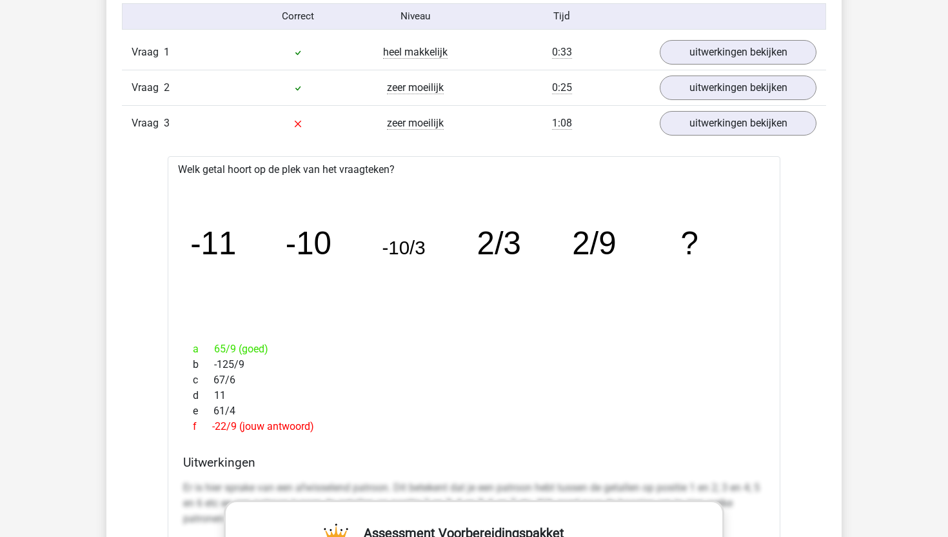
click at [590, 128] on div "1:08" at bounding box center [562, 122] width 176 height 15
click at [462, 128] on div "zeer moeilijk" at bounding box center [415, 122] width 117 height 15
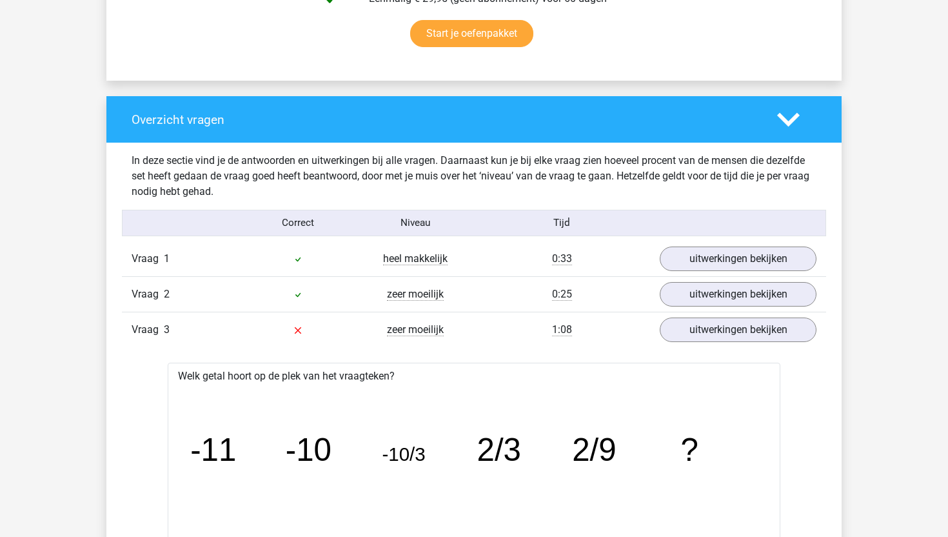
scroll to position [652, 0]
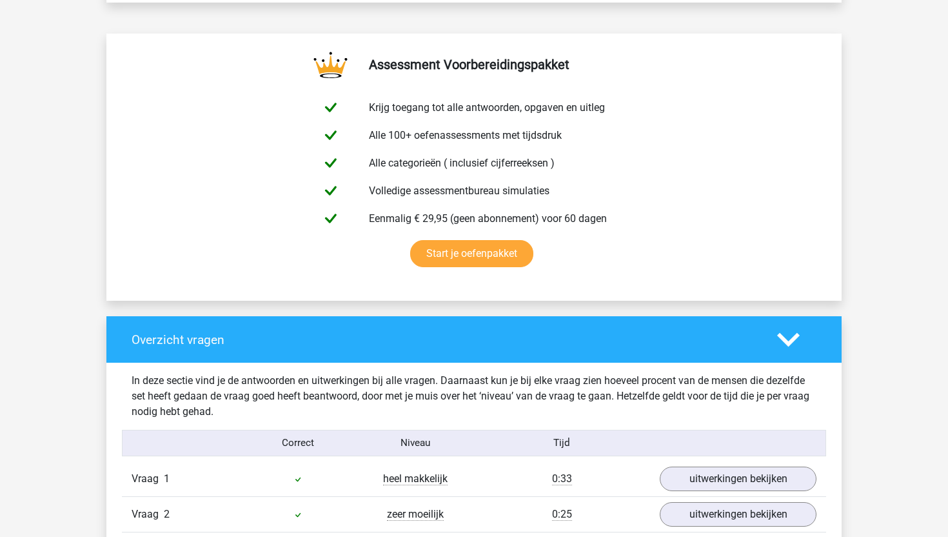
click at [789, 330] on icon at bounding box center [788, 339] width 23 height 23
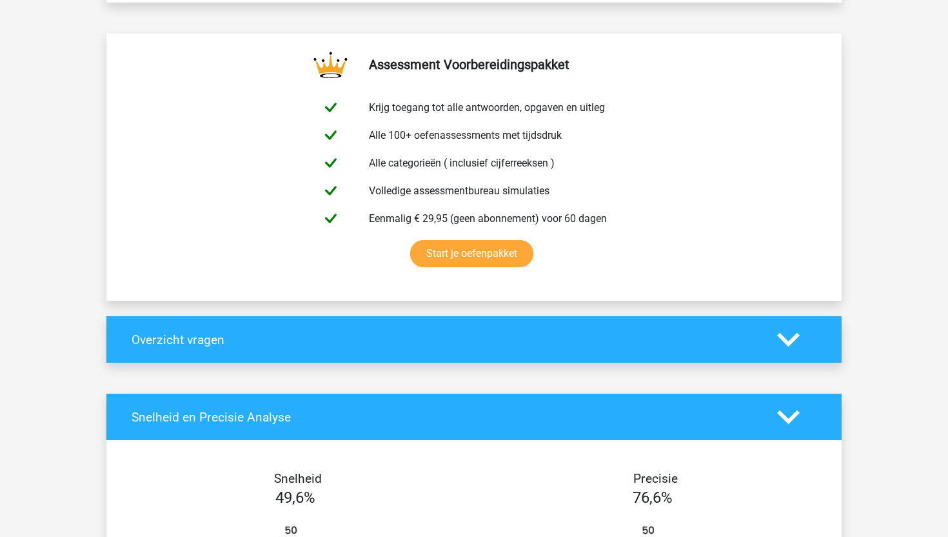
click at [789, 330] on icon at bounding box center [788, 339] width 23 height 23
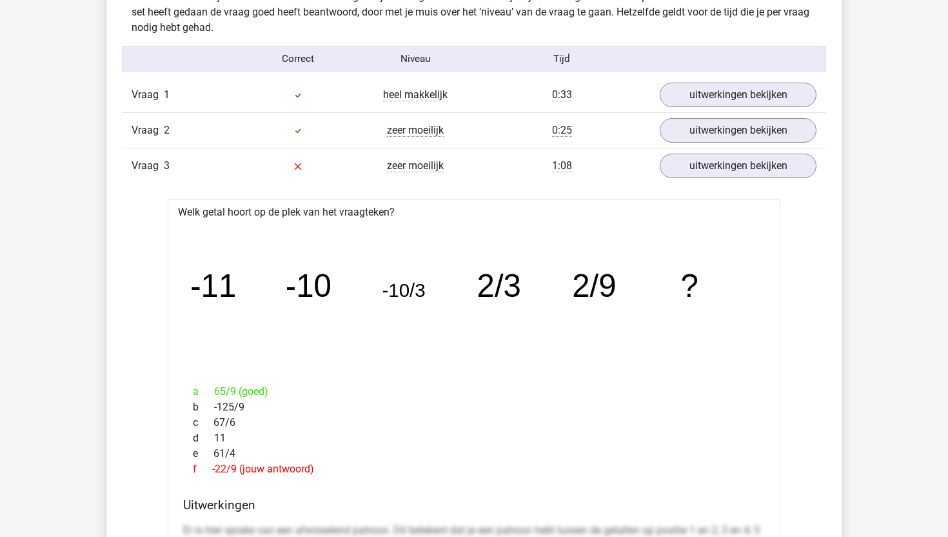
scroll to position [1035, 0]
click at [594, 178] on div "Vraag 3 zeer moeilijk 1:08 uitwerkingen bekijken" at bounding box center [474, 165] width 704 height 35
click at [411, 172] on span "zeer moeilijk" at bounding box center [415, 166] width 57 height 13
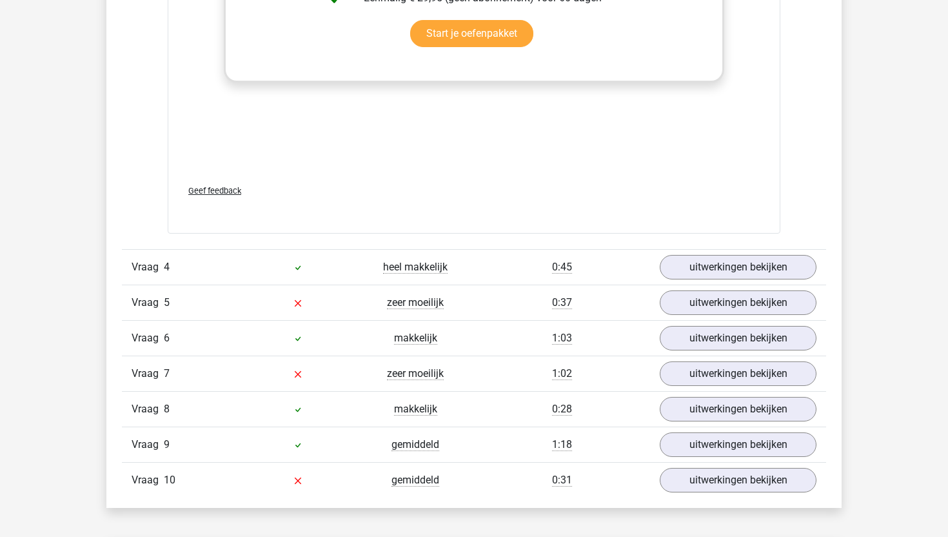
scroll to position [1765, 0]
